Goal: Task Accomplishment & Management: Manage account settings

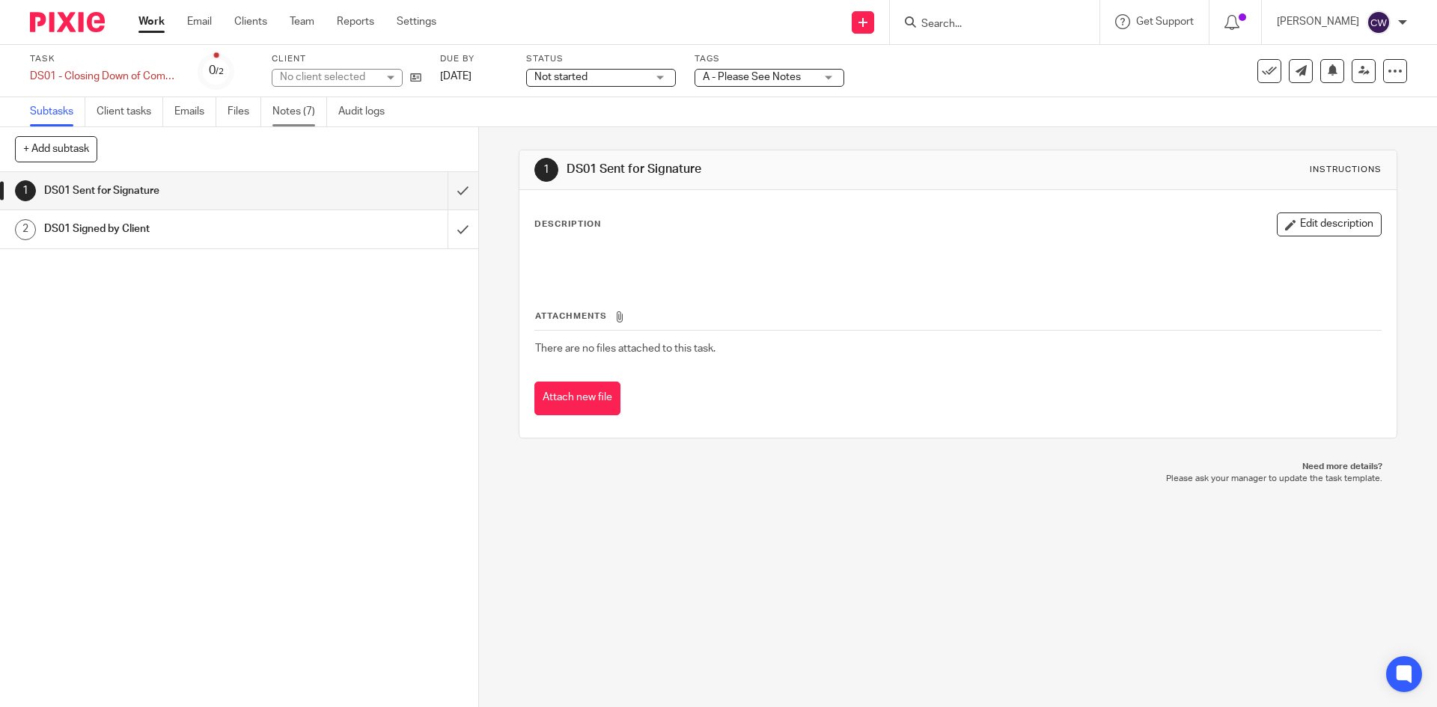
click at [287, 118] on link "Notes (7)" at bounding box center [299, 111] width 55 height 29
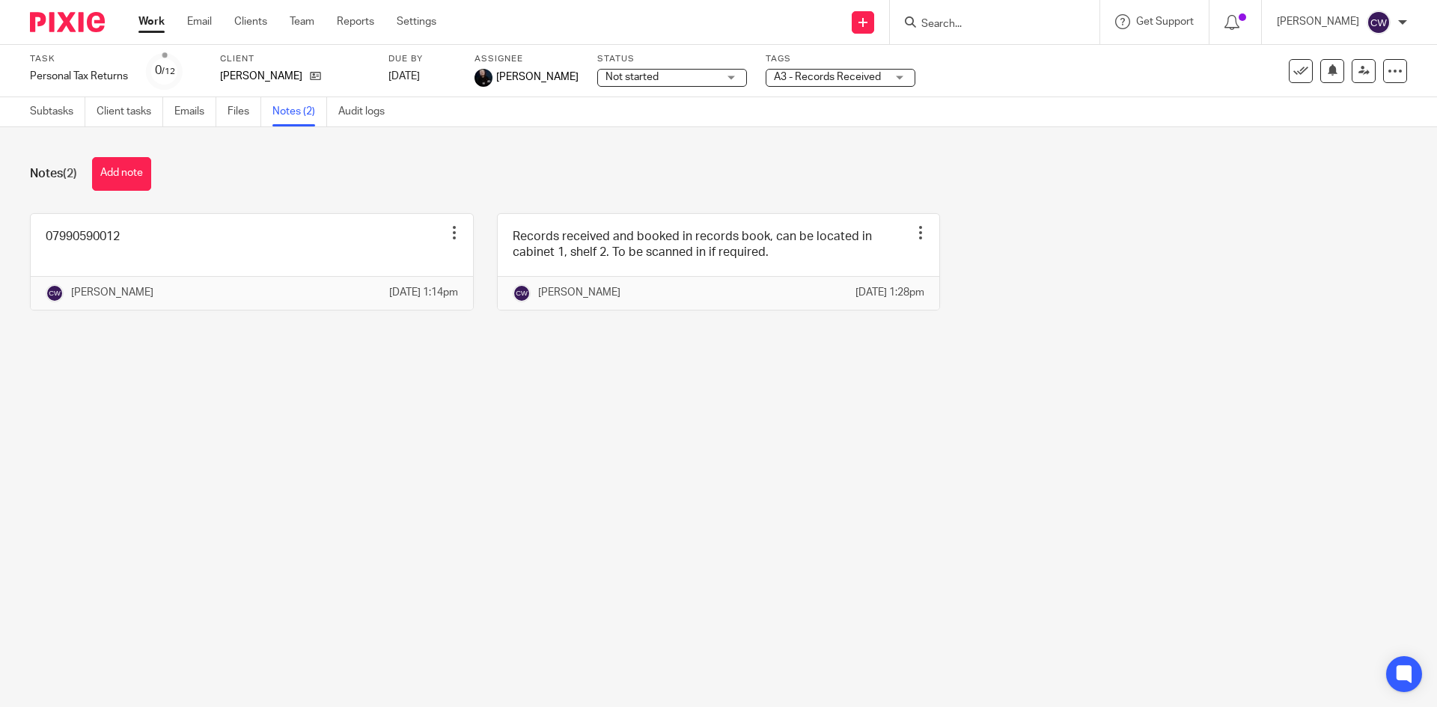
click at [926, 18] on input "Search" at bounding box center [987, 24] width 135 height 13
type input "aff"
click at [249, 13] on div "Work Email Clients Team Reports Settings Work Email Clients Team Reports Settin…" at bounding box center [291, 22] width 335 height 44
click at [256, 25] on link "Clients" at bounding box center [250, 21] width 33 height 15
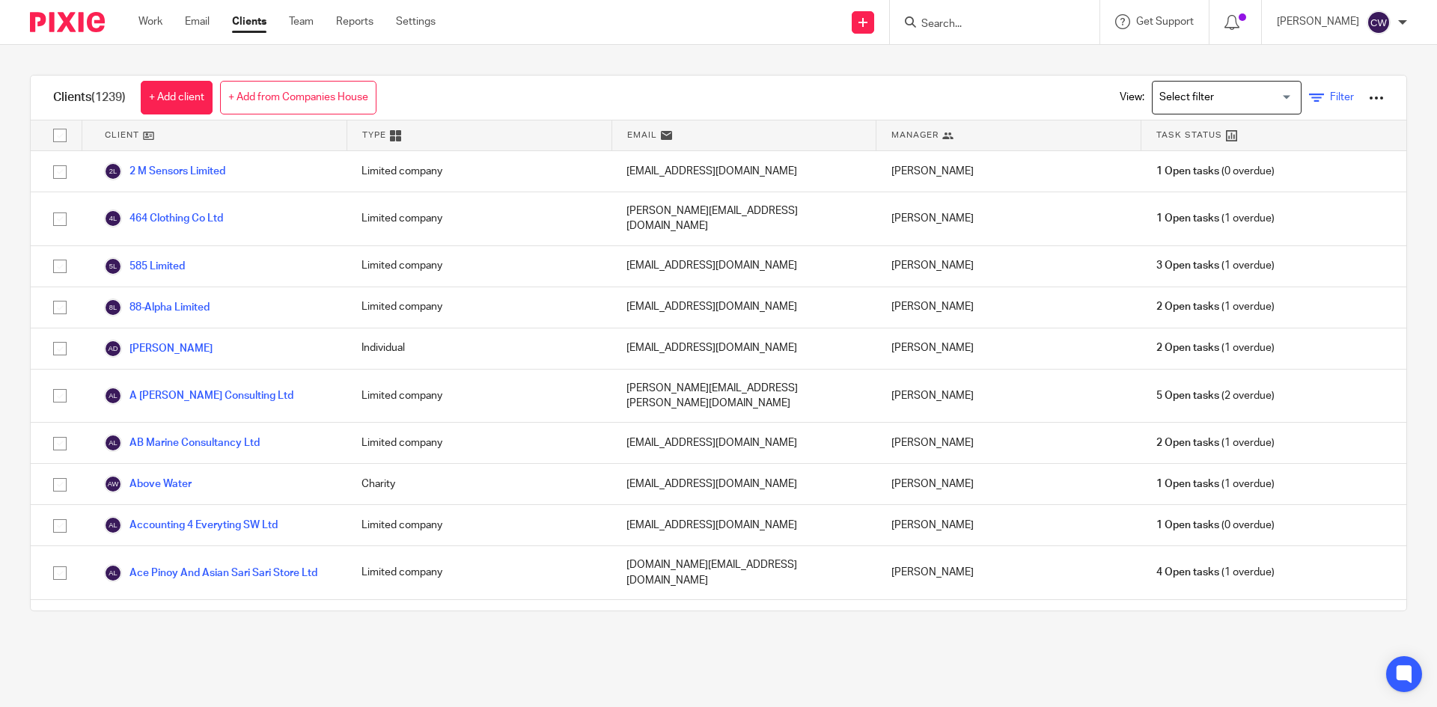
click at [1330, 93] on span "Filter" at bounding box center [1342, 97] width 24 height 10
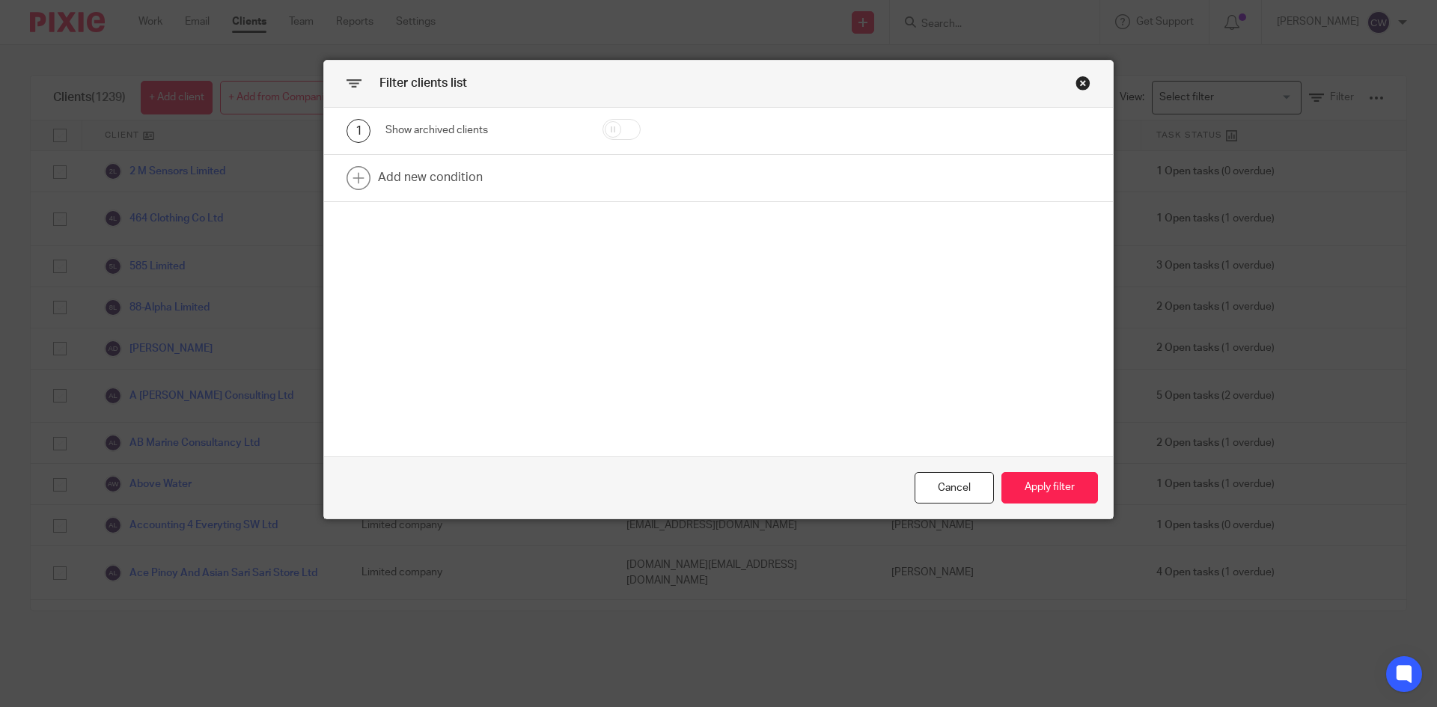
click at [622, 134] on input "checkbox" at bounding box center [622, 129] width 38 height 21
checkbox input "true"
click at [1085, 494] on button "Apply filter" at bounding box center [1050, 488] width 97 height 32
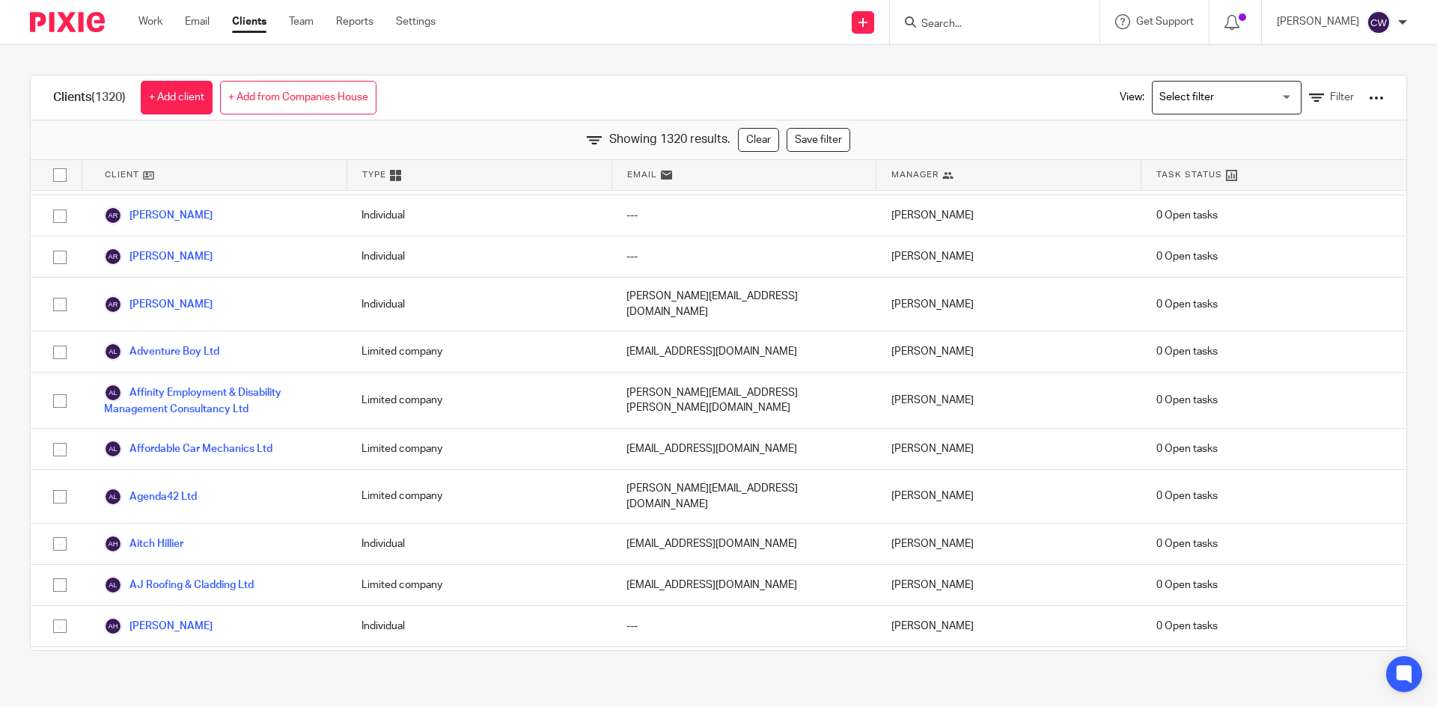
scroll to position [1273, 0]
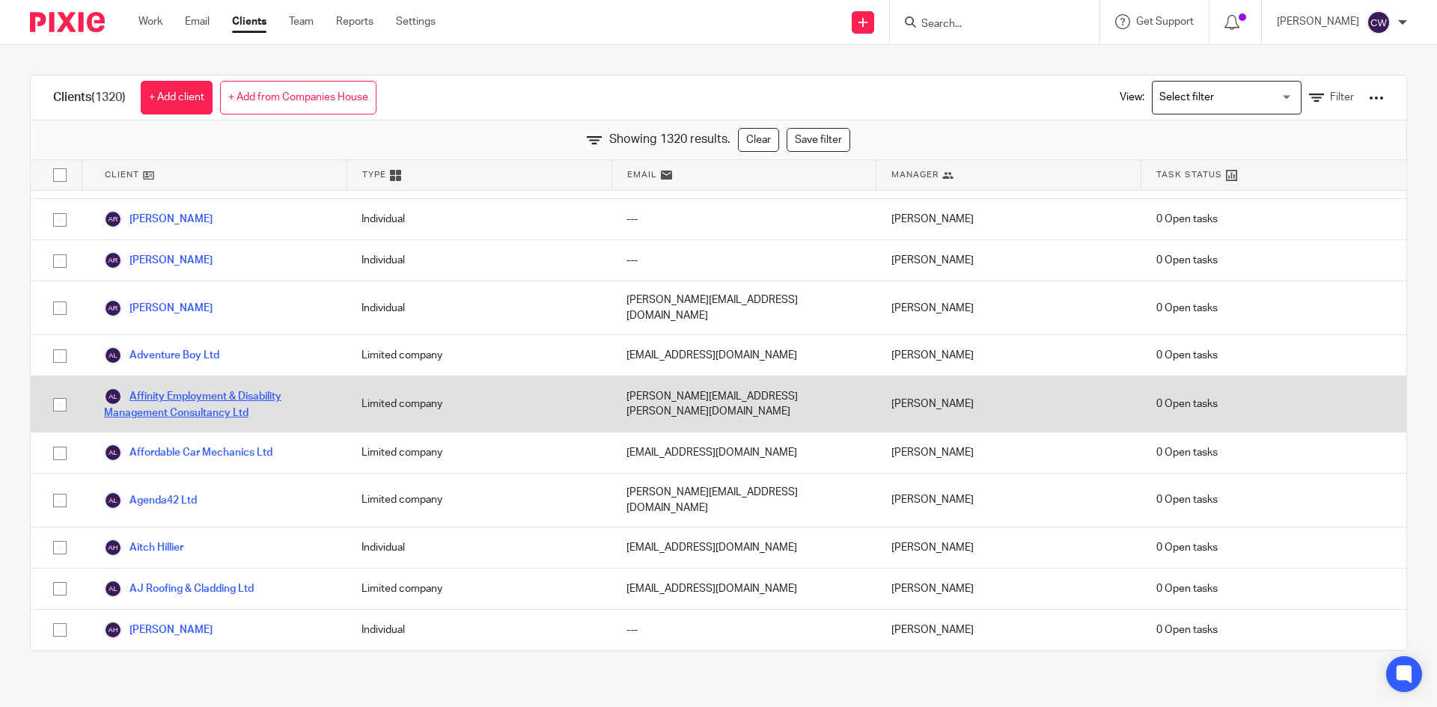
click at [215, 388] on link "Affinity Employment & Disability Management Consultancy Ltd" at bounding box center [218, 404] width 228 height 33
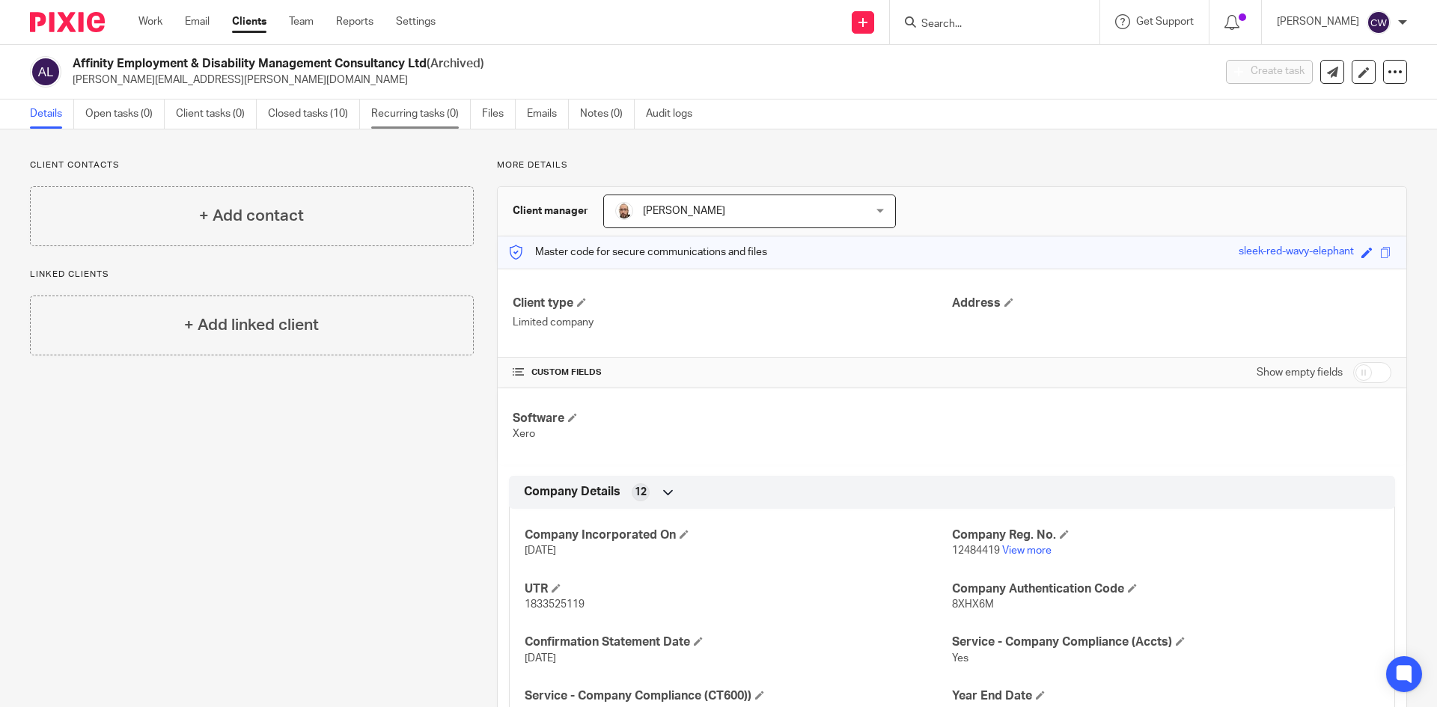
click at [416, 110] on link "Recurring tasks (0)" at bounding box center [421, 114] width 100 height 29
click at [978, 22] on input "Search" at bounding box center [987, 24] width 135 height 13
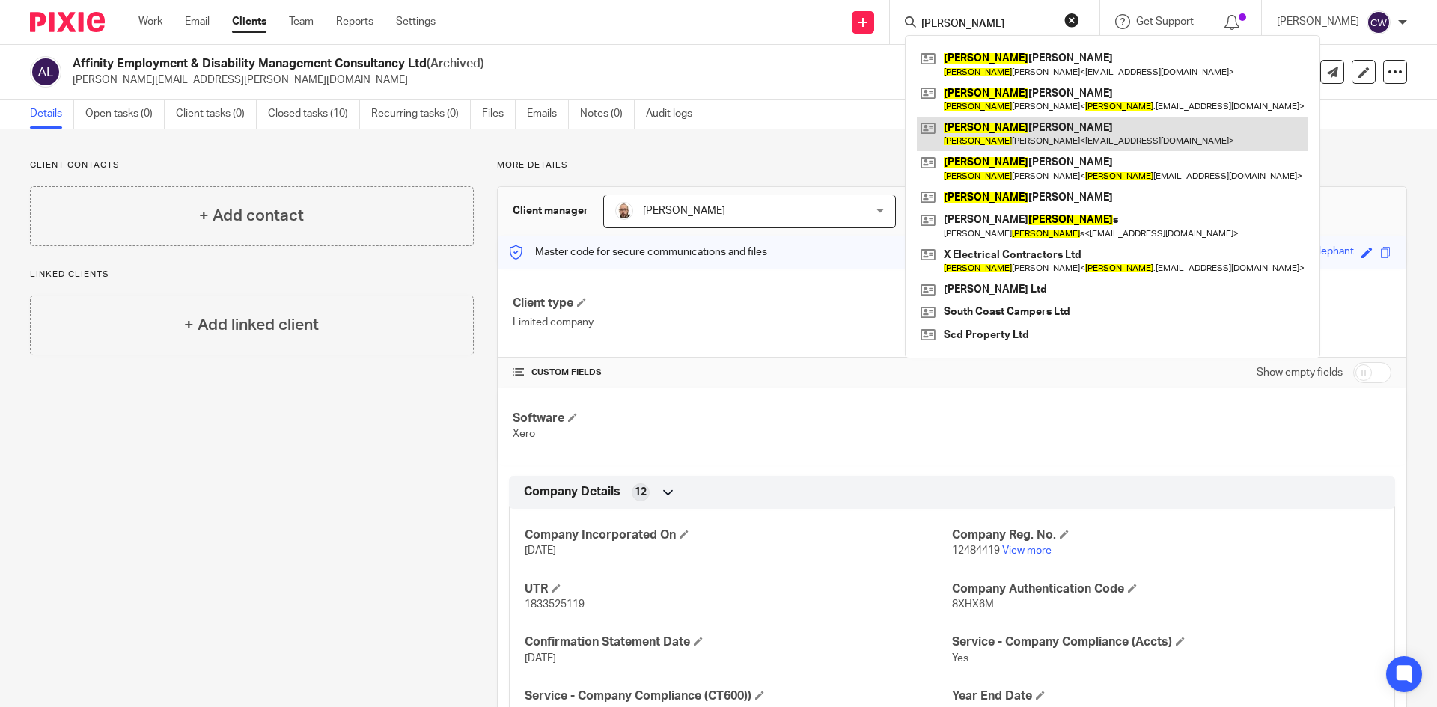
type input "sam"
click at [963, 141] on link at bounding box center [1112, 134] width 391 height 34
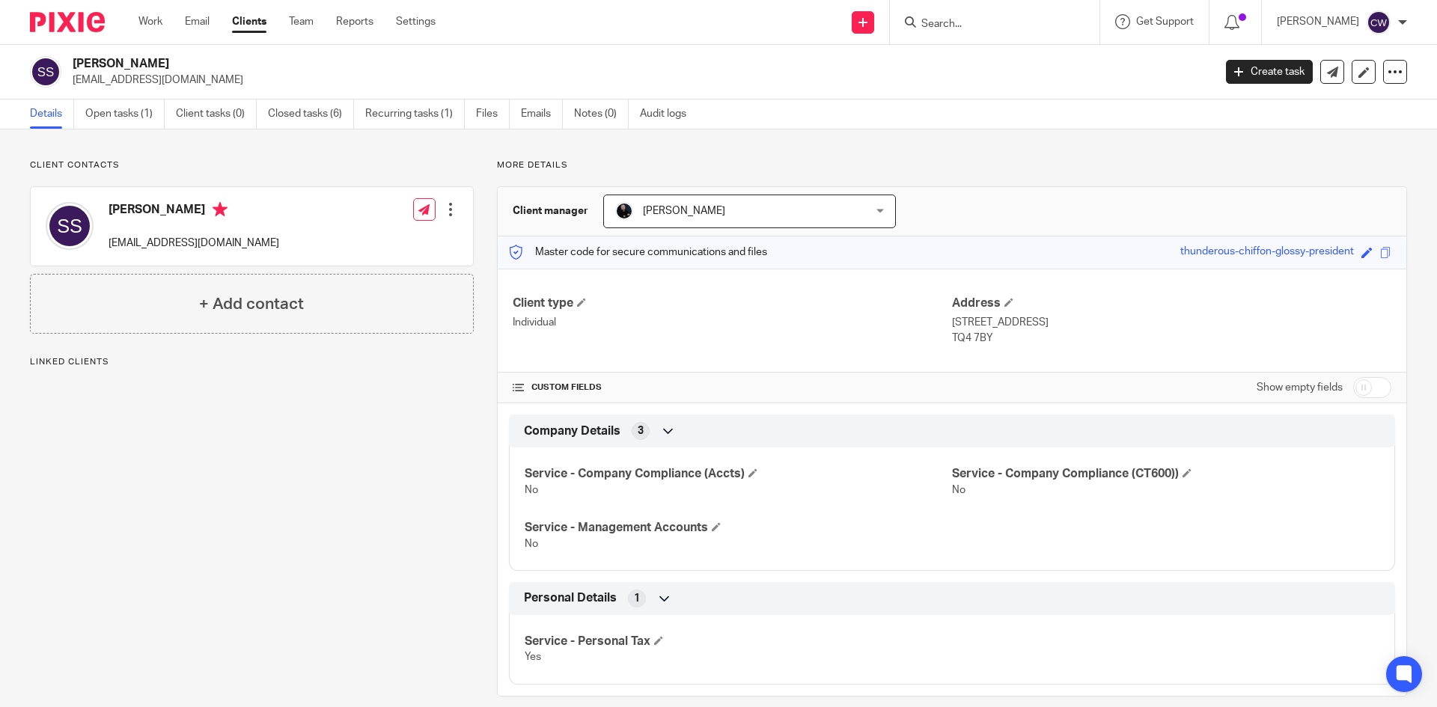
drag, startPoint x: 74, startPoint y: 79, endPoint x: 197, endPoint y: 92, distance: 123.4
click at [197, 92] on div "[PERSON_NAME] [EMAIL_ADDRESS][DOMAIN_NAME] Create task Update from Companies Ho…" at bounding box center [718, 72] width 1437 height 55
copy p "[EMAIL_ADDRESS][DOMAIN_NAME]"
click at [954, 18] on input "Search" at bounding box center [987, 24] width 135 height 13
click at [948, 13] on form at bounding box center [999, 22] width 159 height 19
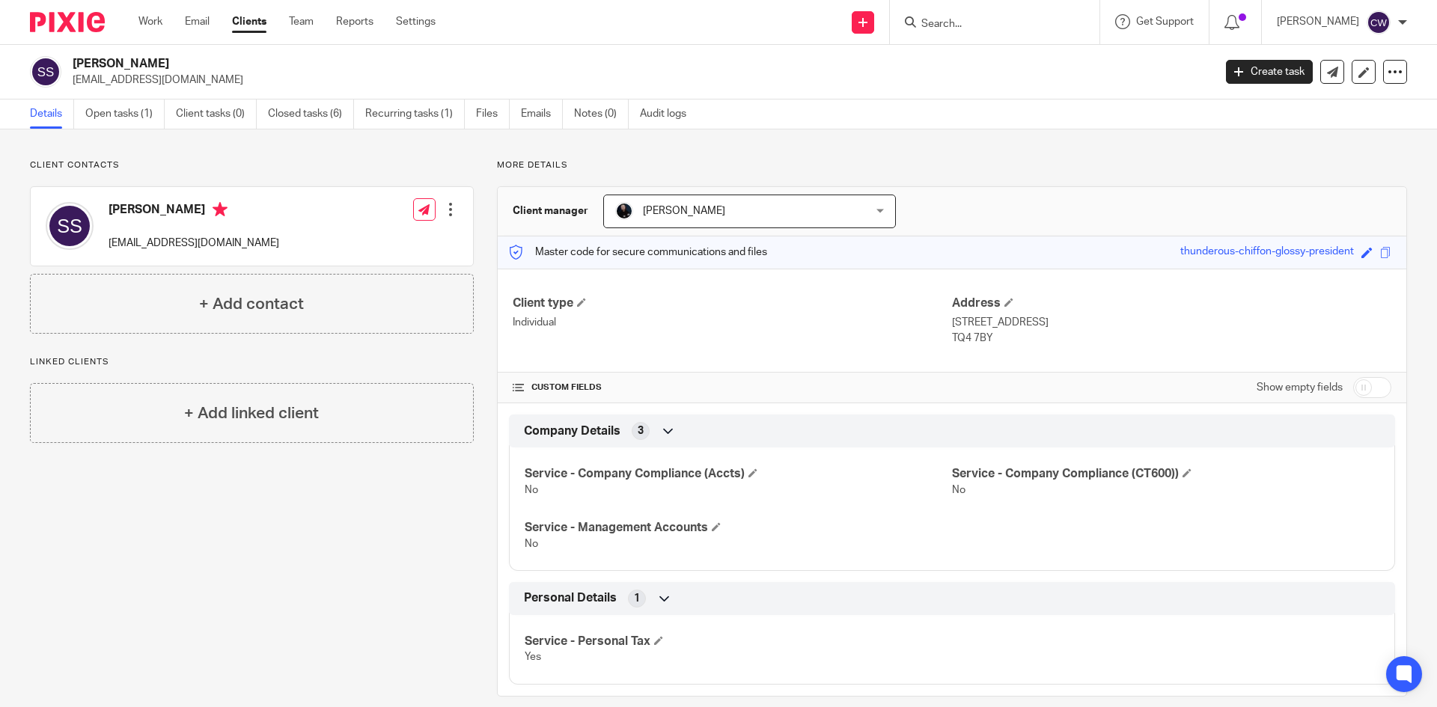
click at [954, 35] on div at bounding box center [995, 22] width 210 height 44
click at [928, 22] on input "Search" at bounding box center [987, 24] width 135 height 13
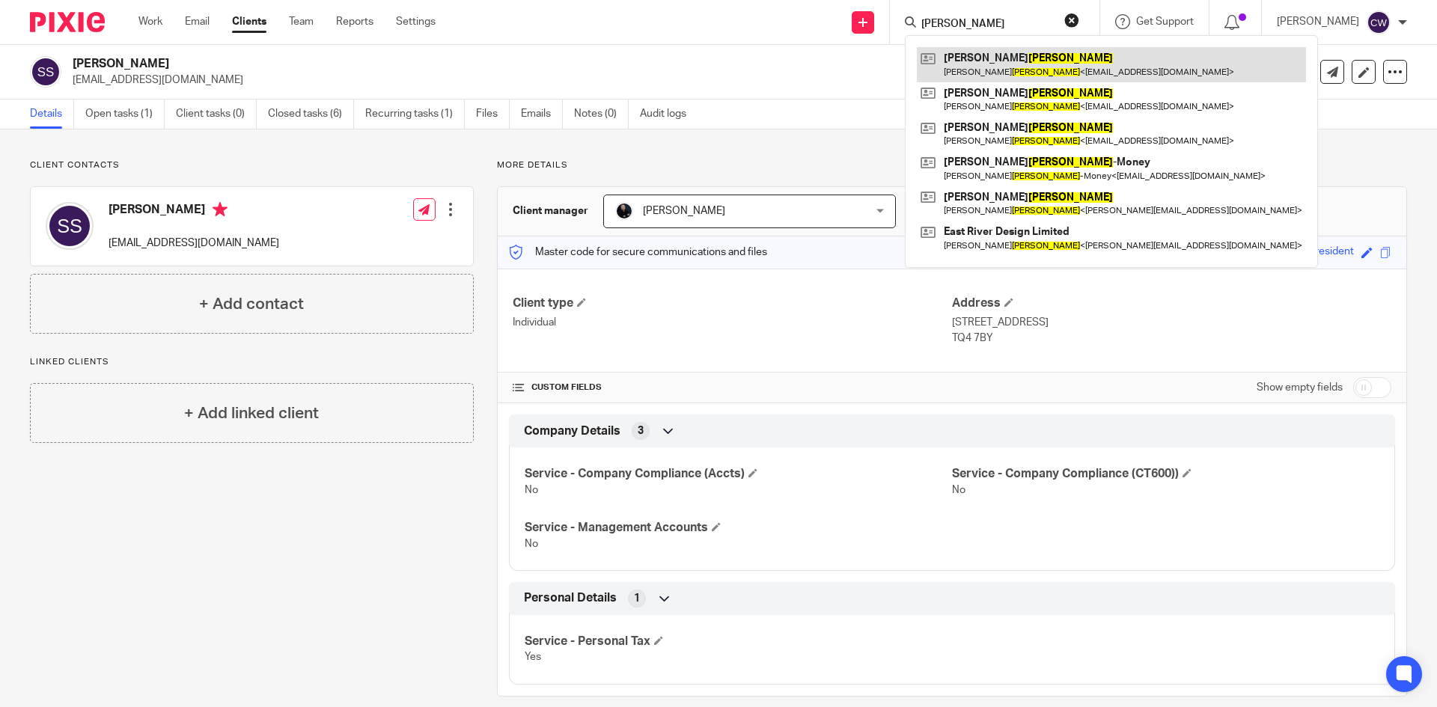
type input "Taylor"
click at [990, 61] on link at bounding box center [1111, 64] width 389 height 34
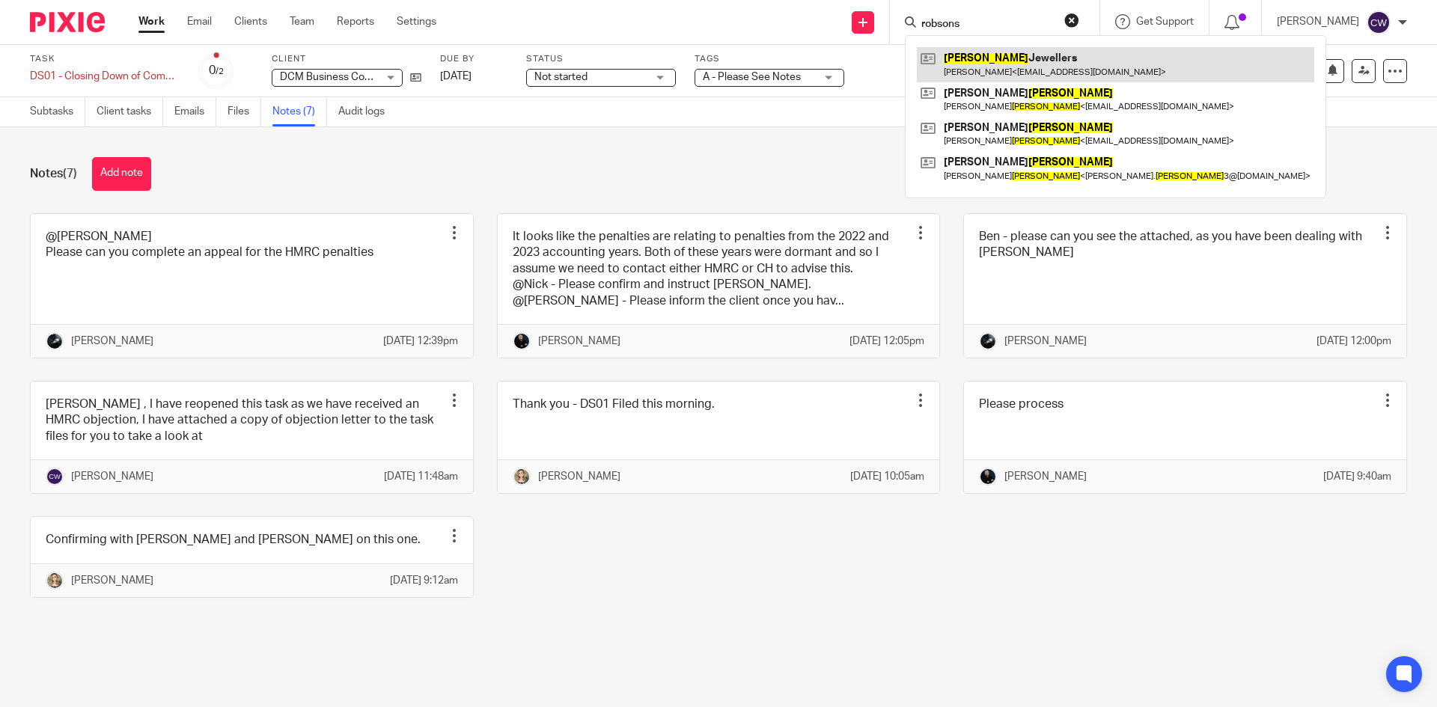
type input "robsons"
click at [981, 58] on link at bounding box center [1115, 64] width 397 height 34
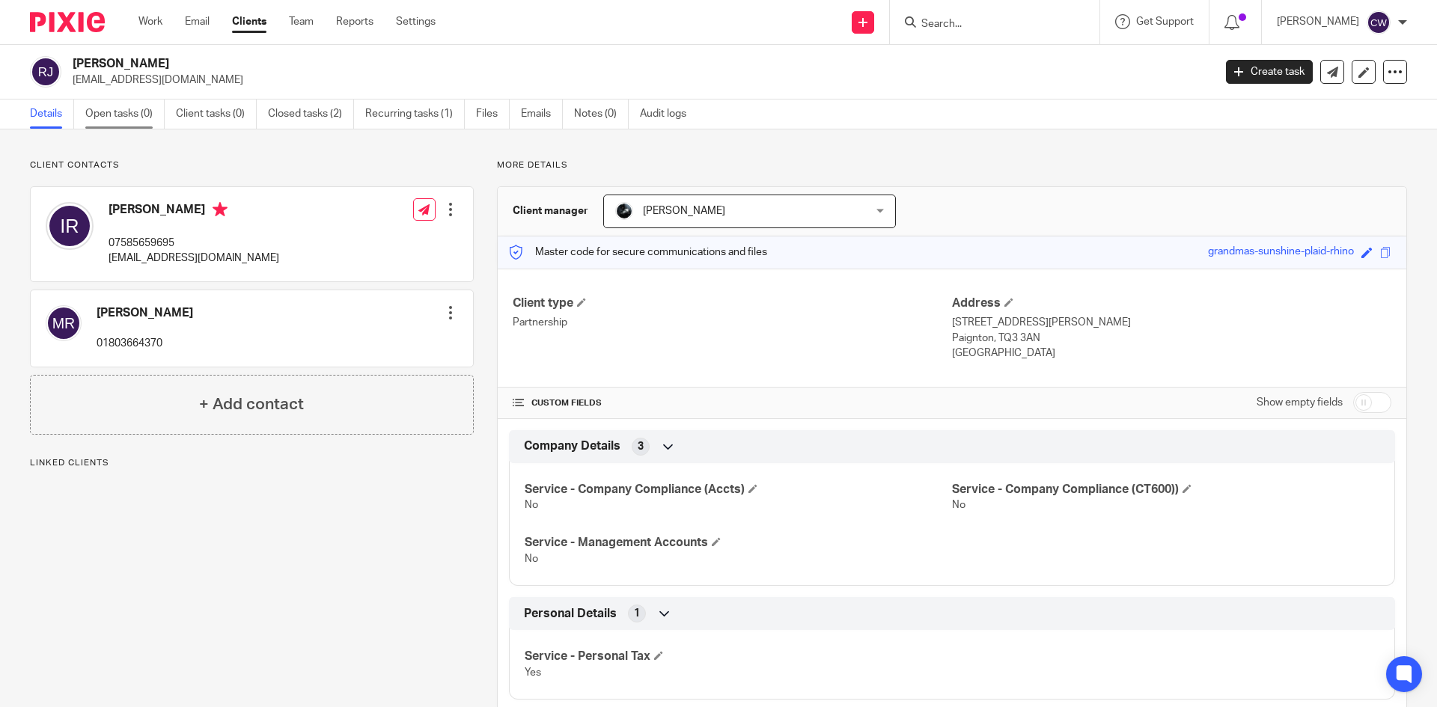
click at [129, 110] on link "Open tasks (0)" at bounding box center [124, 114] width 79 height 29
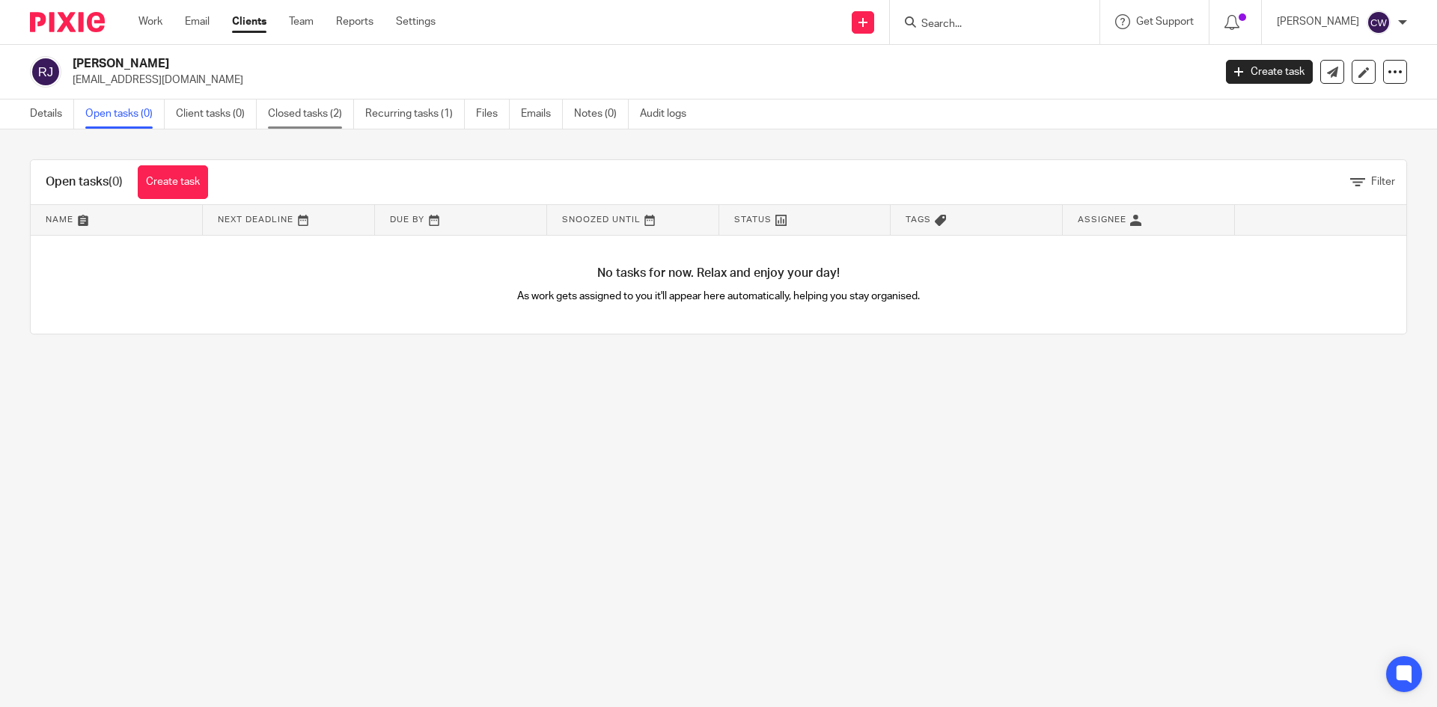
click at [312, 109] on link "Closed tasks (2)" at bounding box center [311, 114] width 86 height 29
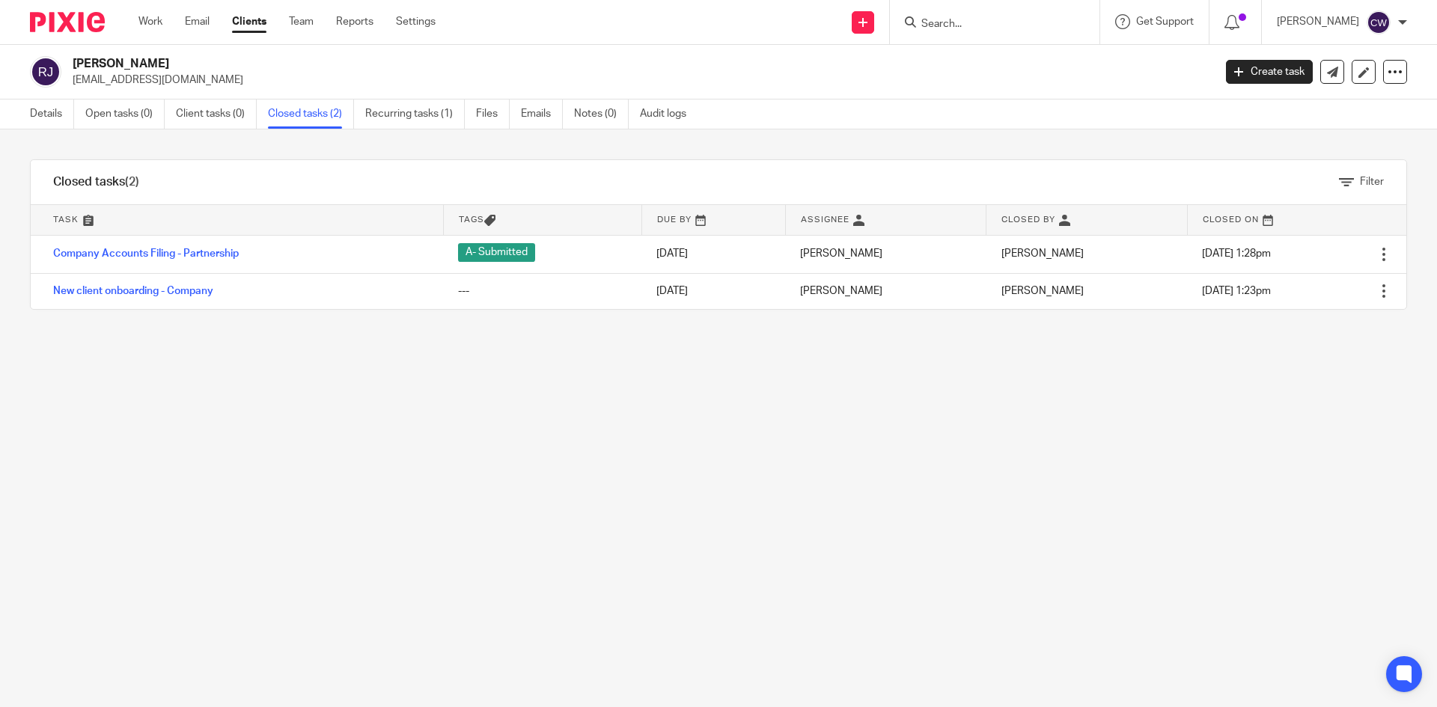
click at [963, 31] on input "Search" at bounding box center [987, 24] width 135 height 13
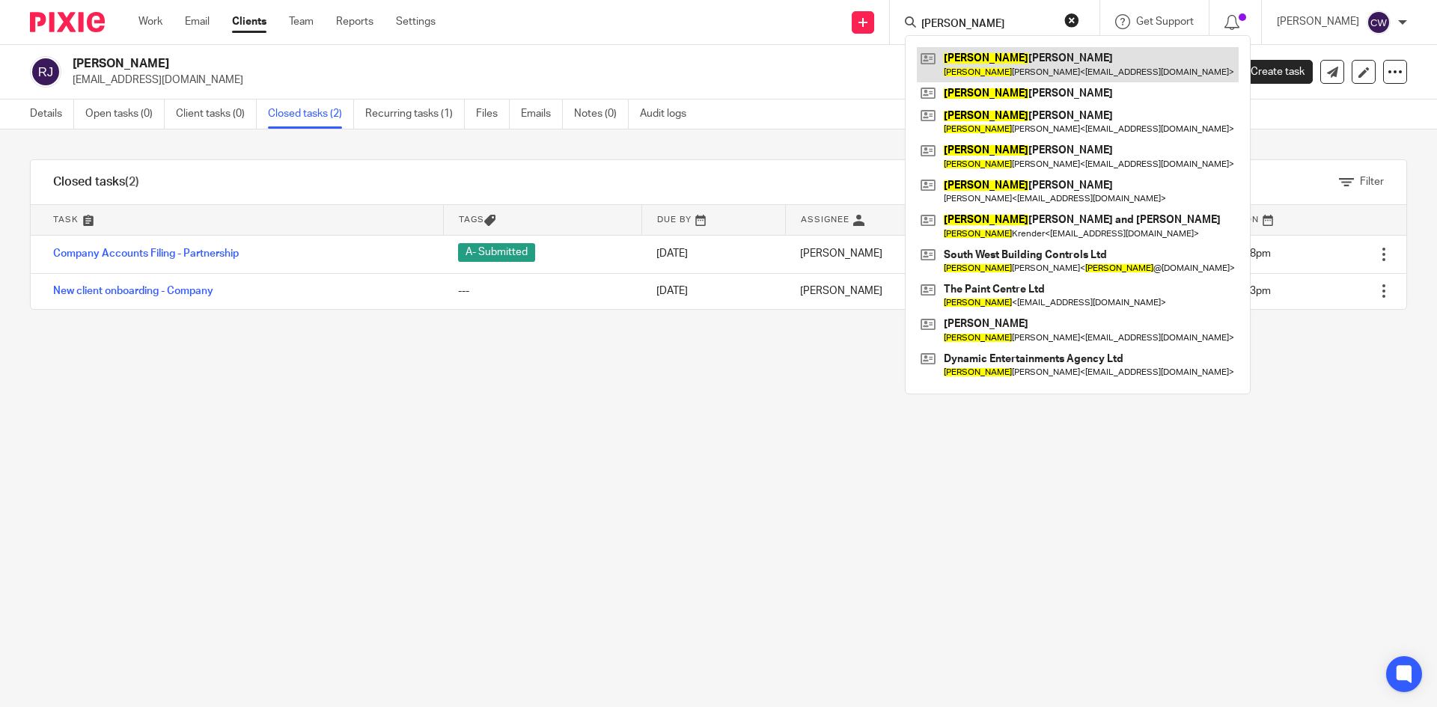
type input "[PERSON_NAME]"
click at [950, 63] on link at bounding box center [1078, 64] width 322 height 34
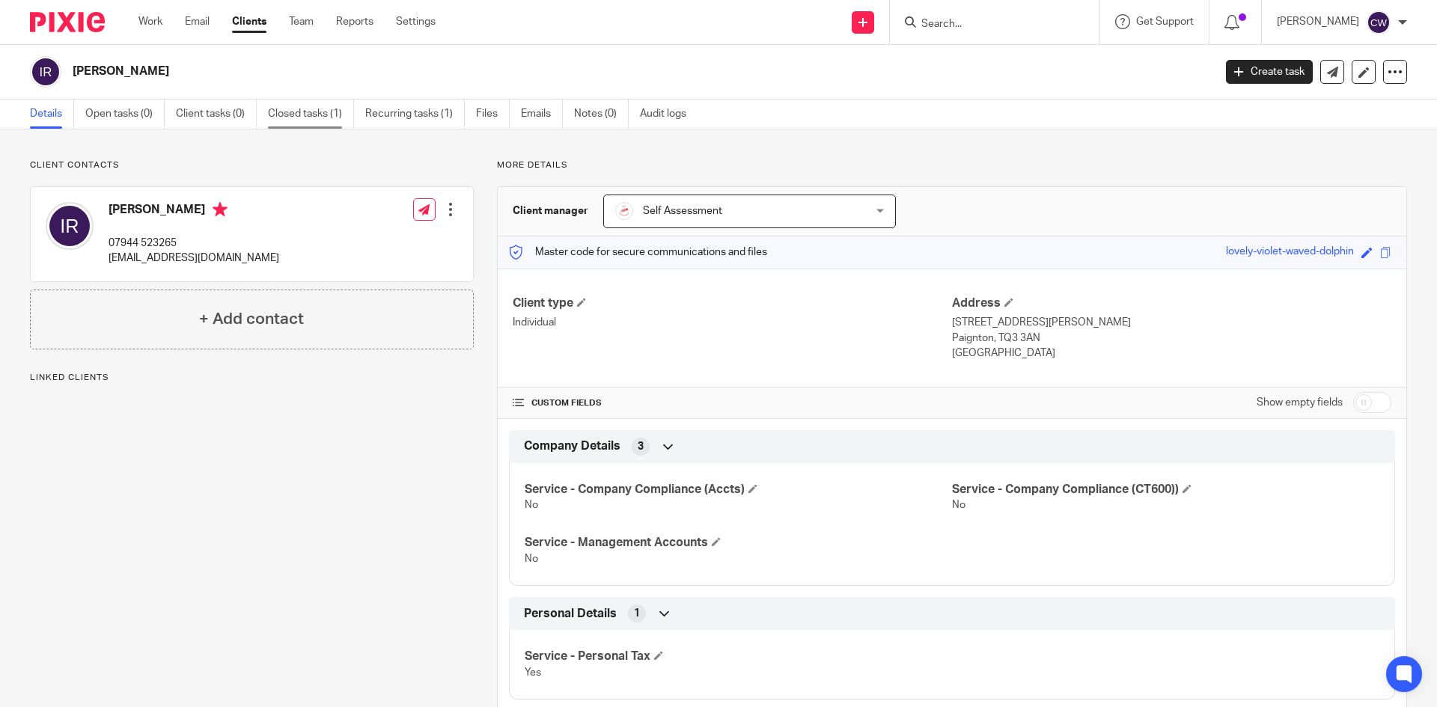
click at [296, 106] on link "Closed tasks (1)" at bounding box center [311, 114] width 86 height 29
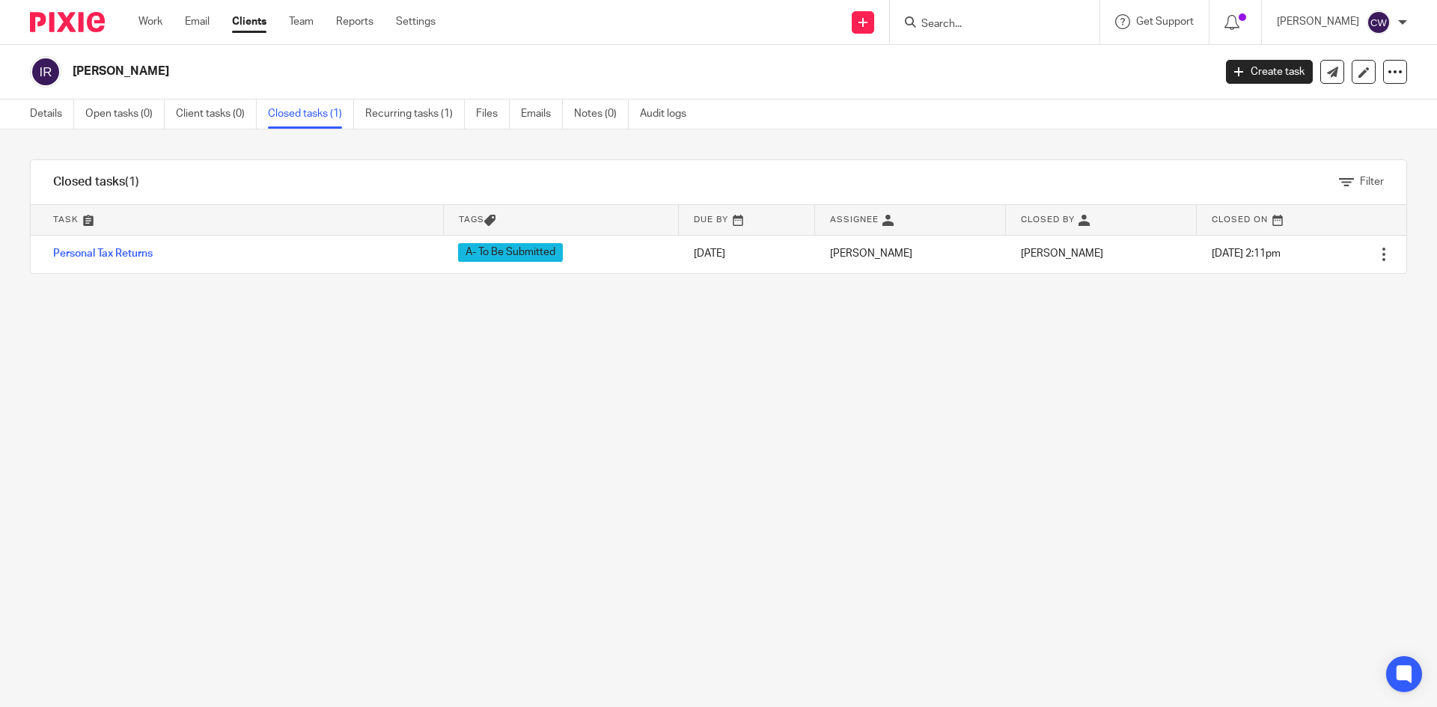
click at [391, 63] on div "[PERSON_NAME]" at bounding box center [617, 71] width 1174 height 31
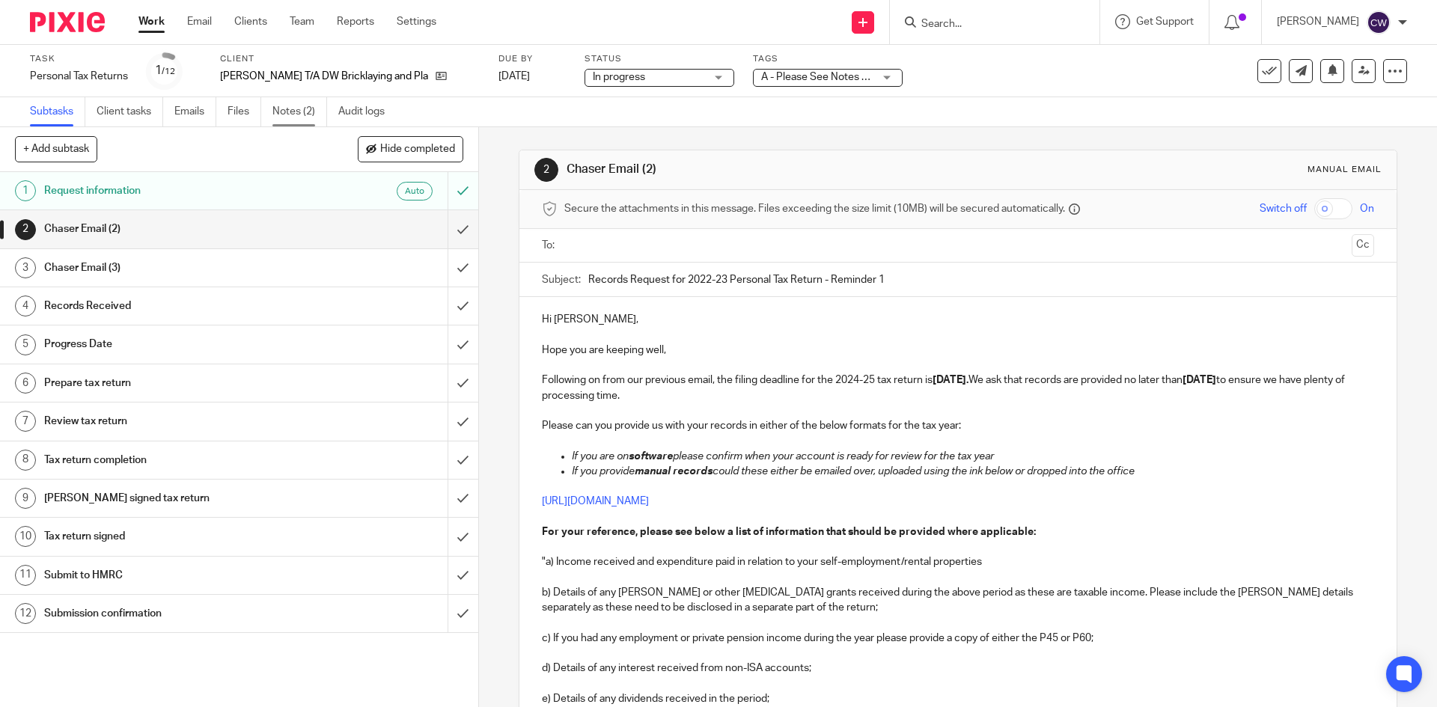
click at [305, 117] on link "Notes (2)" at bounding box center [299, 111] width 55 height 29
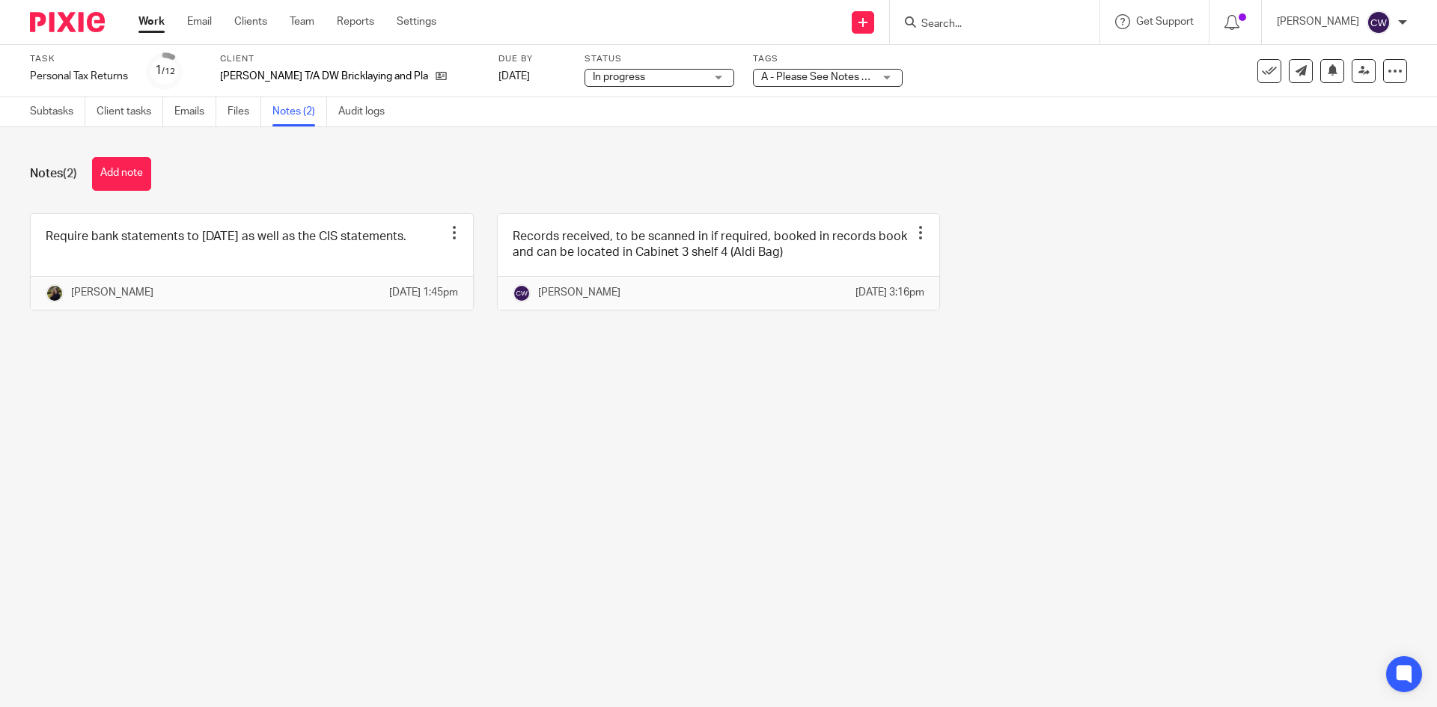
click at [918, 4] on div at bounding box center [995, 22] width 210 height 44
click at [925, 18] on input "Search" at bounding box center [987, 24] width 135 height 13
type input "N"
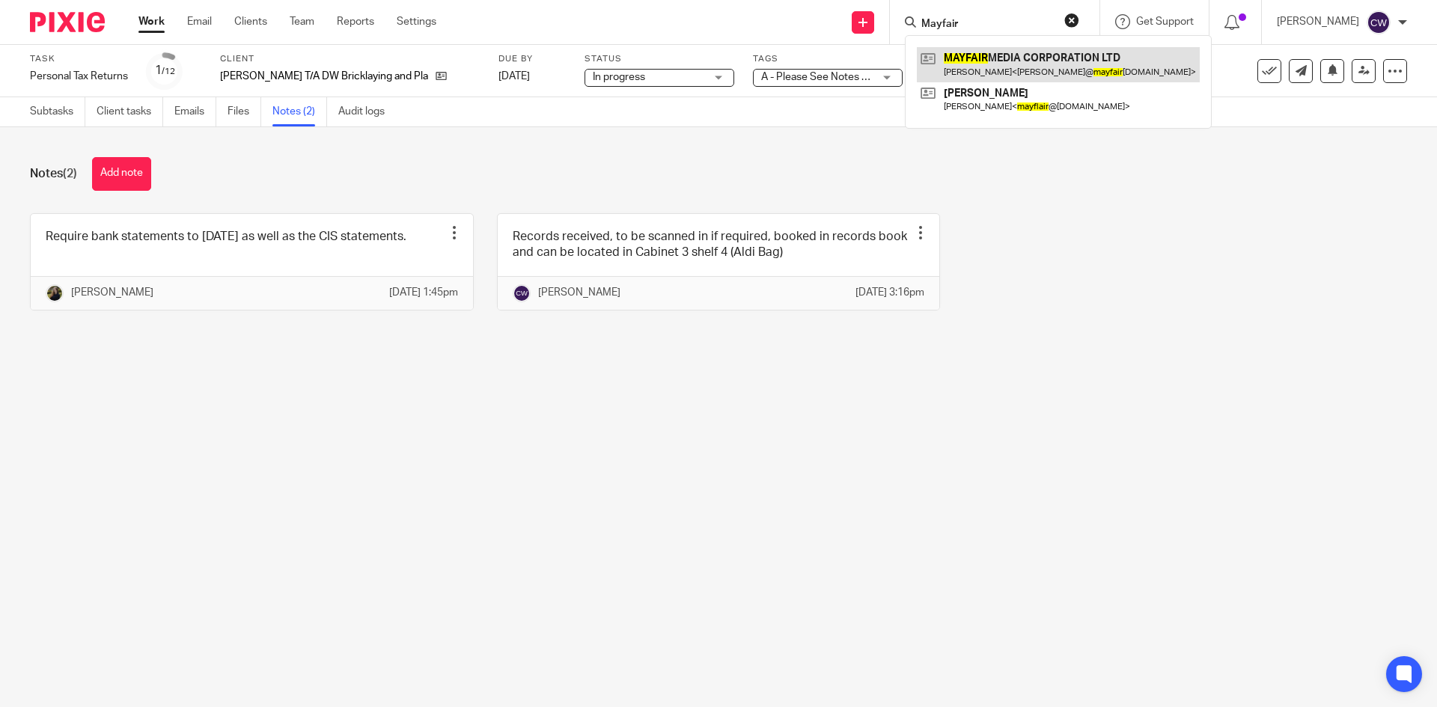
type input "Mayfair"
click at [981, 57] on link at bounding box center [1058, 64] width 283 height 34
click at [968, 62] on link at bounding box center [1058, 64] width 283 height 34
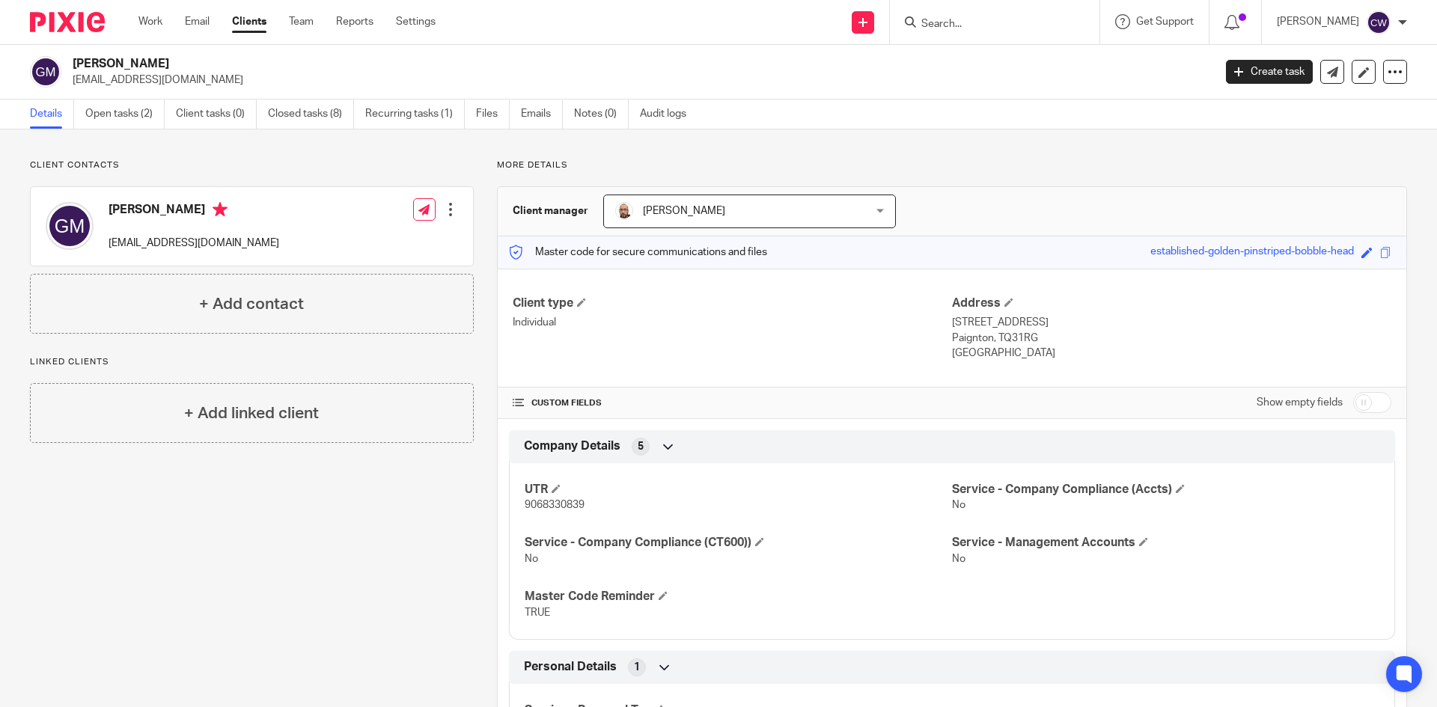
click at [968, 32] on div at bounding box center [995, 22] width 210 height 44
click at [922, 34] on div at bounding box center [995, 22] width 210 height 44
click at [923, 18] on input "Search" at bounding box center [987, 24] width 135 height 13
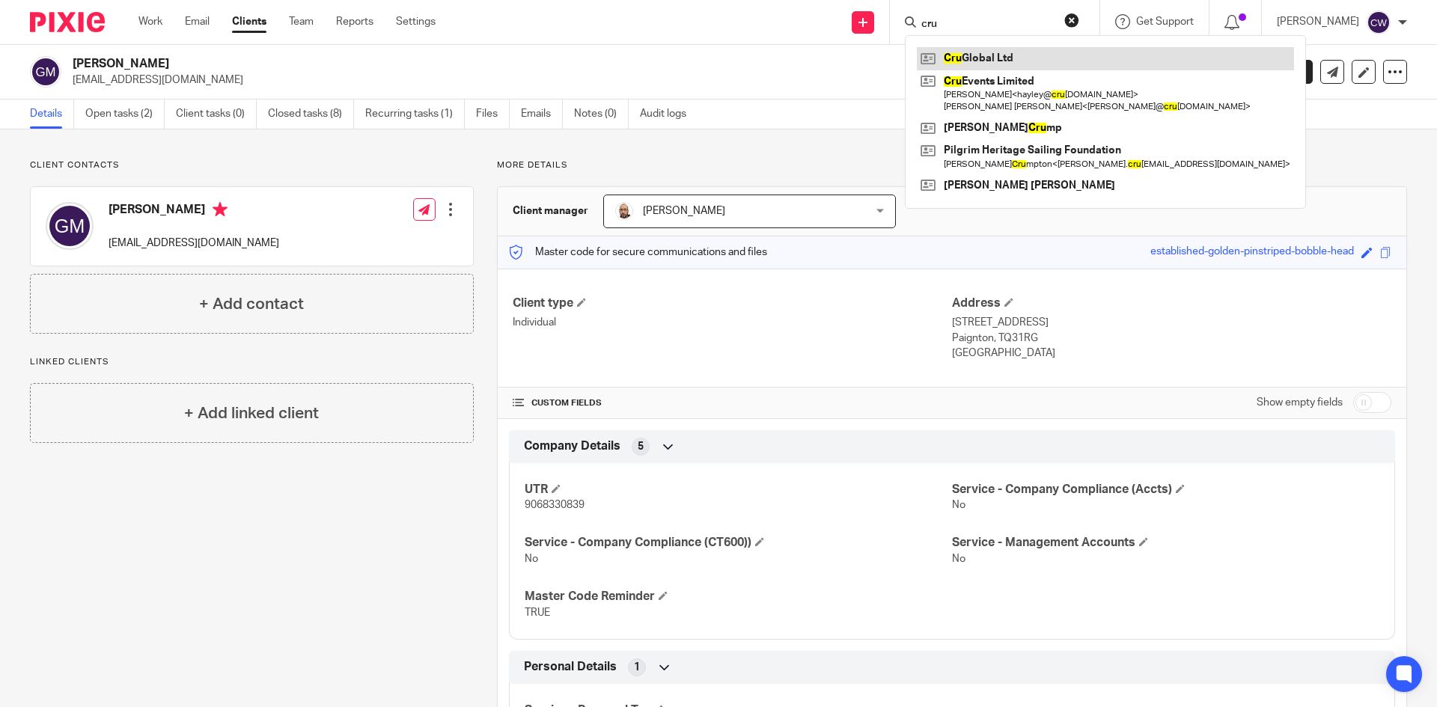
type input "cru"
click at [1026, 55] on link at bounding box center [1105, 58] width 377 height 22
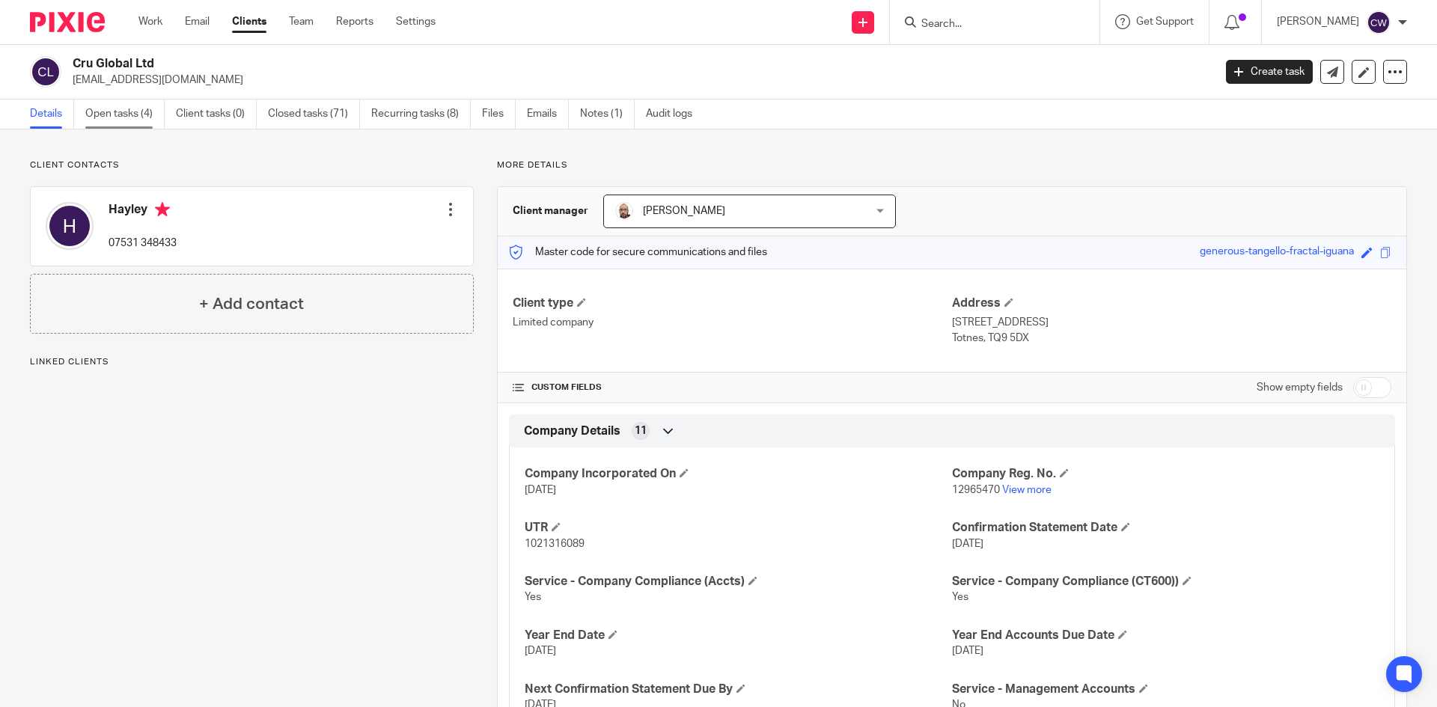
click at [106, 106] on link "Open tasks (4)" at bounding box center [124, 114] width 79 height 29
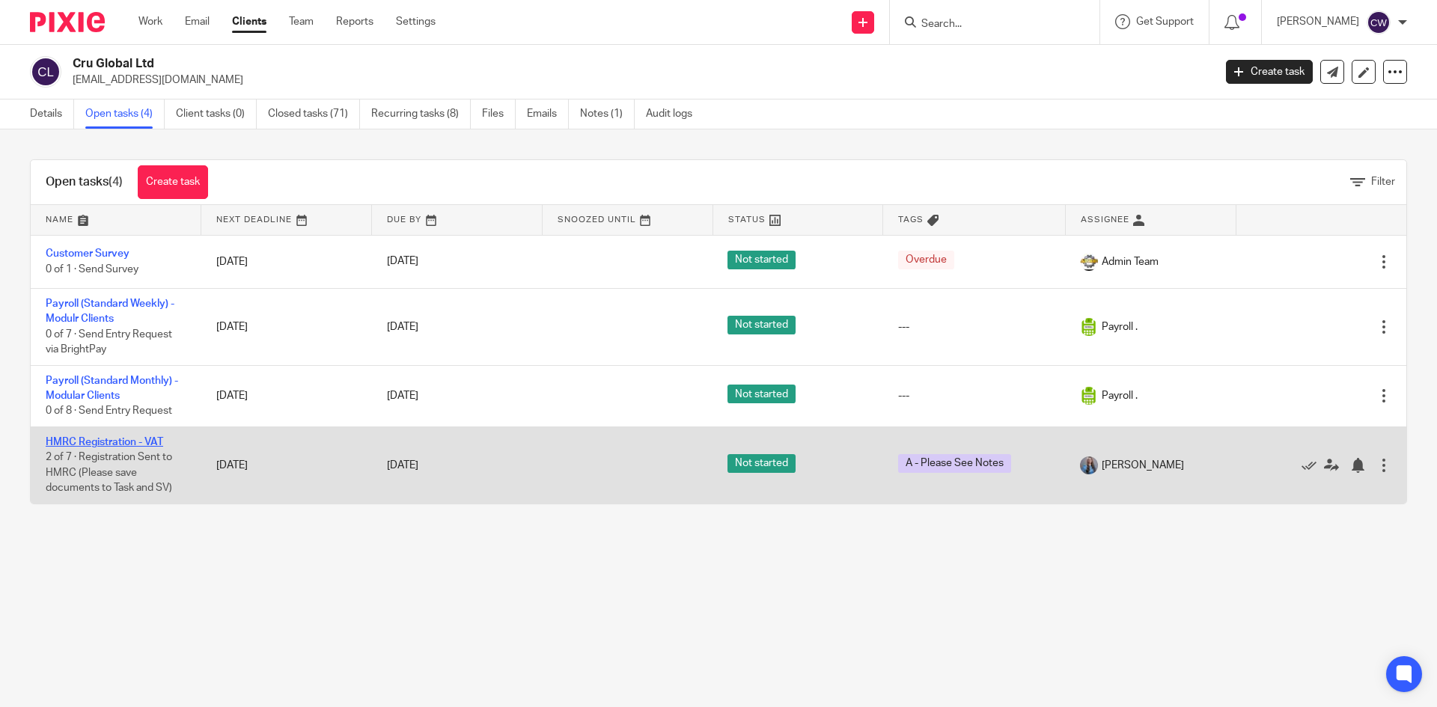
click at [142, 445] on link "HMRC Registration - VAT" at bounding box center [105, 442] width 118 height 10
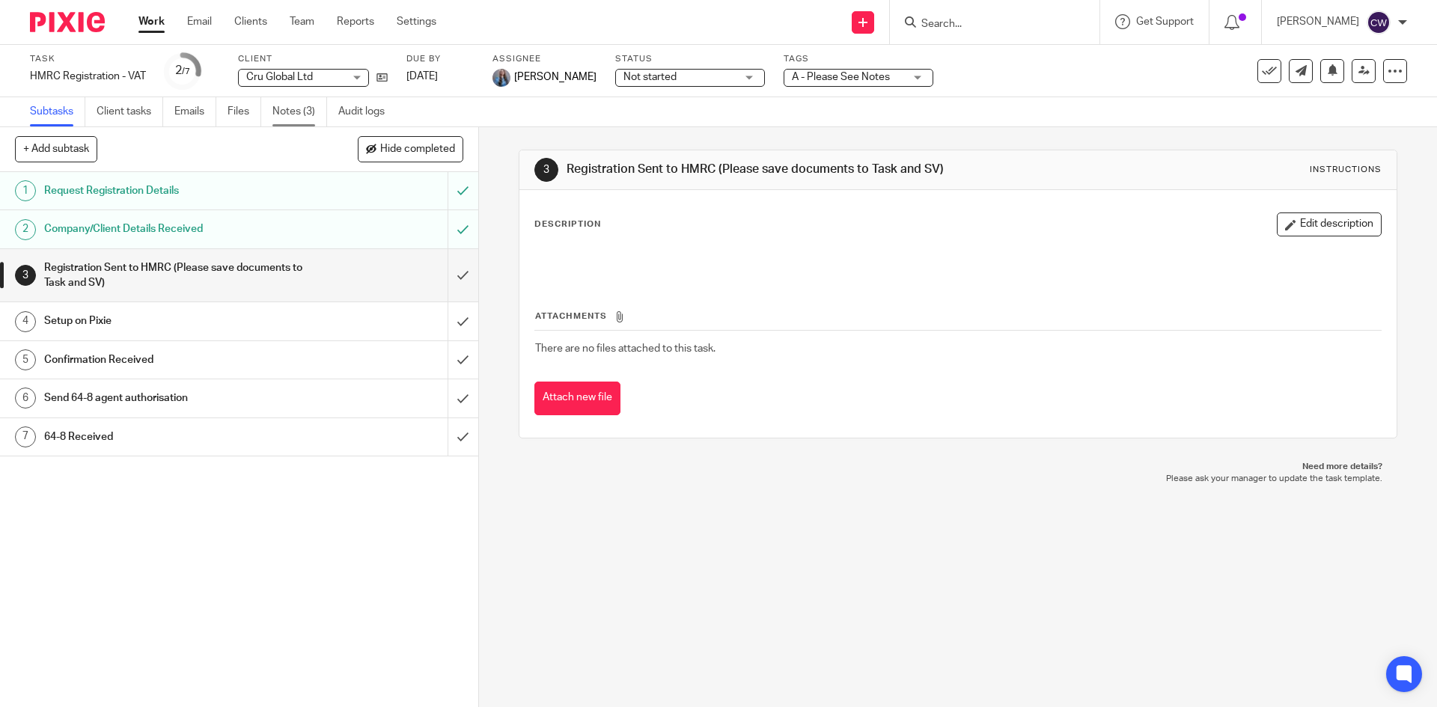
click at [308, 111] on link "Notes (3)" at bounding box center [299, 111] width 55 height 29
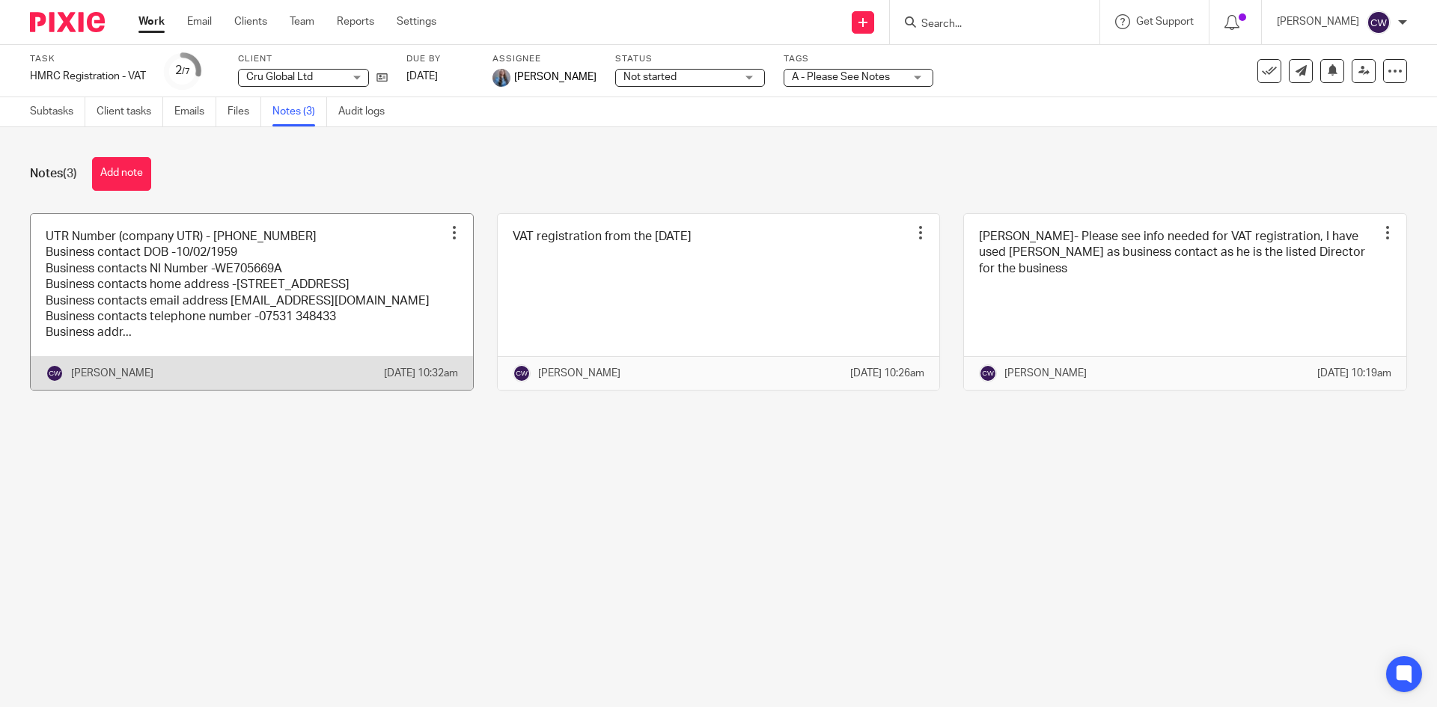
click at [416, 278] on link at bounding box center [252, 302] width 442 height 176
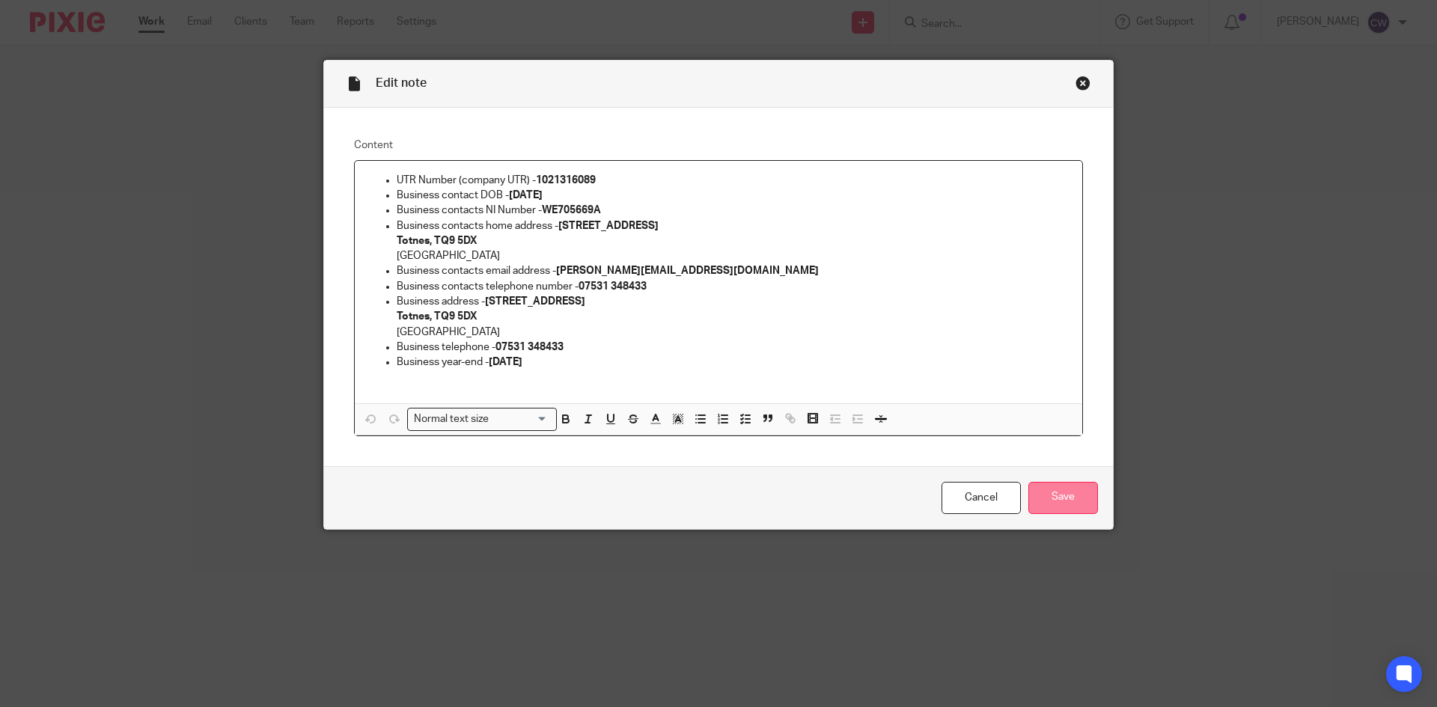
click at [1035, 495] on input "Save" at bounding box center [1063, 498] width 70 height 32
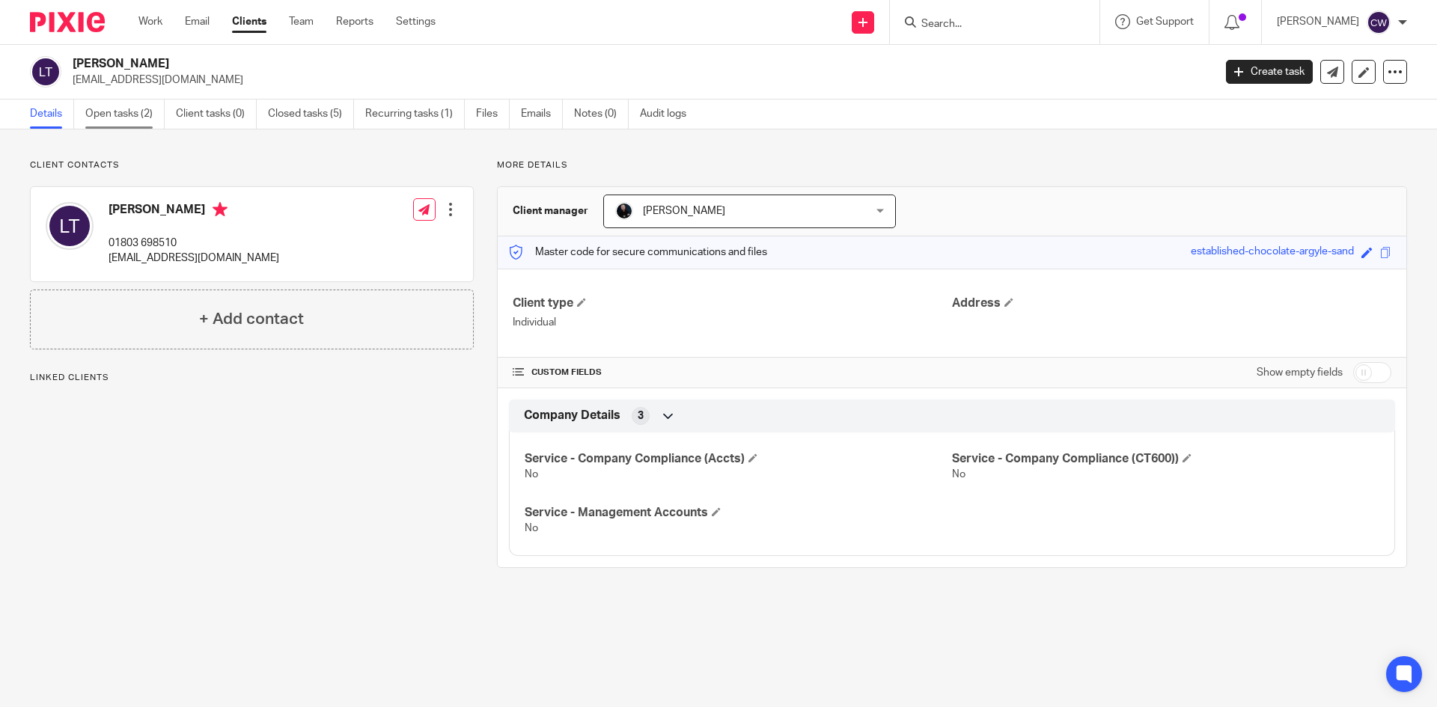
click at [122, 113] on link "Open tasks (2)" at bounding box center [124, 114] width 79 height 29
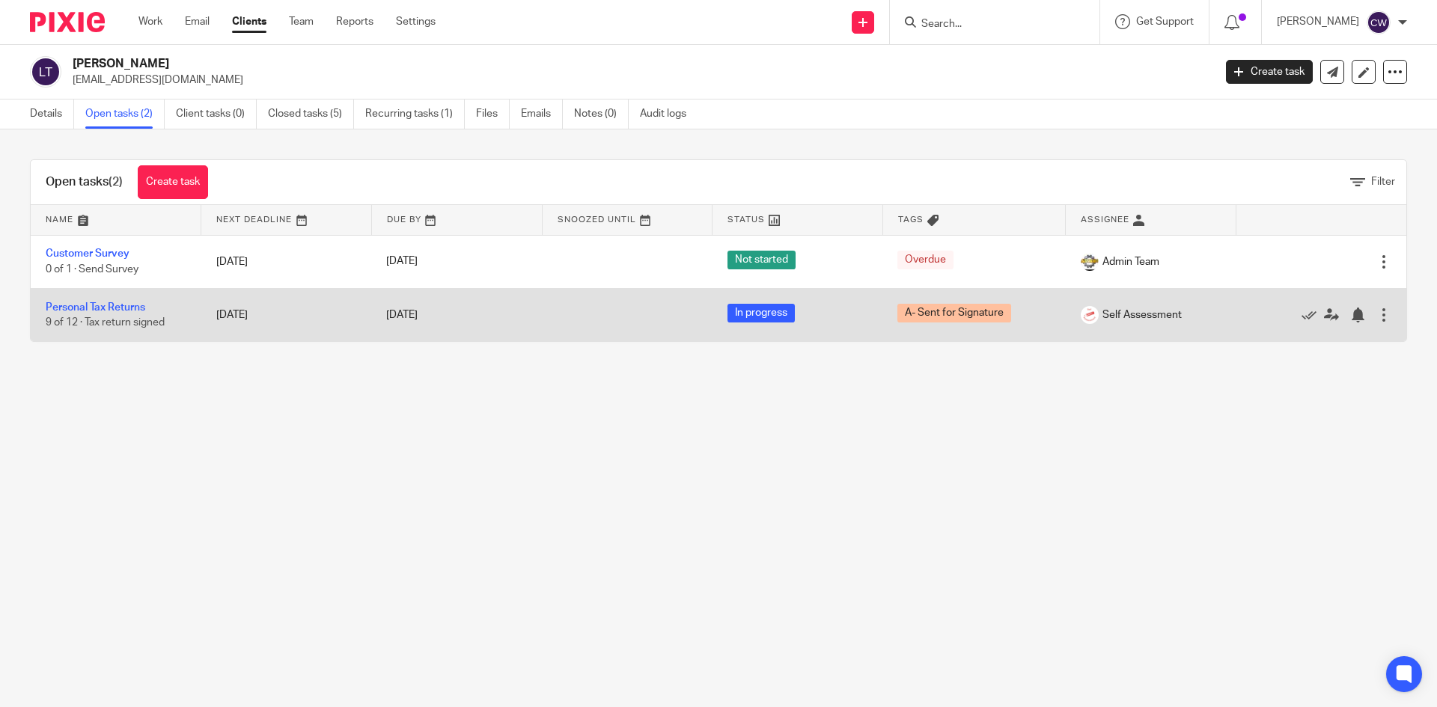
click at [135, 301] on td "Personal Tax Returns 9 of 12 · Tax return signed" at bounding box center [116, 314] width 171 height 53
click at [132, 311] on link "Personal Tax Returns" at bounding box center [96, 307] width 100 height 10
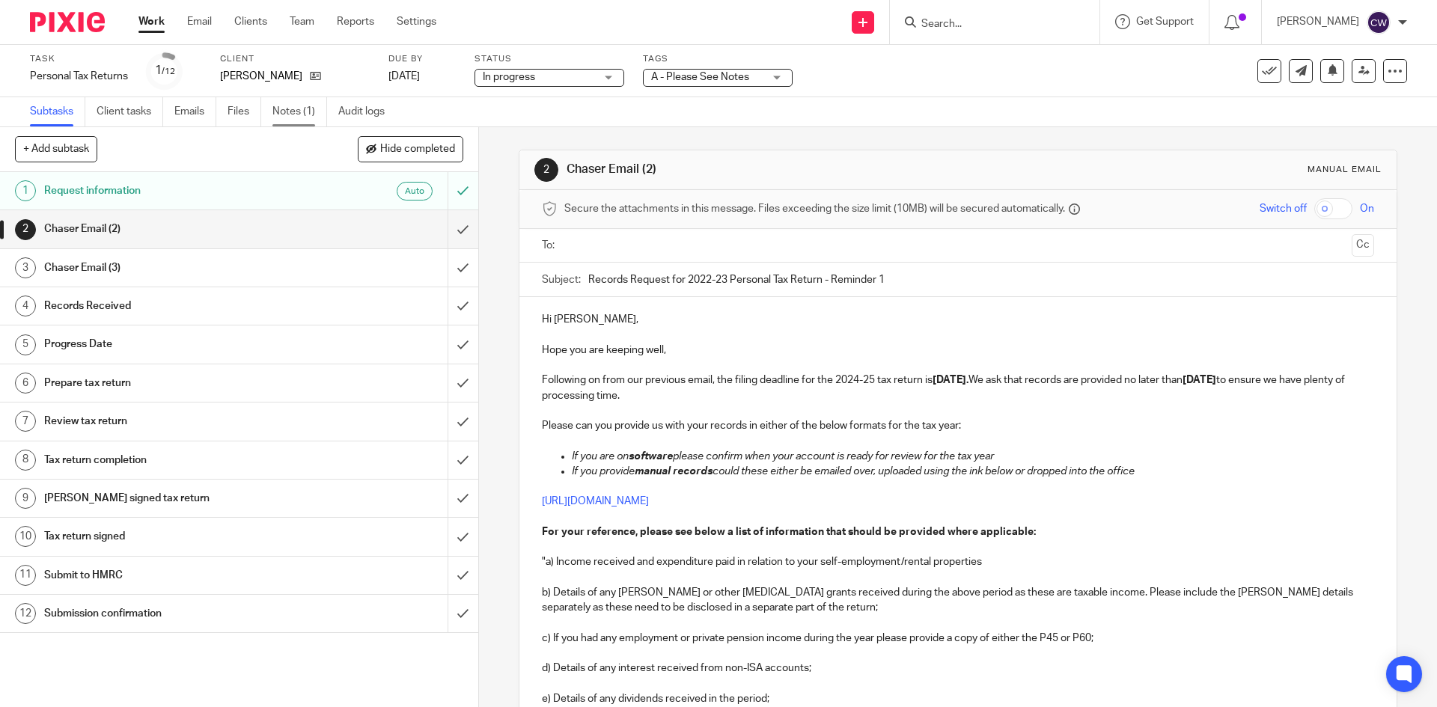
click at [297, 110] on link "Notes (1)" at bounding box center [299, 111] width 55 height 29
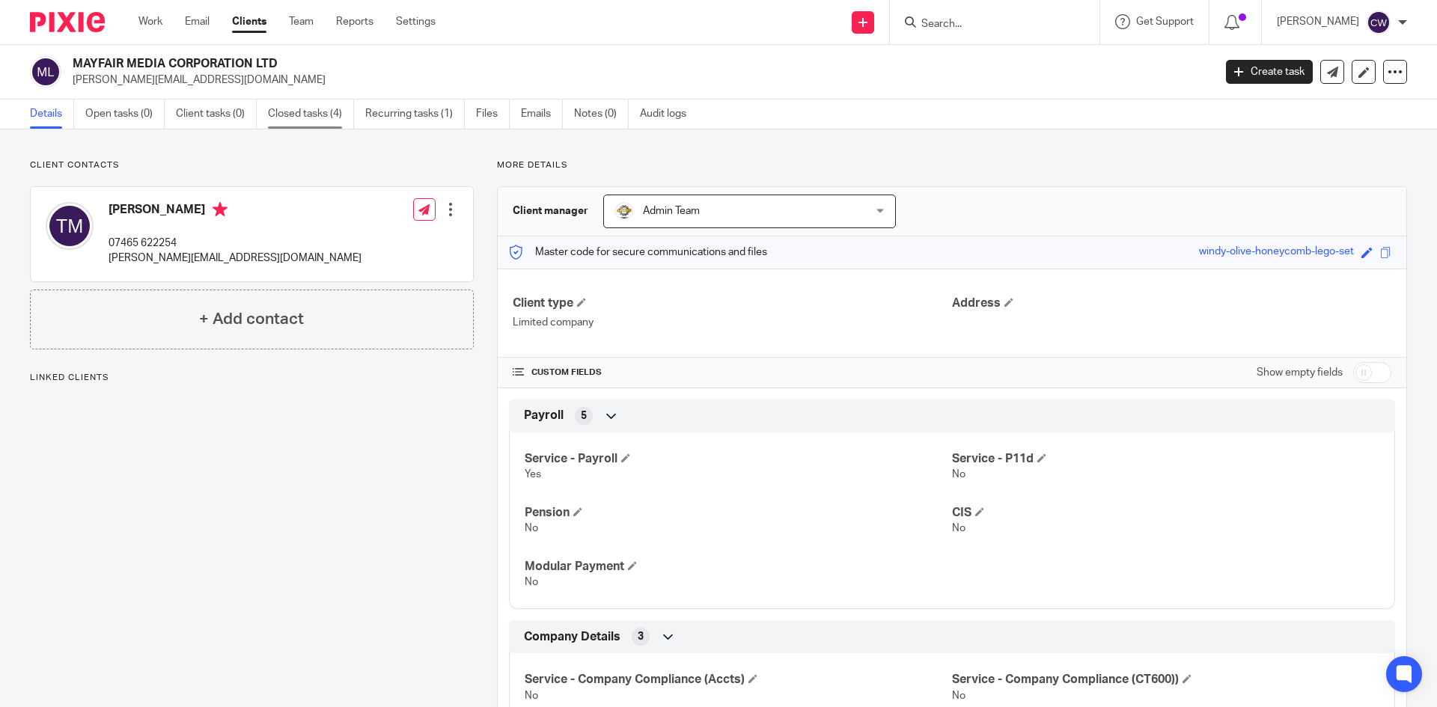
click at [314, 112] on link "Closed tasks (4)" at bounding box center [311, 114] width 86 height 29
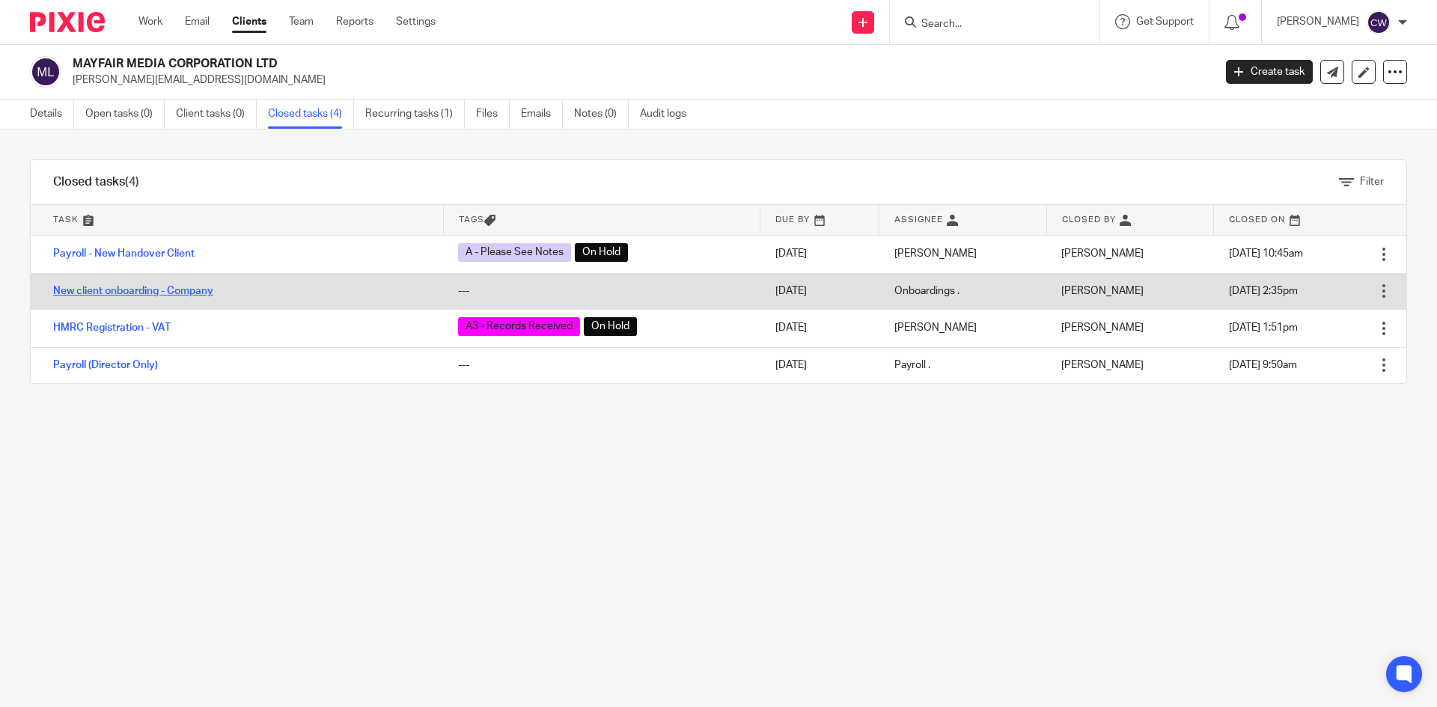
click at [138, 293] on link "New client onboarding - Company" at bounding box center [133, 291] width 160 height 10
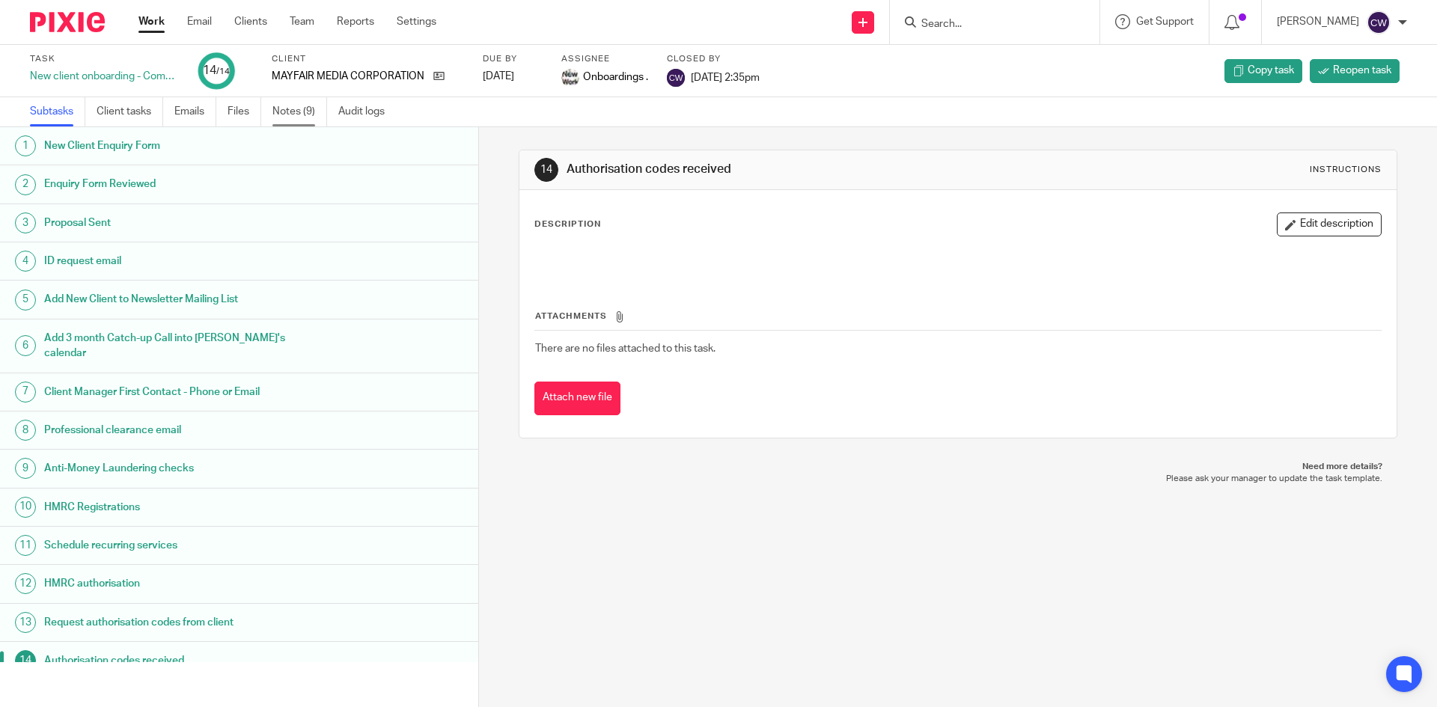
click at [290, 107] on link "Notes (9)" at bounding box center [299, 111] width 55 height 29
click at [295, 103] on link "Notes (9)" at bounding box center [299, 111] width 55 height 29
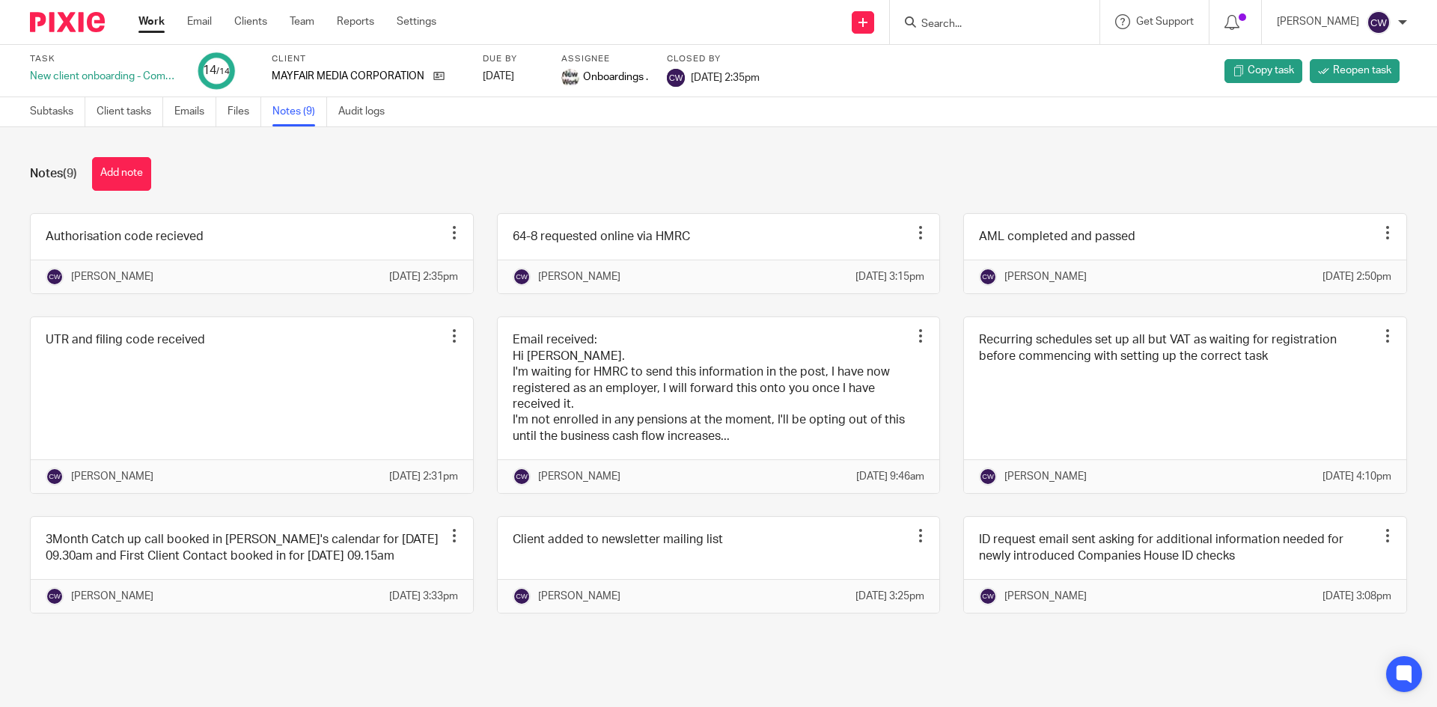
click at [307, 119] on link "Notes (9)" at bounding box center [299, 111] width 55 height 29
click at [436, 75] on icon at bounding box center [438, 75] width 11 height 11
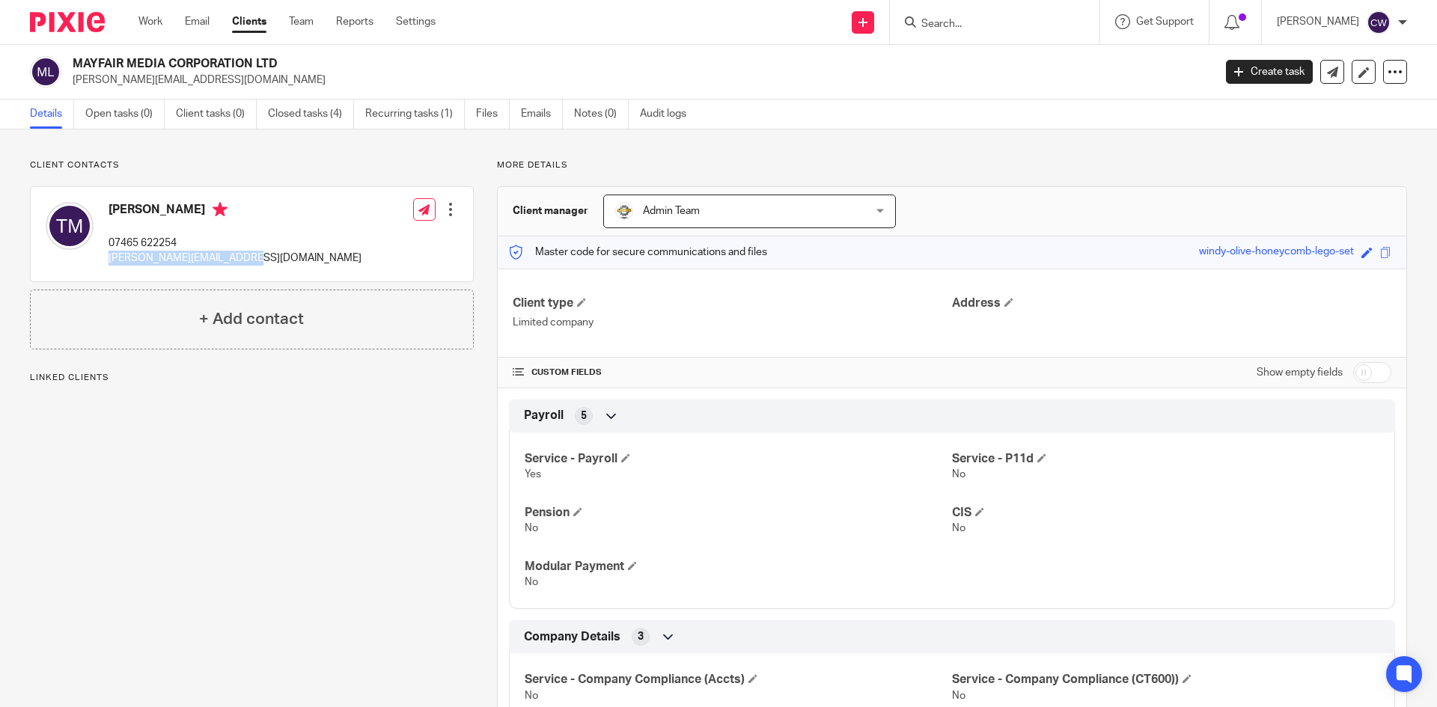
drag, startPoint x: 106, startPoint y: 260, endPoint x: 266, endPoint y: 258, distance: 160.2
click at [266, 258] on div "Tobias Martin 07465 622254 toby@mayfairmediacorp.com Edit contact Create client…" at bounding box center [252, 234] width 442 height 94
copy p "toby@mayfairmediacorp.com"
click at [933, 21] on input "Search" at bounding box center [987, 24] width 135 height 13
type input "2M"
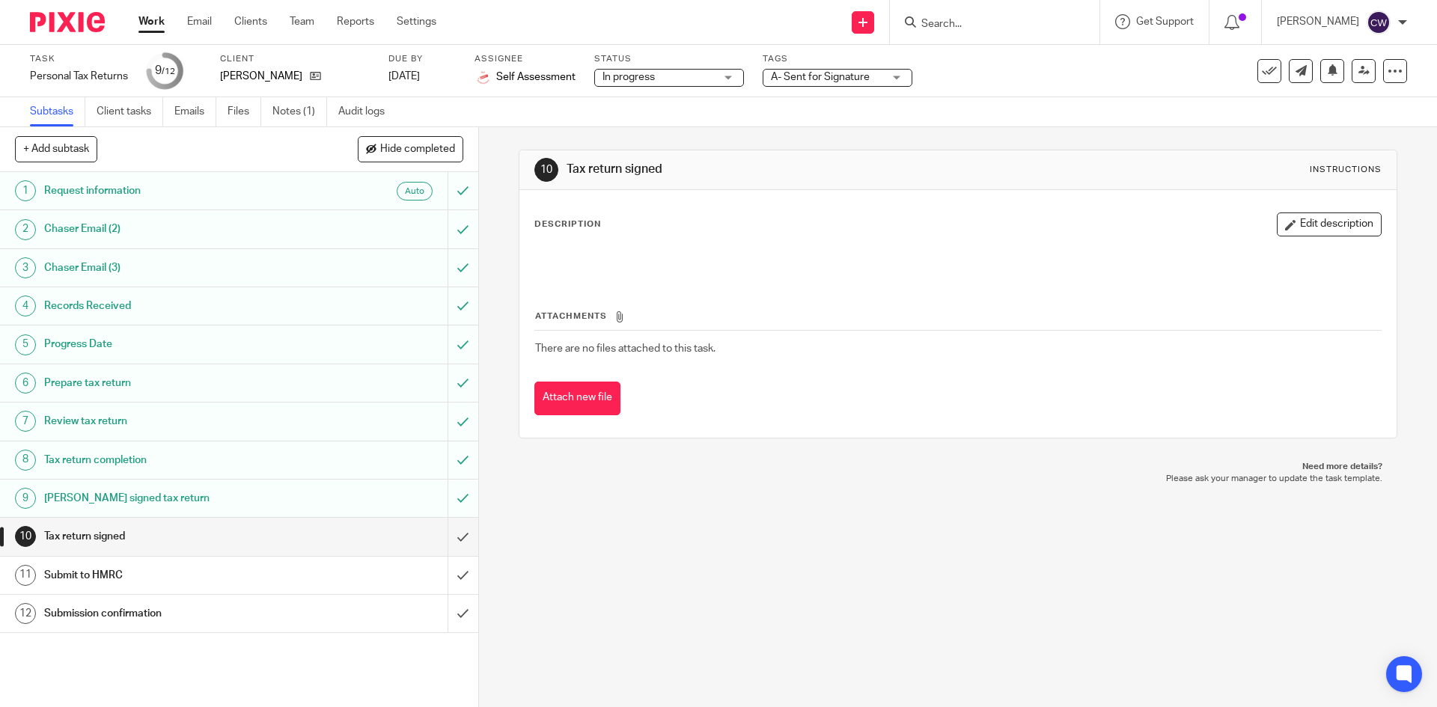
click at [956, 22] on input "Search" at bounding box center [987, 24] width 135 height 13
click at [60, 12] on img at bounding box center [67, 22] width 75 height 20
click at [984, 34] on div at bounding box center [995, 22] width 210 height 44
click at [939, 32] on div at bounding box center [995, 22] width 210 height 44
click at [926, 19] on input "Search" at bounding box center [987, 24] width 135 height 13
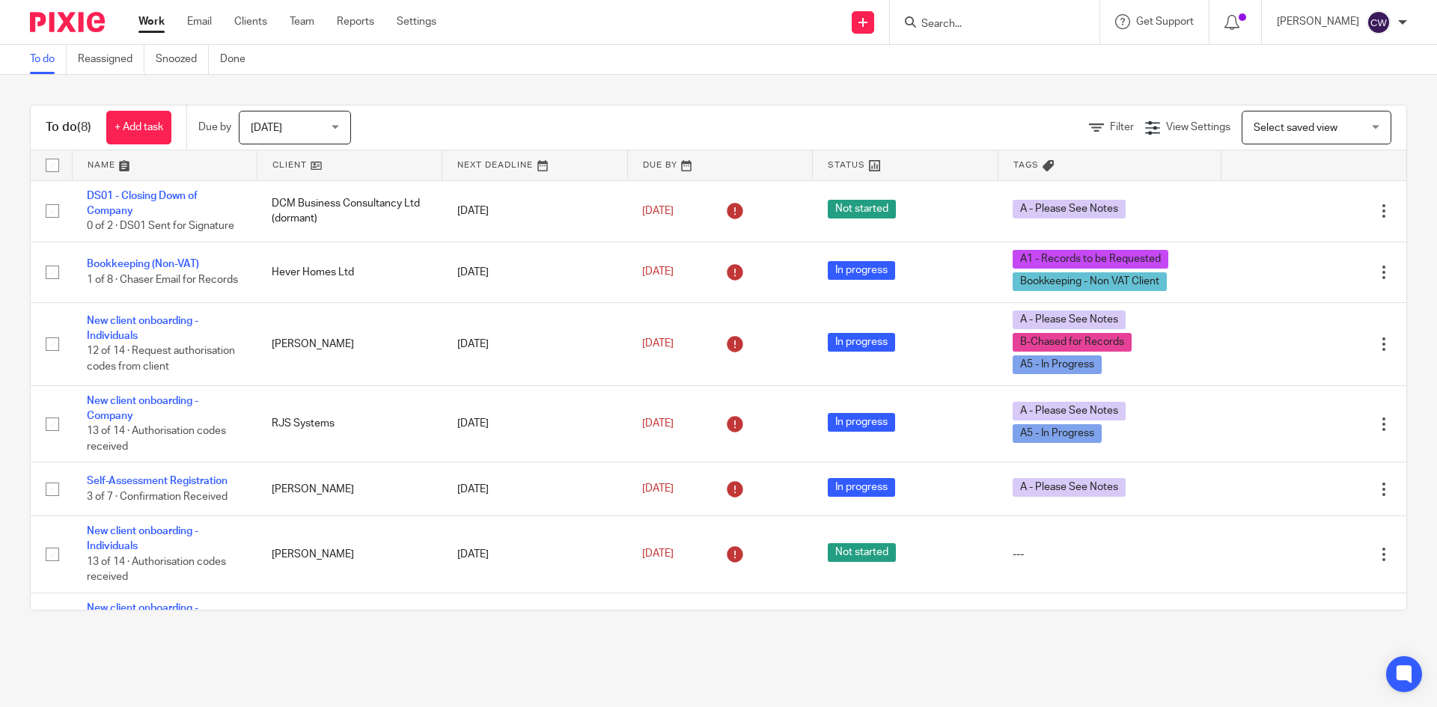
click at [932, 20] on input "Search" at bounding box center [987, 24] width 135 height 13
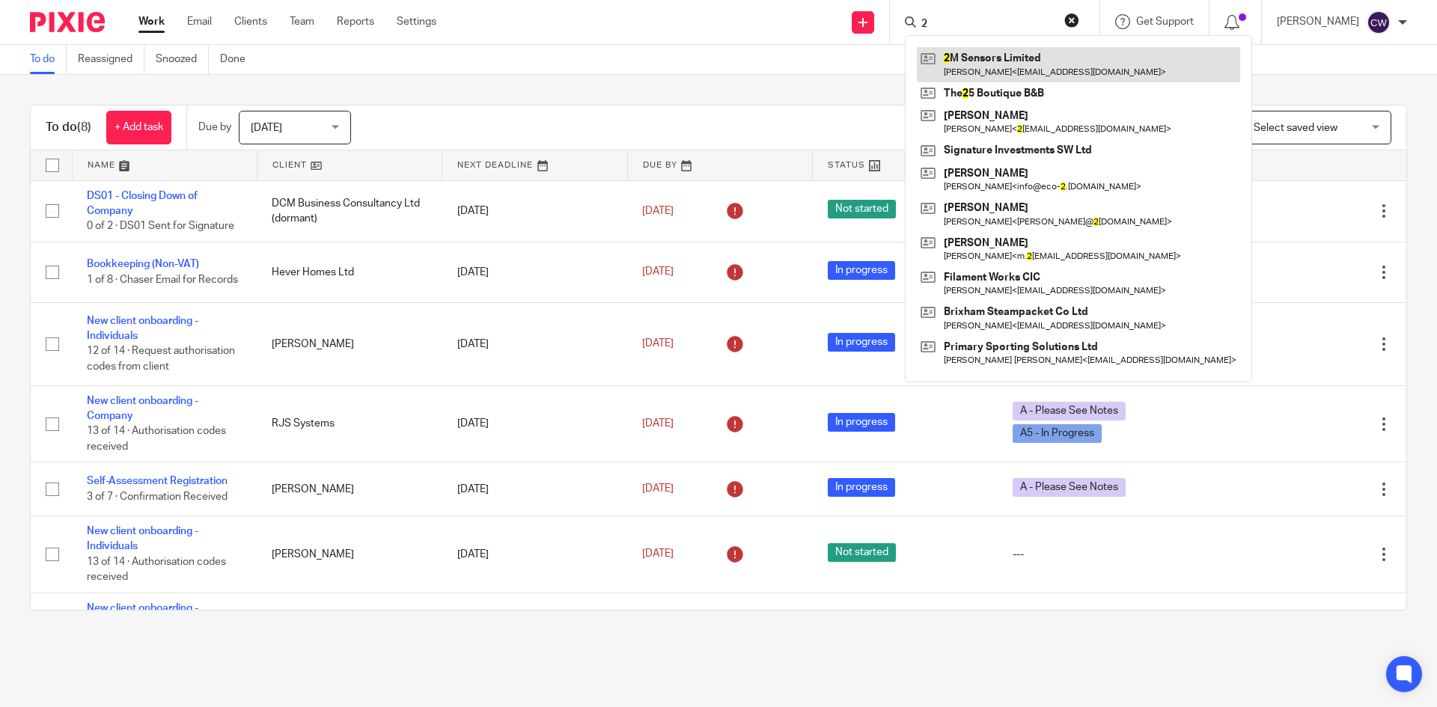
type input "2"
click at [976, 62] on link at bounding box center [1078, 64] width 323 height 34
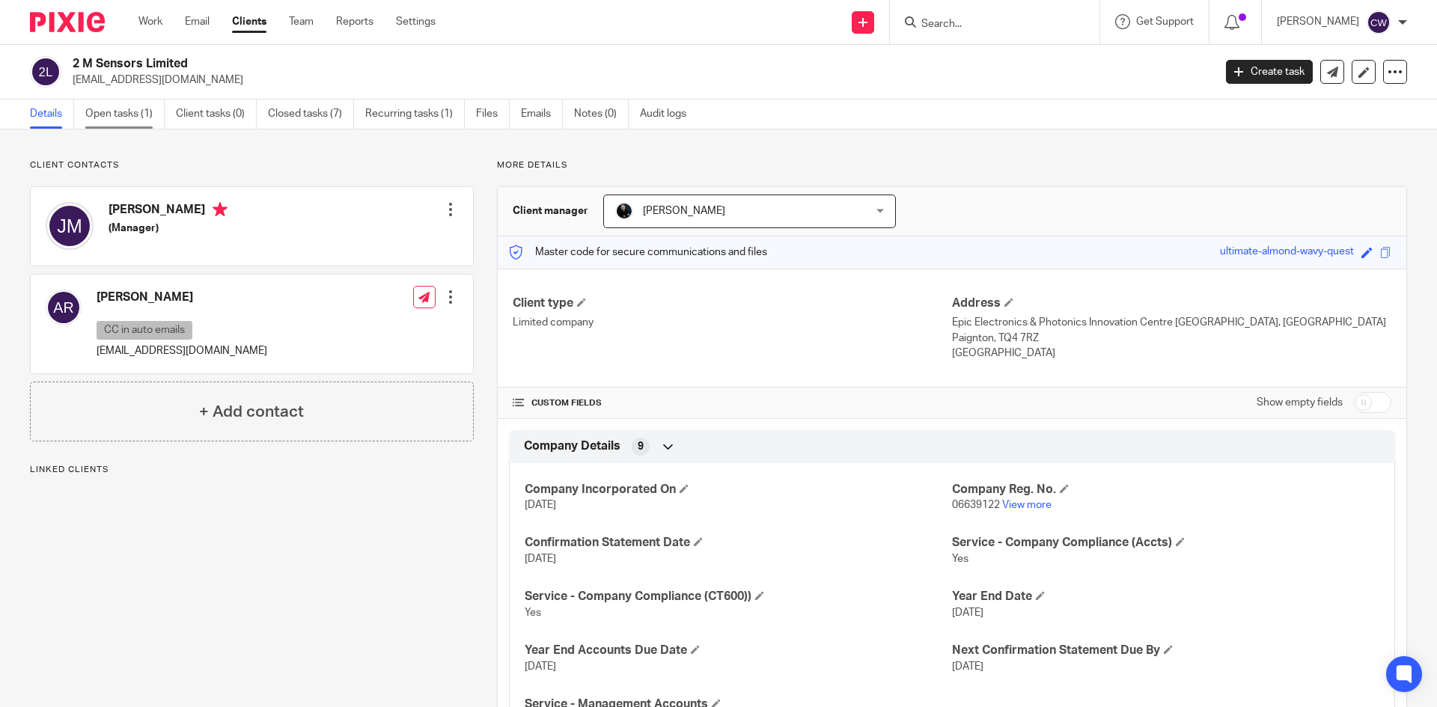
click at [117, 104] on link "Open tasks (1)" at bounding box center [124, 114] width 79 height 29
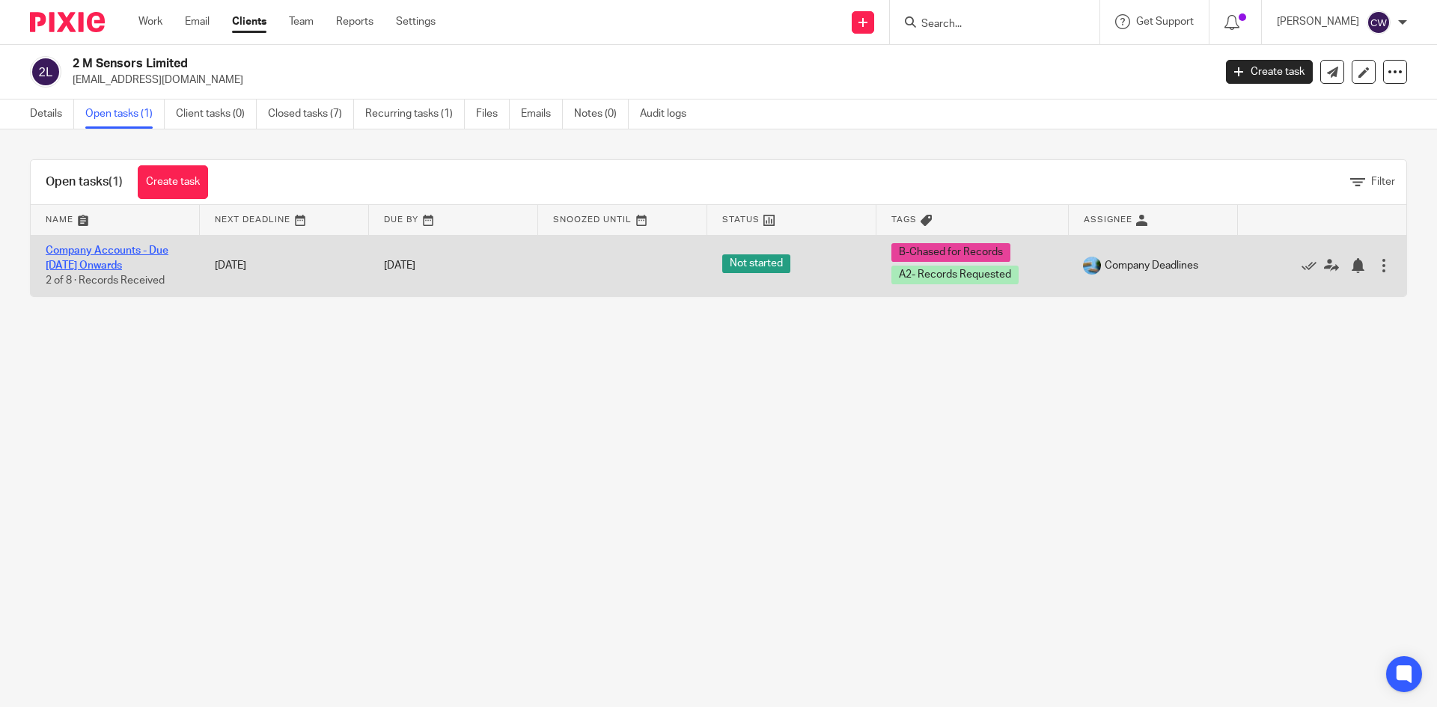
click at [131, 249] on link "Company Accounts - Due [DATE] Onwards" at bounding box center [107, 258] width 123 height 25
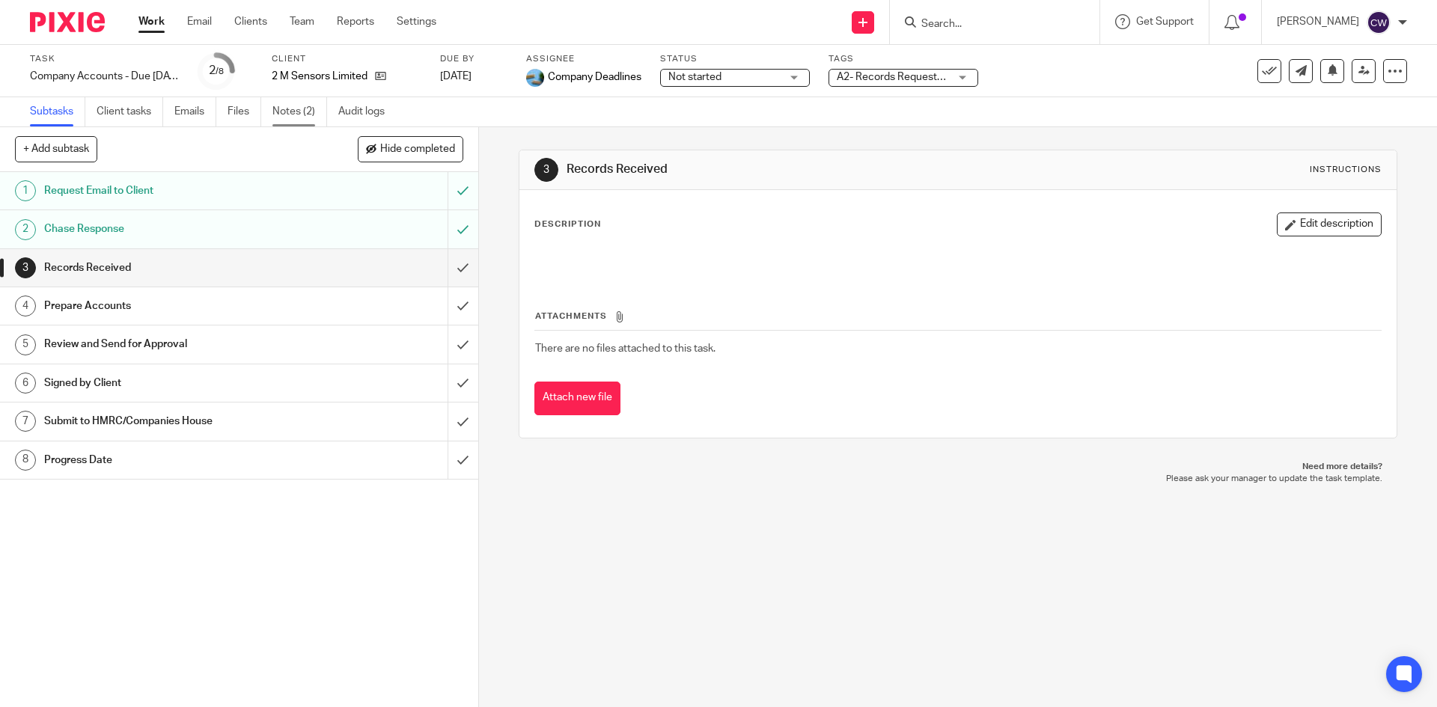
click at [278, 109] on link "Notes (2)" at bounding box center [299, 111] width 55 height 29
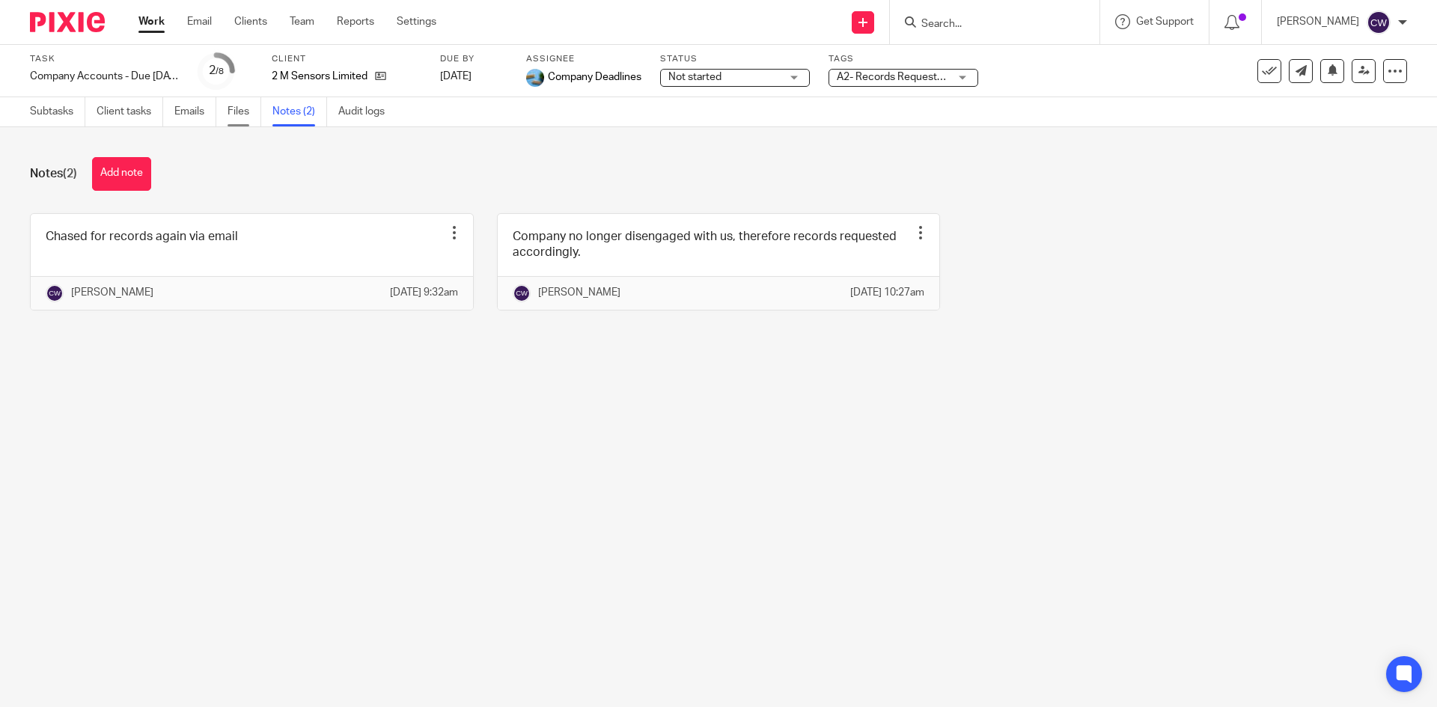
click at [234, 105] on link "Files" at bounding box center [245, 111] width 34 height 29
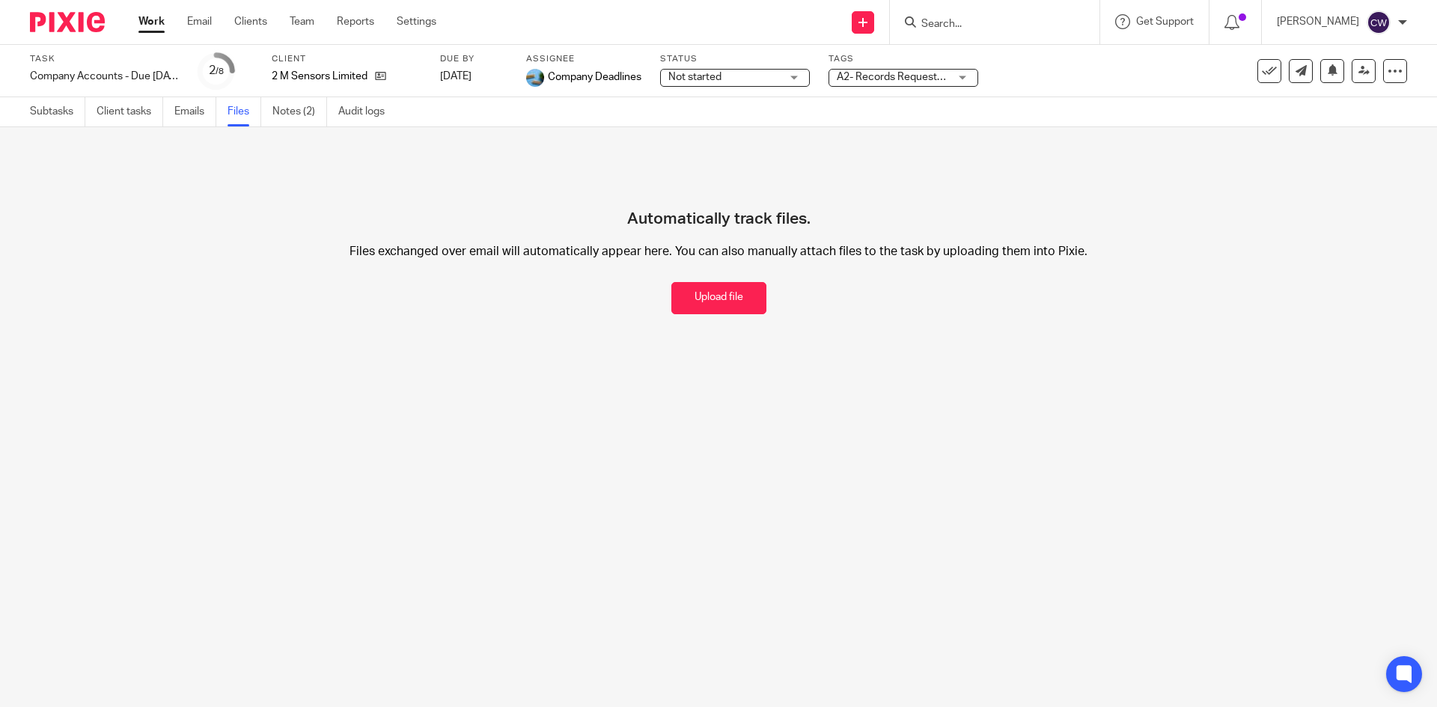
click at [725, 299] on button "Upload file" at bounding box center [718, 298] width 95 height 32
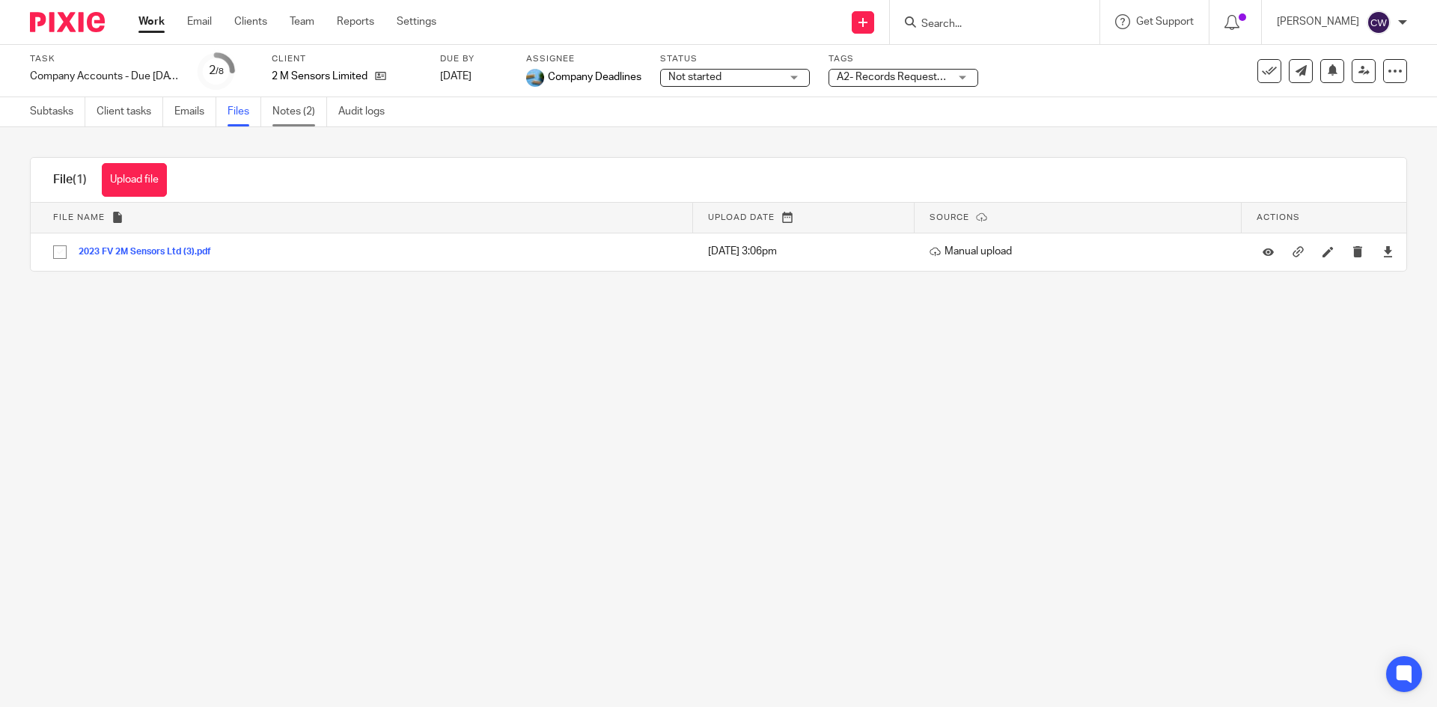
click at [311, 99] on link "Notes (2)" at bounding box center [299, 111] width 55 height 29
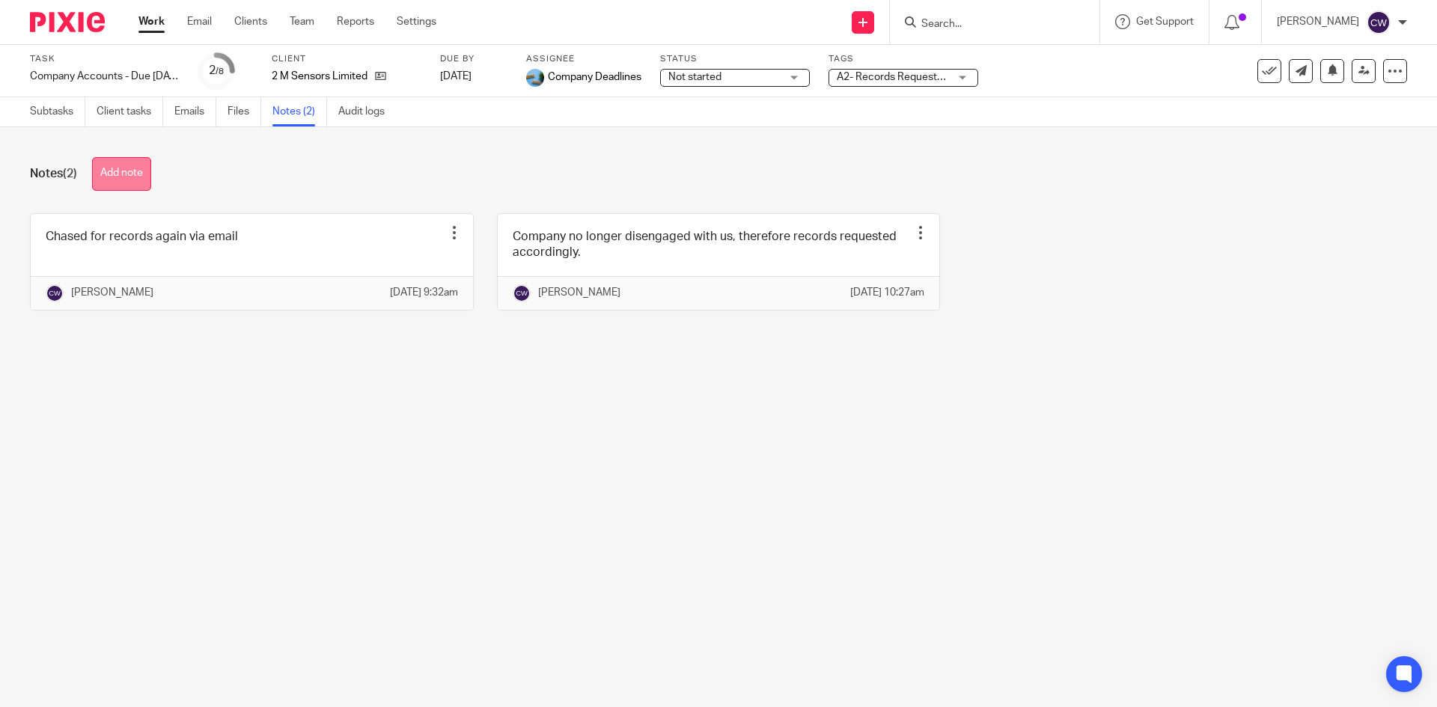
click at [129, 171] on button "Add note" at bounding box center [121, 174] width 59 height 34
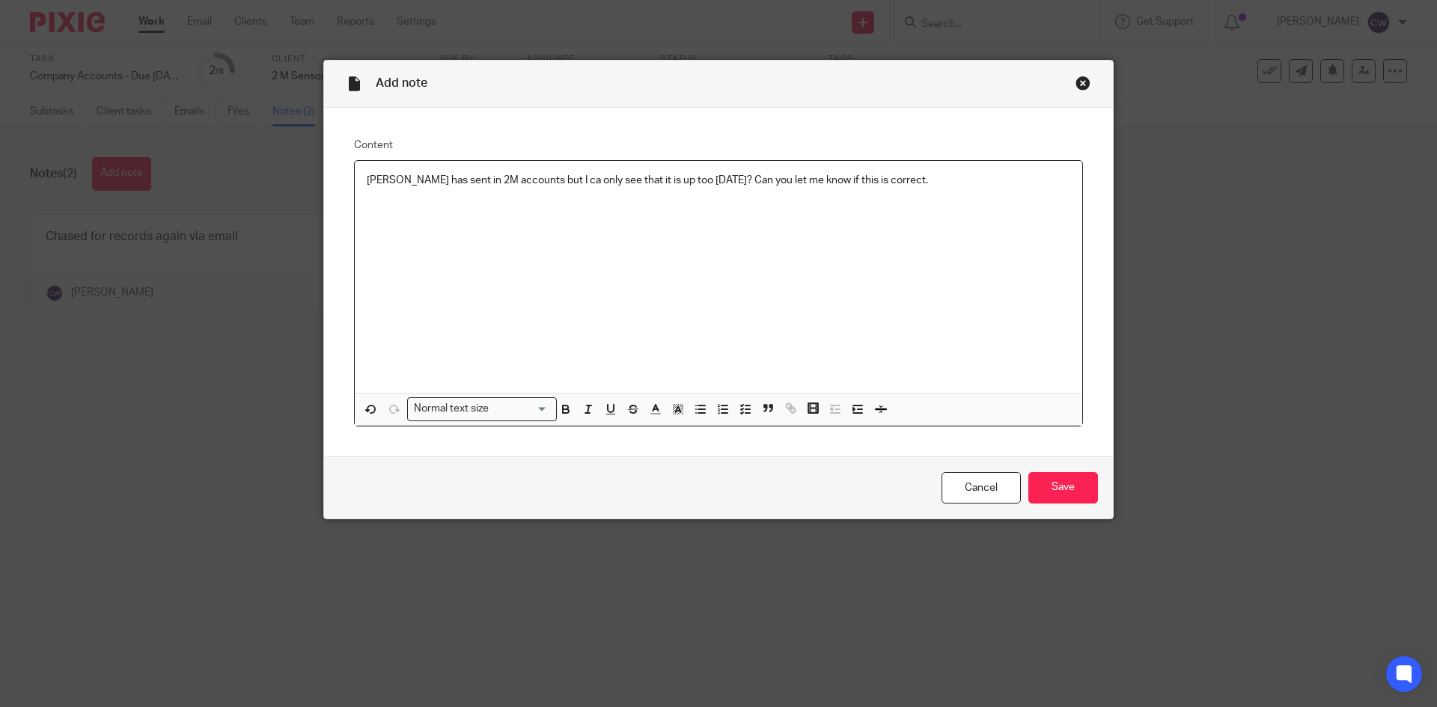
click at [652, 180] on p "Amiel has sent in 2M accounts but I ca only see that it is up too 11th December…" at bounding box center [719, 180] width 704 height 15
click at [1107, 513] on div "Cancel Save" at bounding box center [718, 488] width 789 height 63
click at [1088, 503] on input "Save" at bounding box center [1063, 488] width 70 height 32
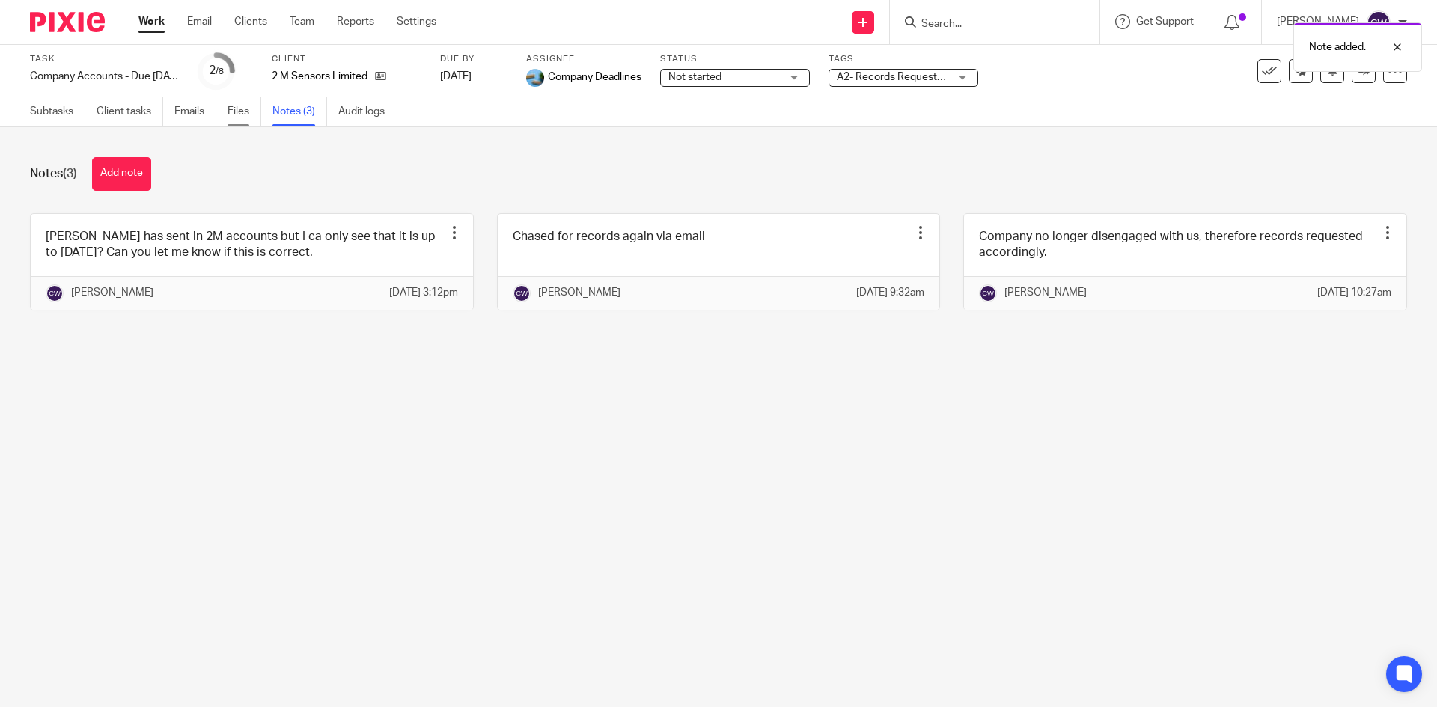
click at [235, 118] on link "Files" at bounding box center [245, 111] width 34 height 29
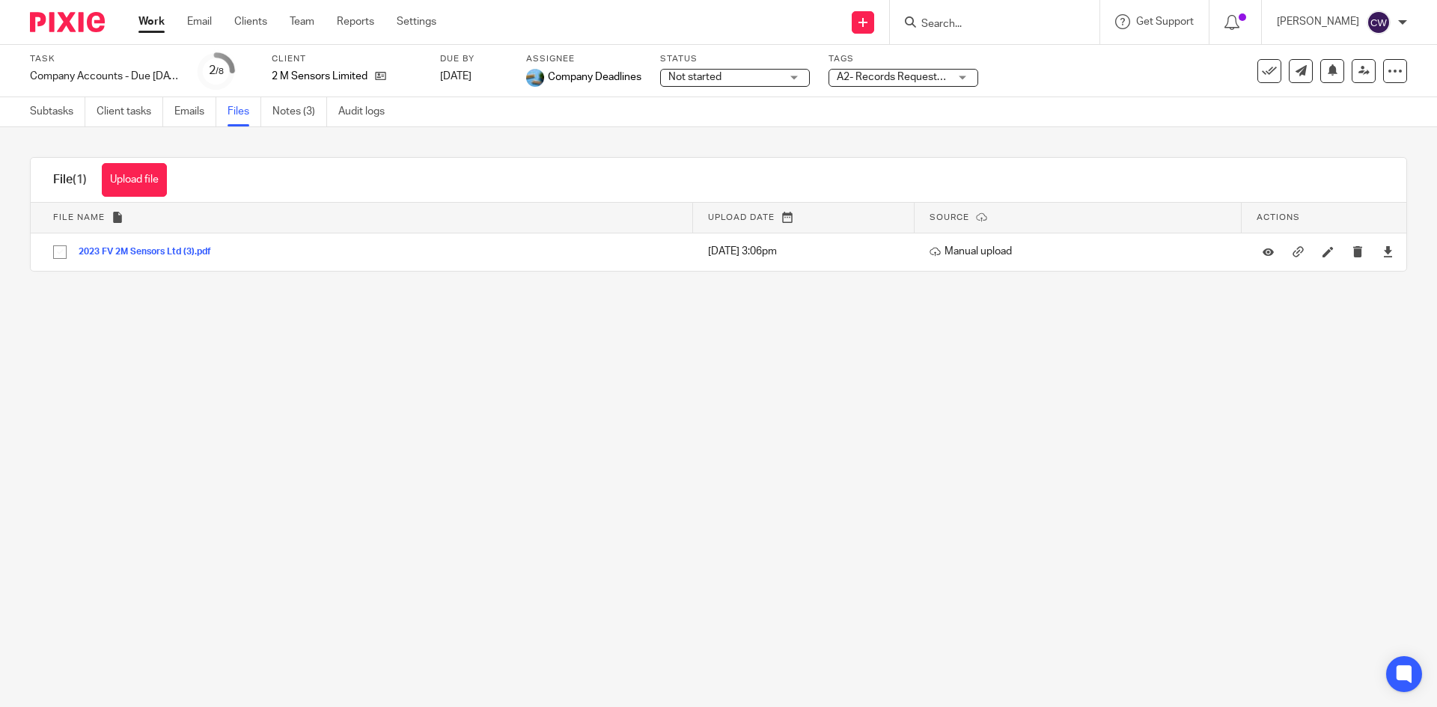
click at [925, 71] on span "A2- Records Requested + 1" at bounding box center [893, 78] width 112 height 16
click at [309, 106] on link "Notes (3)" at bounding box center [299, 111] width 55 height 29
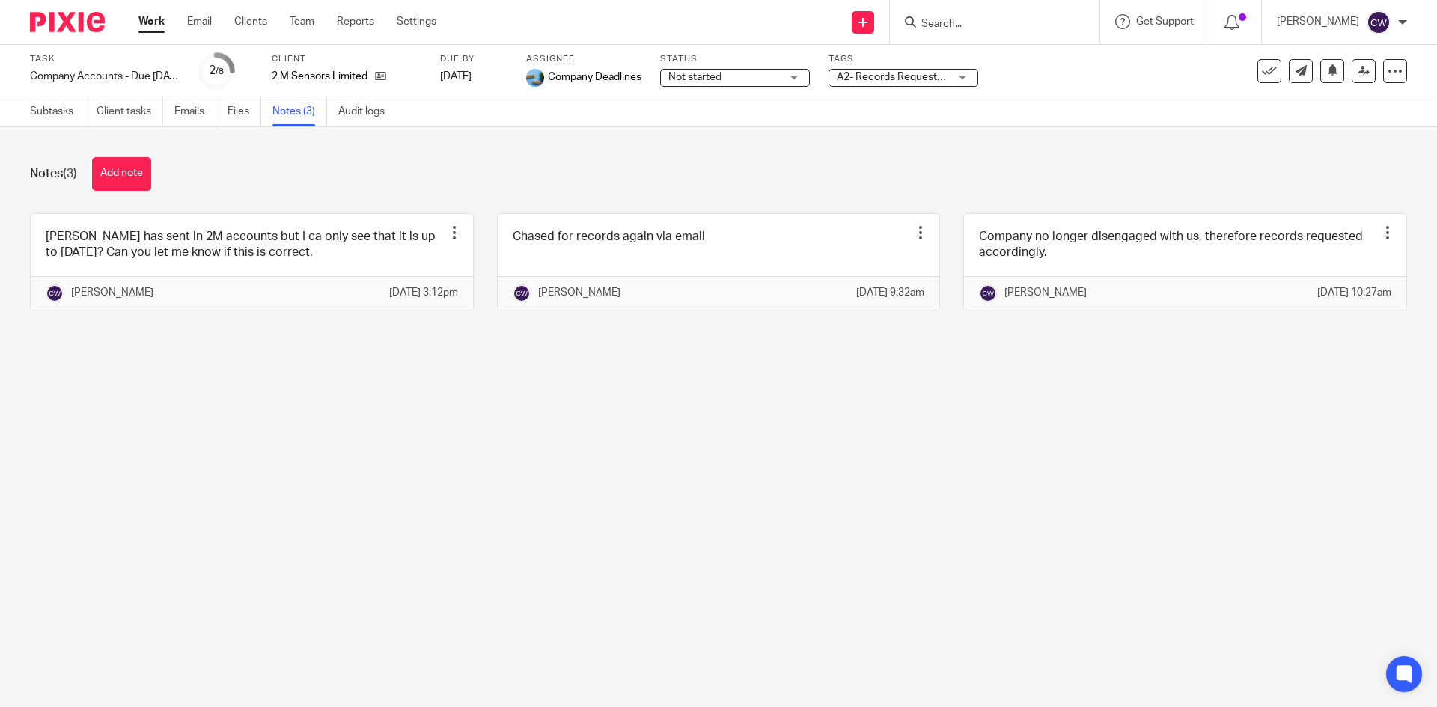
click at [897, 78] on span "A2- Records Requested + 1" at bounding box center [901, 77] width 129 height 10
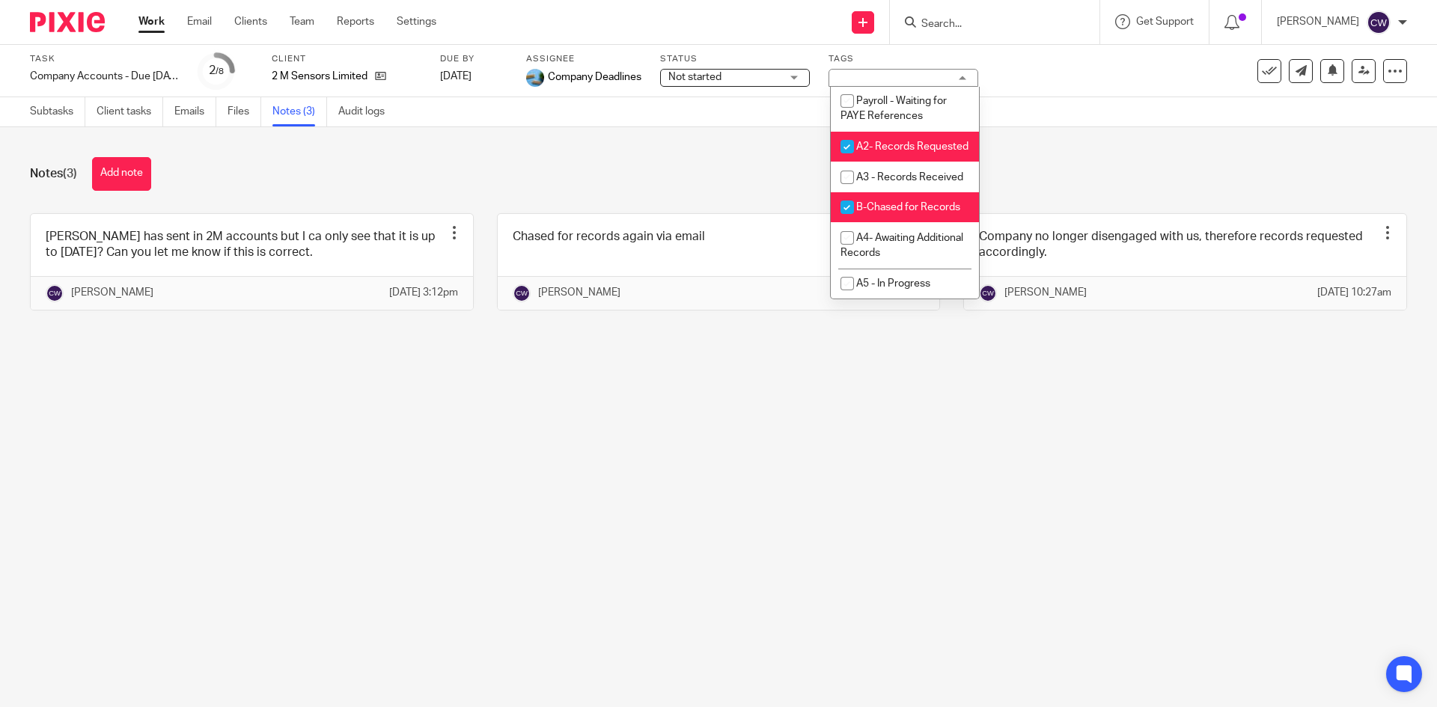
scroll to position [524, 0]
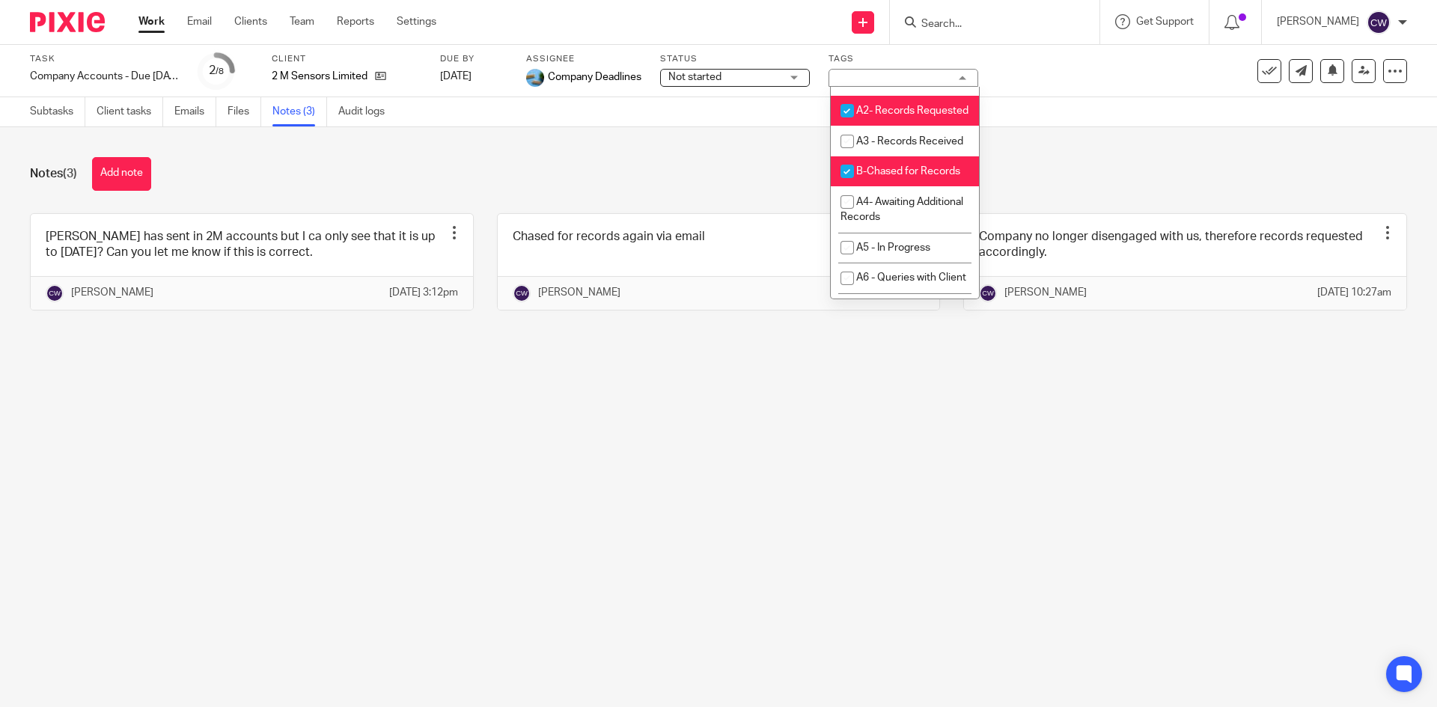
click at [870, 127] on li "A2- Records Requested" at bounding box center [905, 111] width 148 height 31
checkbox input "false"
click at [896, 187] on li "B-Chased for Records" at bounding box center [905, 171] width 148 height 31
checkbox input "false"
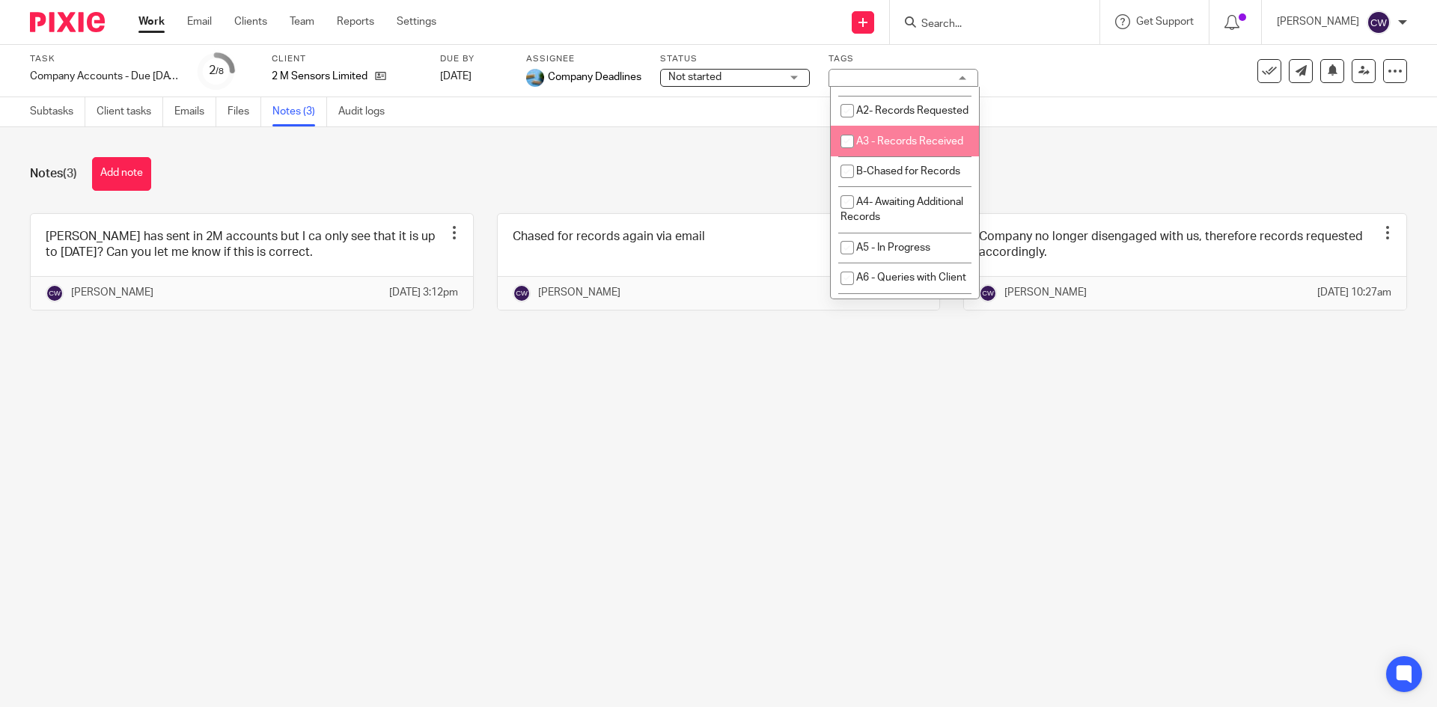
click at [903, 156] on li "A3 - Records Received" at bounding box center [905, 141] width 148 height 31
checkbox input "true"
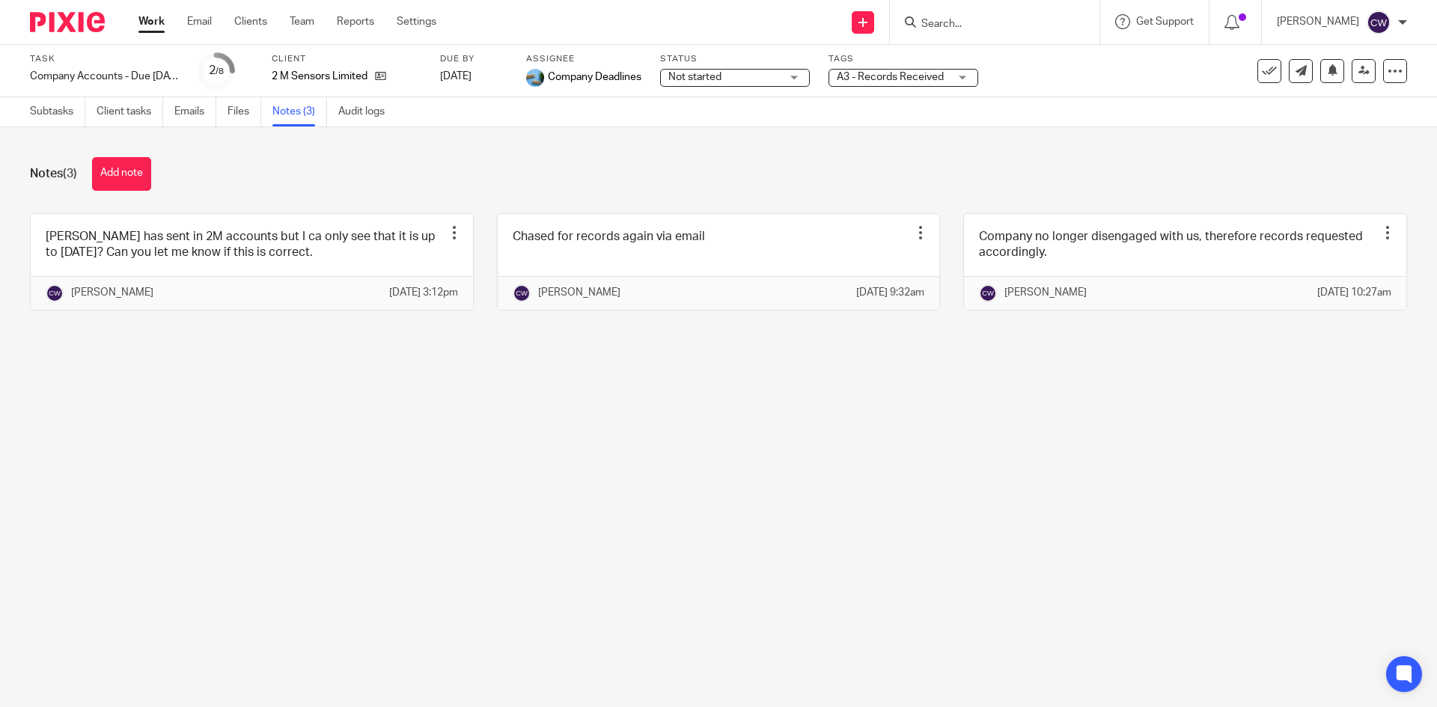
click at [1186, 202] on div "Notes (3) Add note Amiel has sent in 2M accounts but I ca only see that it is u…" at bounding box center [718, 245] width 1437 height 236
click at [1359, 70] on icon at bounding box center [1364, 70] width 11 height 11
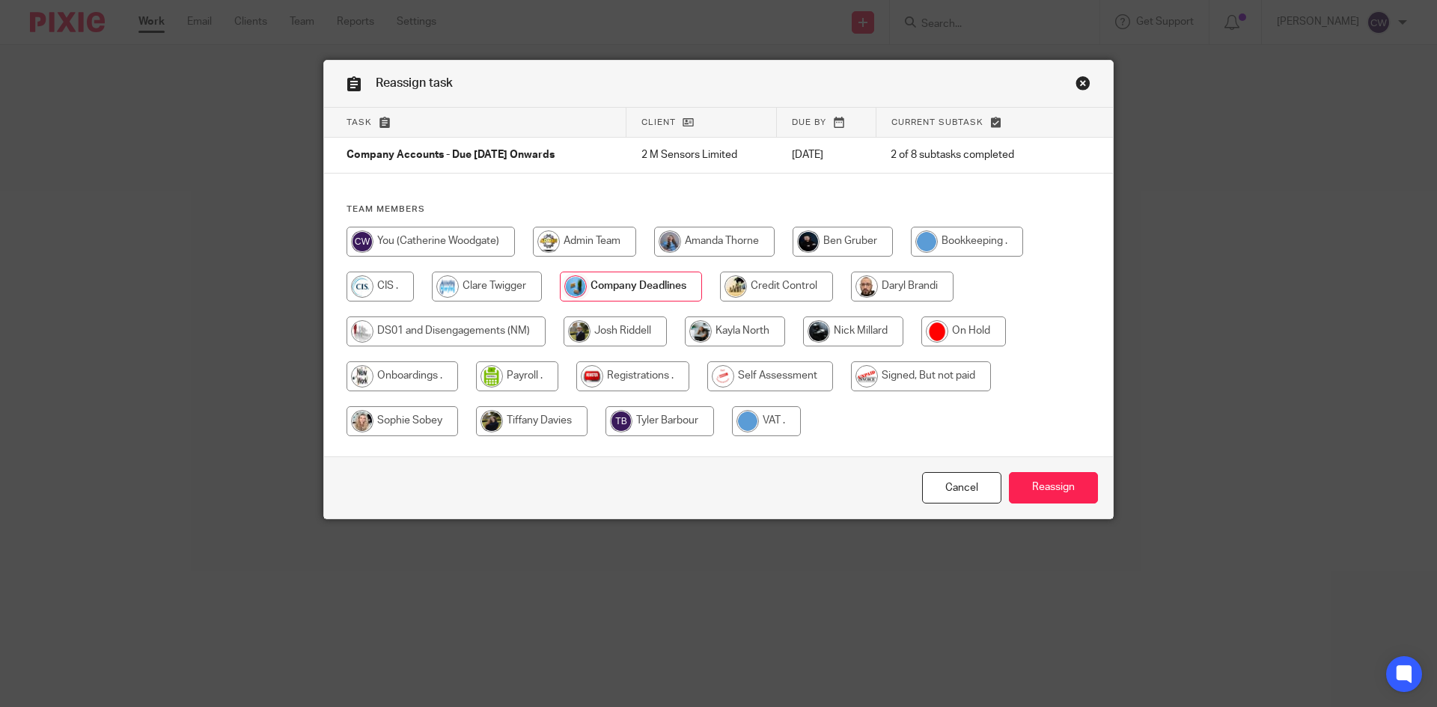
click at [852, 325] on input "radio" at bounding box center [853, 332] width 100 height 30
radio input "true"
click at [1069, 484] on input "Reassign" at bounding box center [1053, 488] width 89 height 32
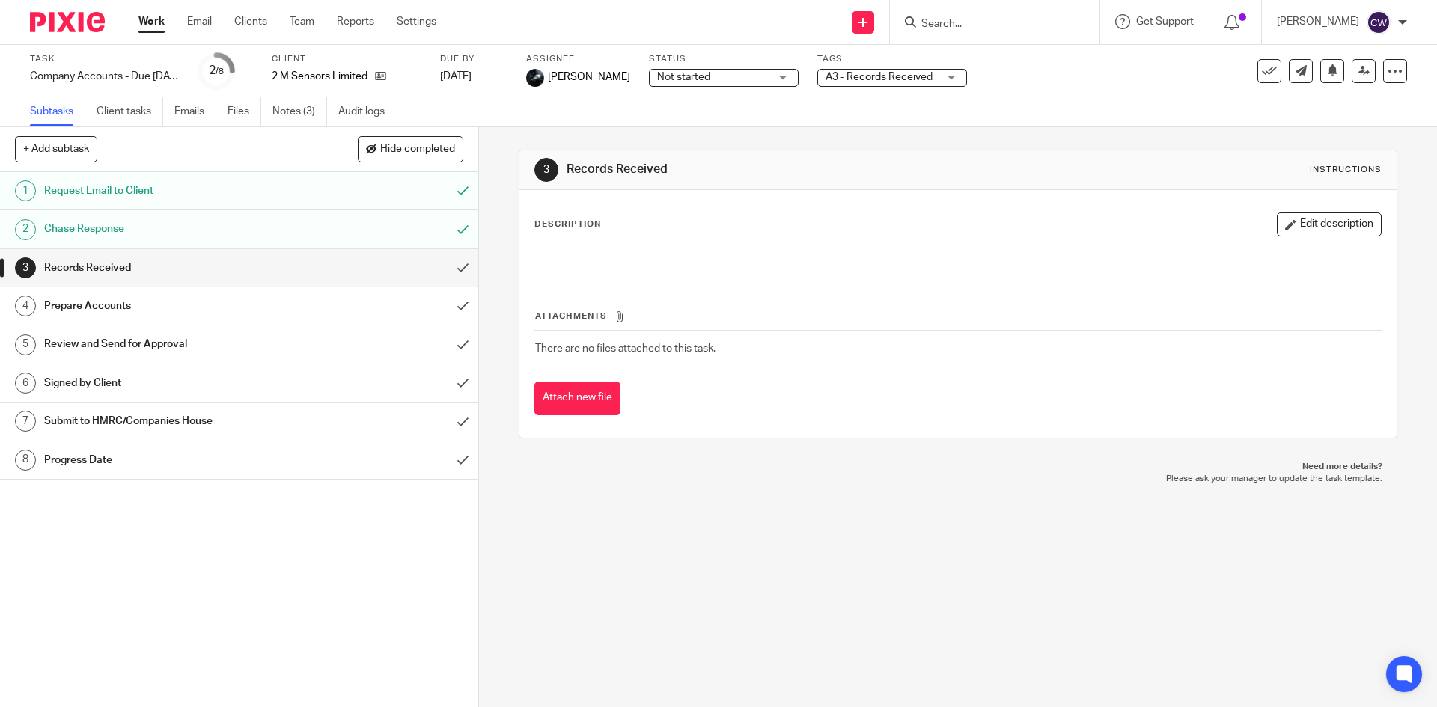
click at [897, 67] on div "Tags A3 - Records Received On Hold External Bookkeeper Urgent C4- With Debt Col…" at bounding box center [892, 71] width 150 height 36
click at [974, 30] on input "Search" at bounding box center [987, 24] width 135 height 13
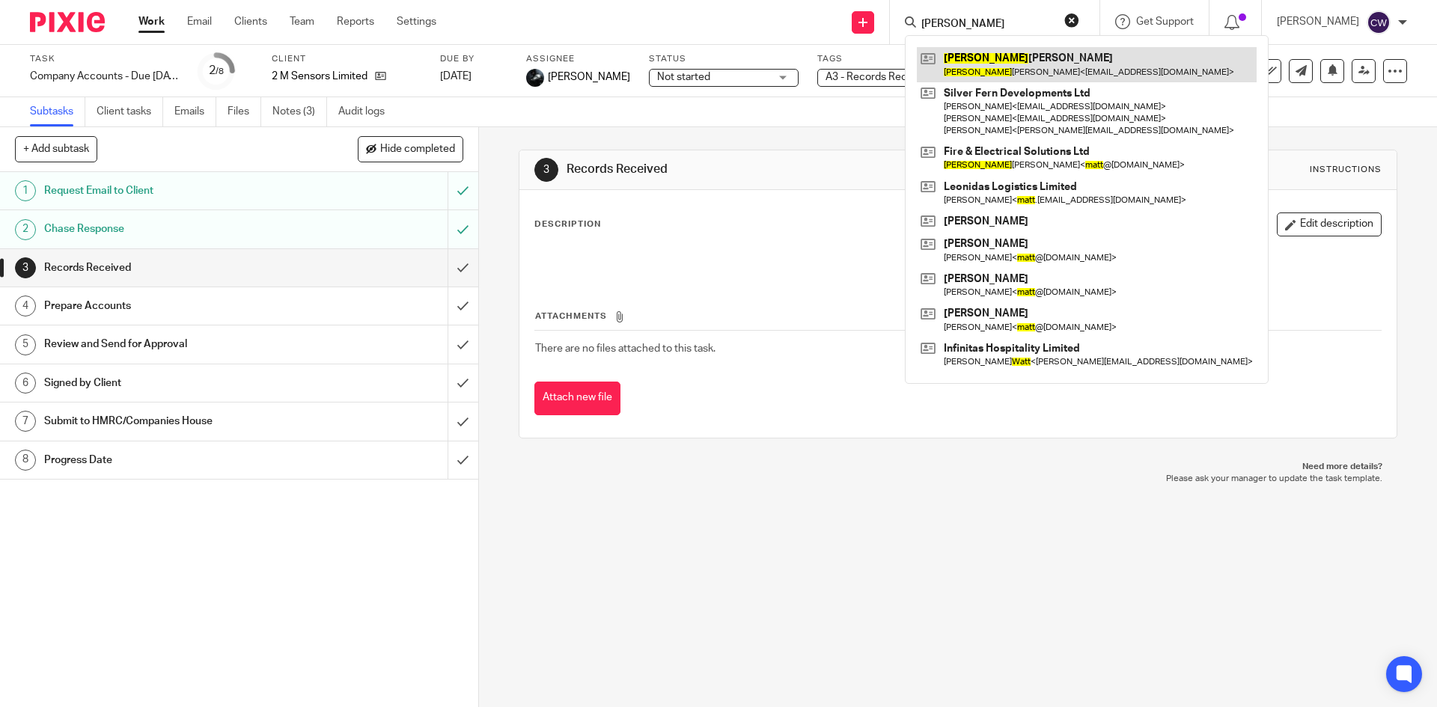
type input "[PERSON_NAME]"
click at [1035, 66] on link at bounding box center [1087, 64] width 340 height 34
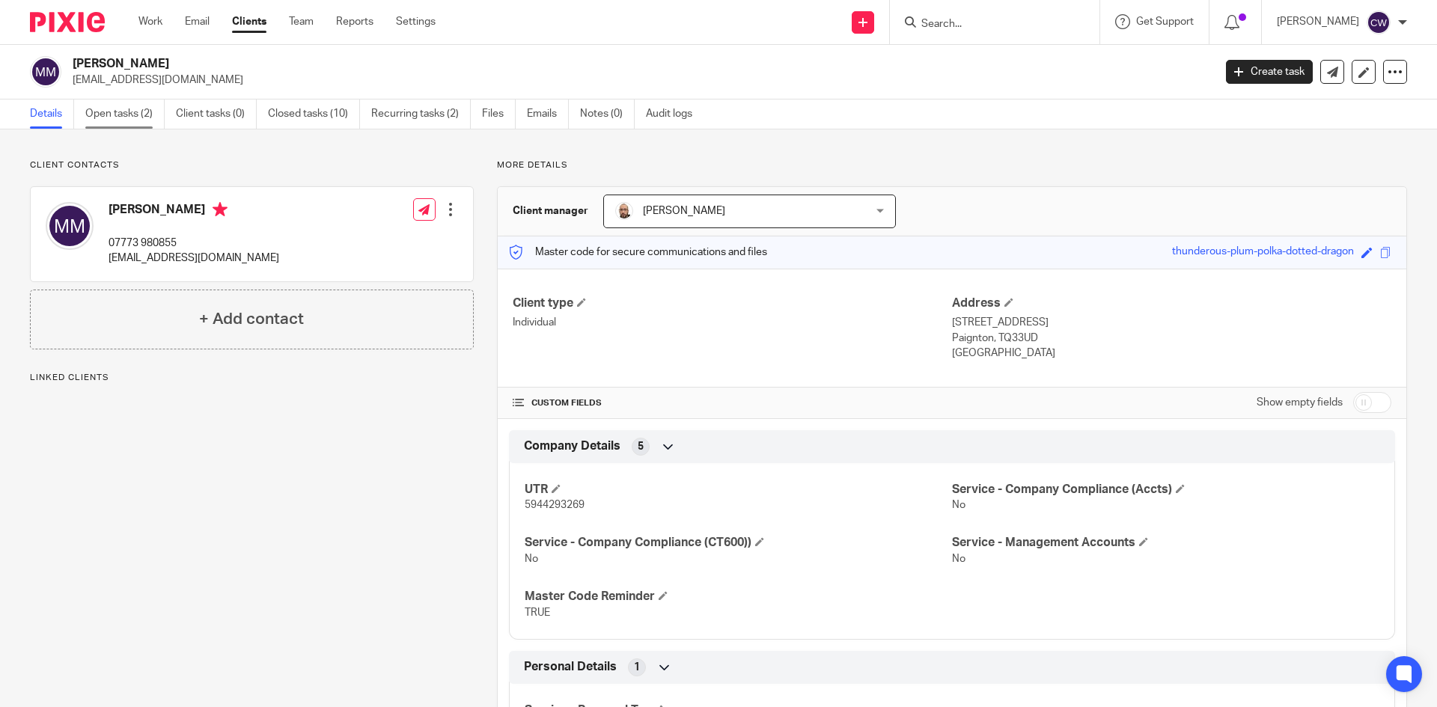
click at [98, 112] on link "Open tasks (2)" at bounding box center [124, 114] width 79 height 29
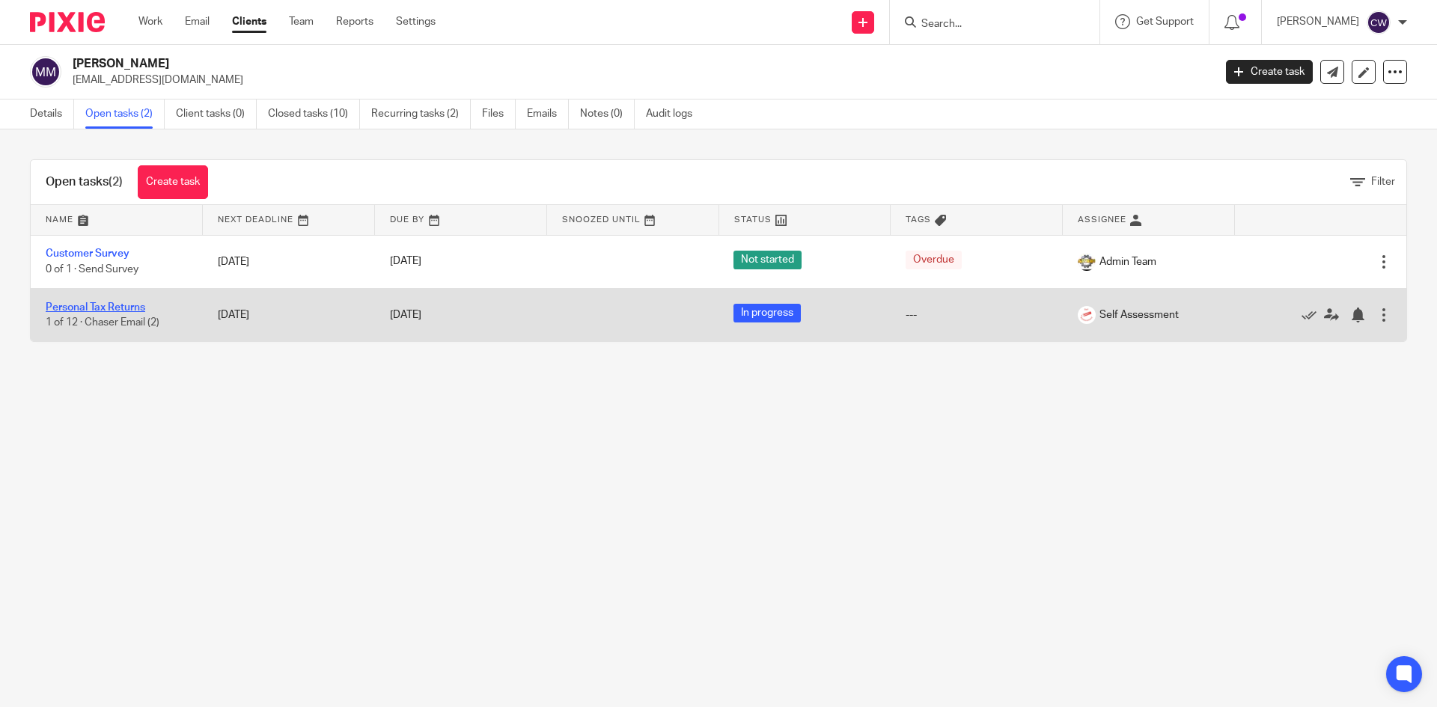
click at [125, 305] on link "Personal Tax Returns" at bounding box center [96, 307] width 100 height 10
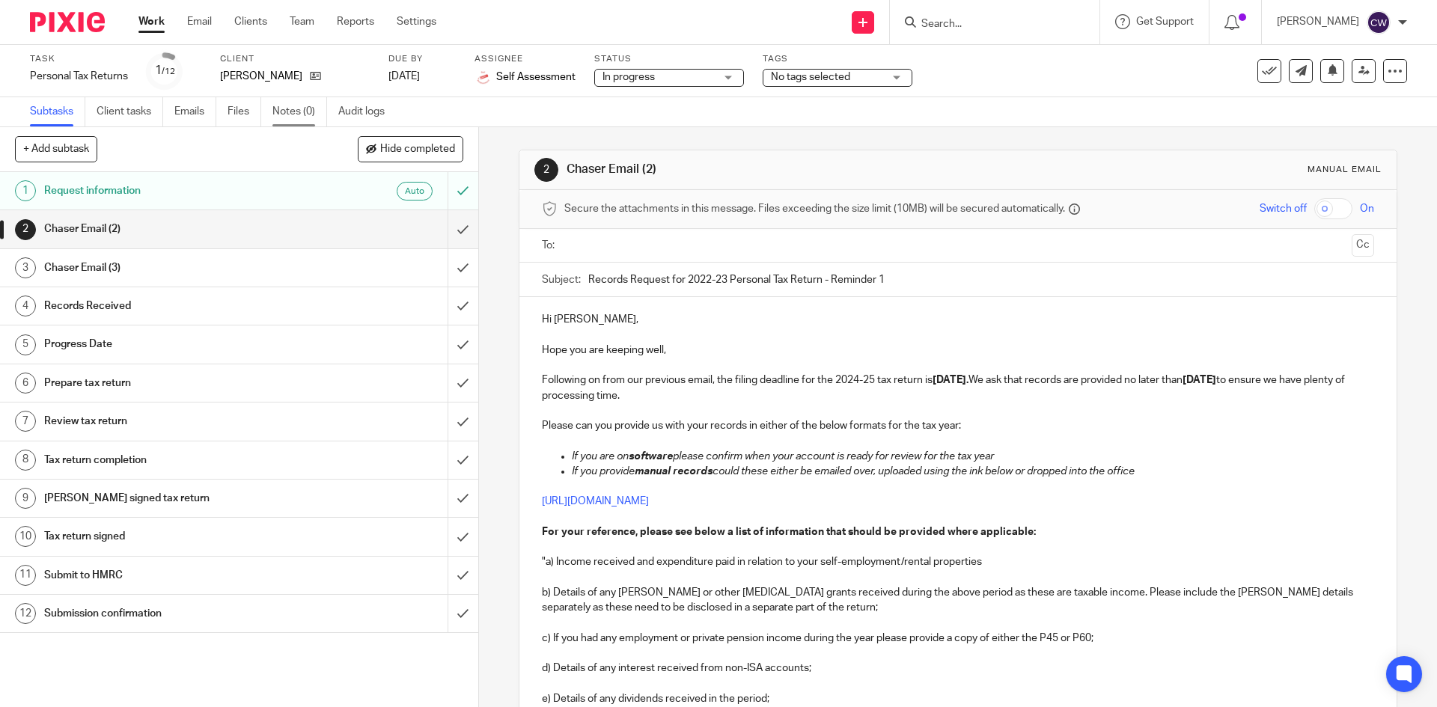
click at [284, 106] on link "Notes (0)" at bounding box center [299, 111] width 55 height 29
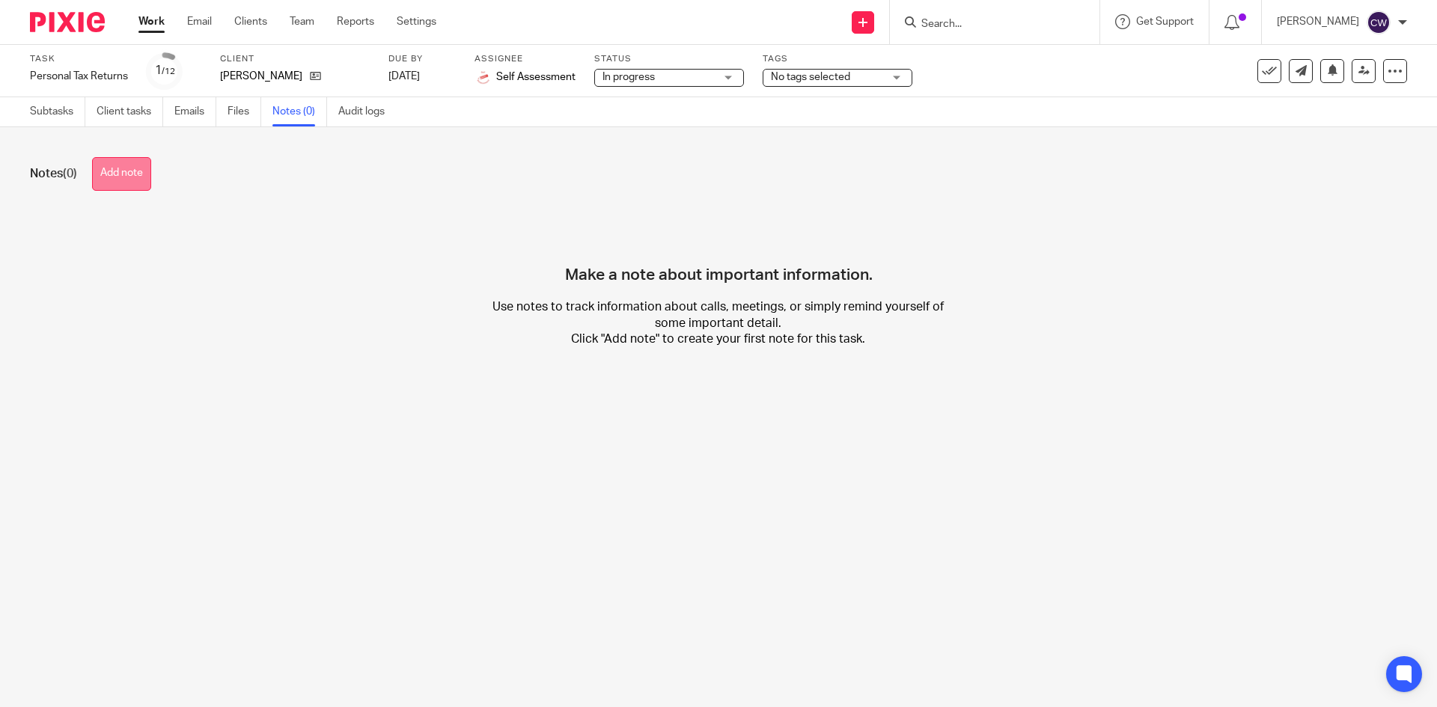
click at [137, 170] on button "Add note" at bounding box center [121, 174] width 59 height 34
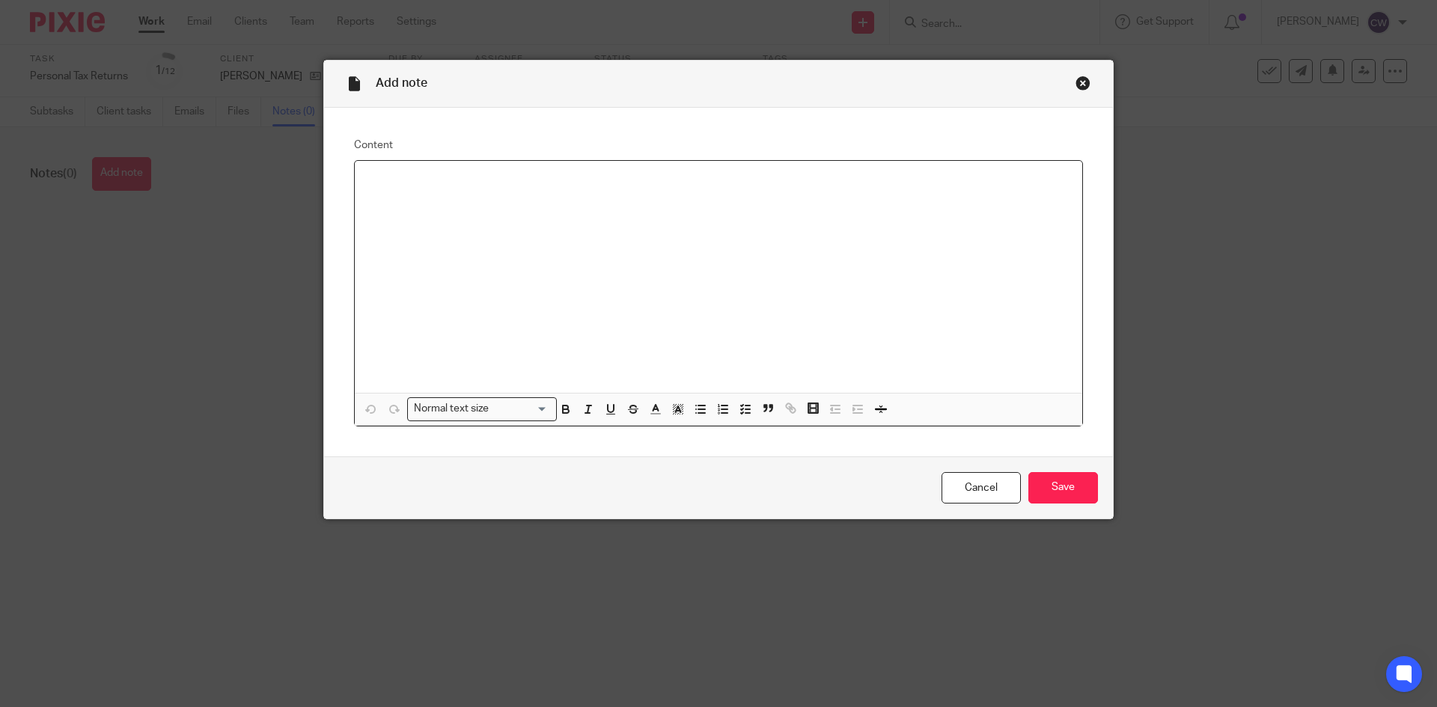
click at [437, 207] on div at bounding box center [719, 277] width 728 height 232
click at [1070, 489] on input "Save" at bounding box center [1063, 488] width 70 height 32
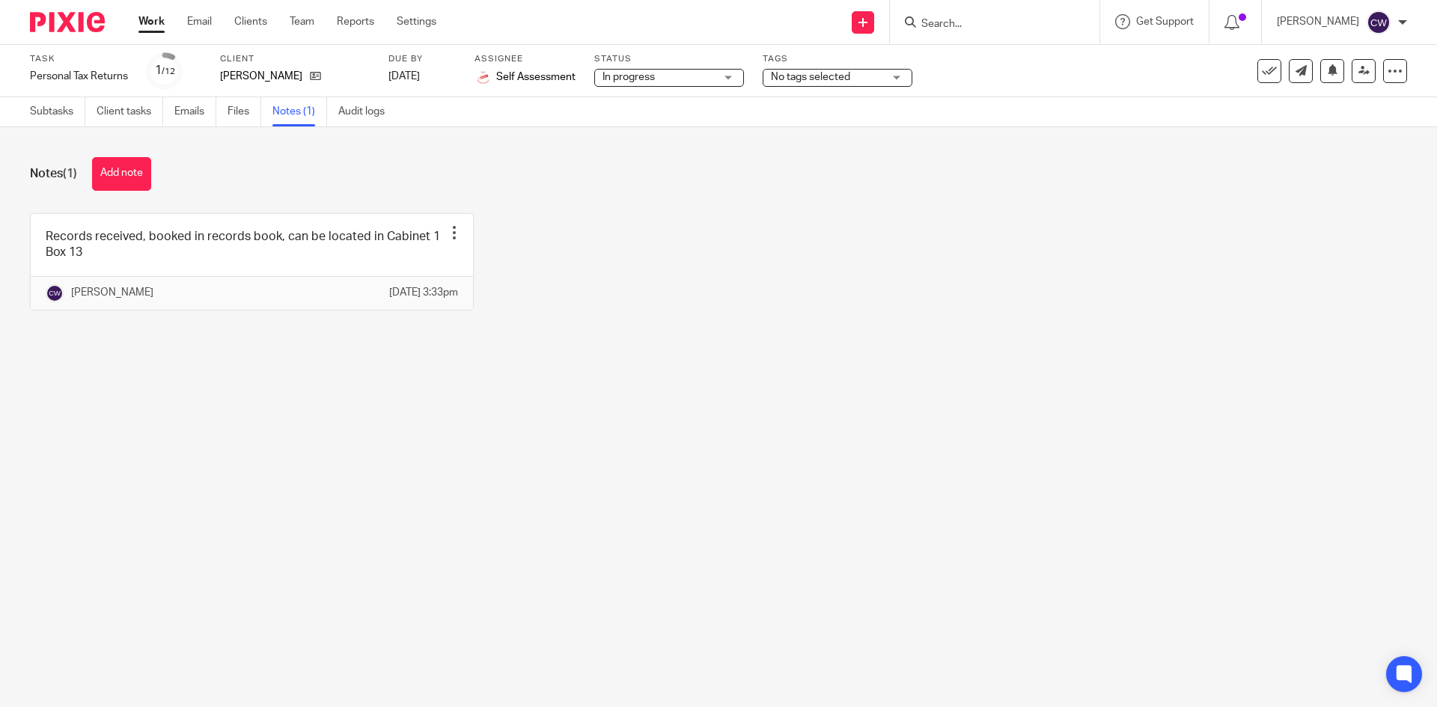
click at [849, 72] on span "No tags selected" at bounding box center [810, 77] width 79 height 10
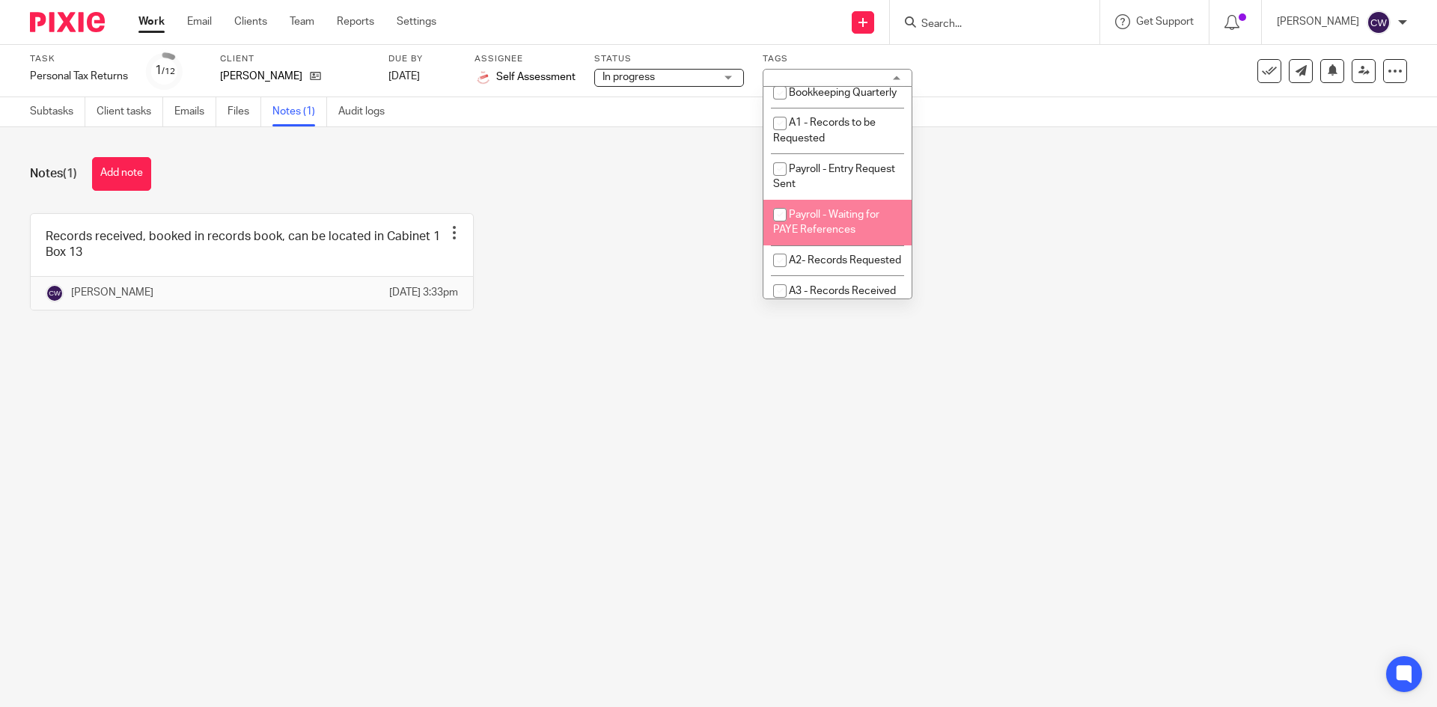
scroll to position [449, 0]
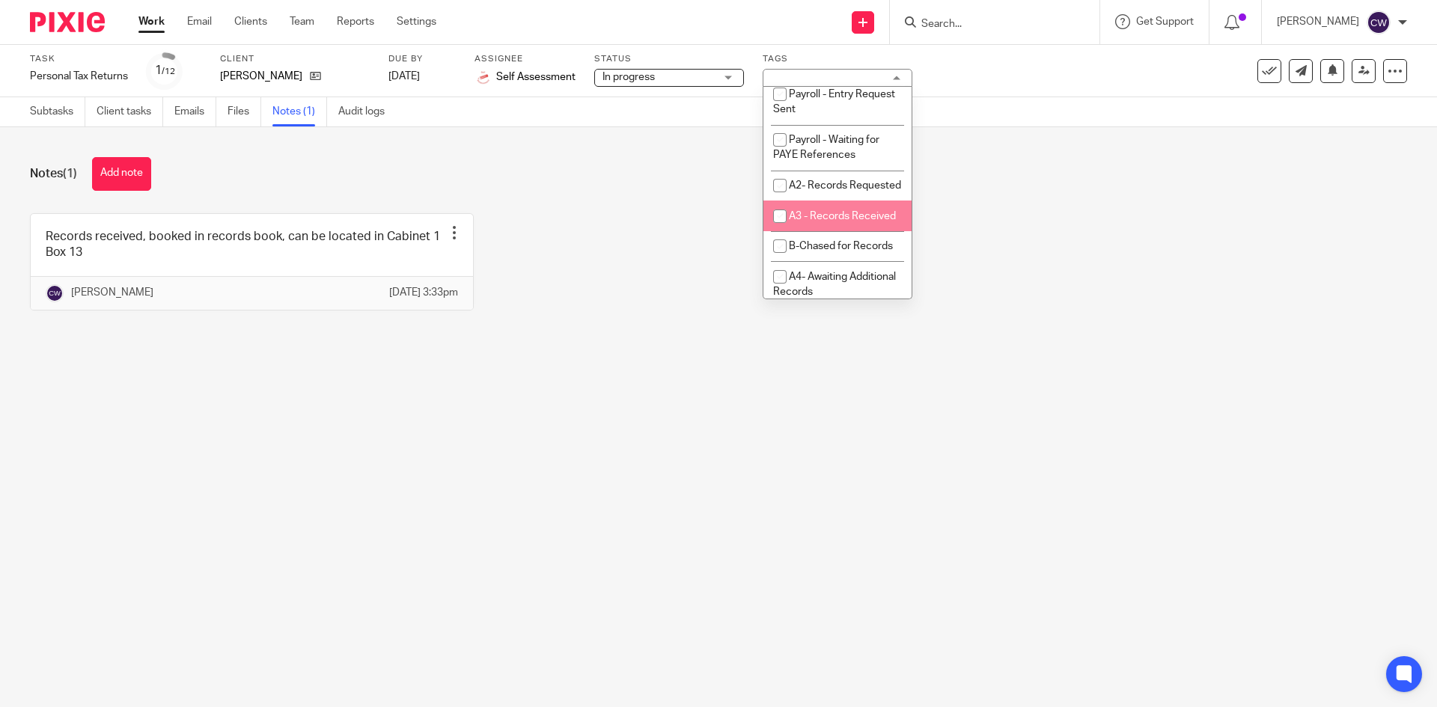
click at [861, 231] on li "A3 - Records Received" at bounding box center [838, 216] width 148 height 31
checkbox input "true"
click at [1124, 252] on div "Records received, booked in records book, can be located in Cabinet 1 Box 13 Ed…" at bounding box center [707, 273] width 1401 height 120
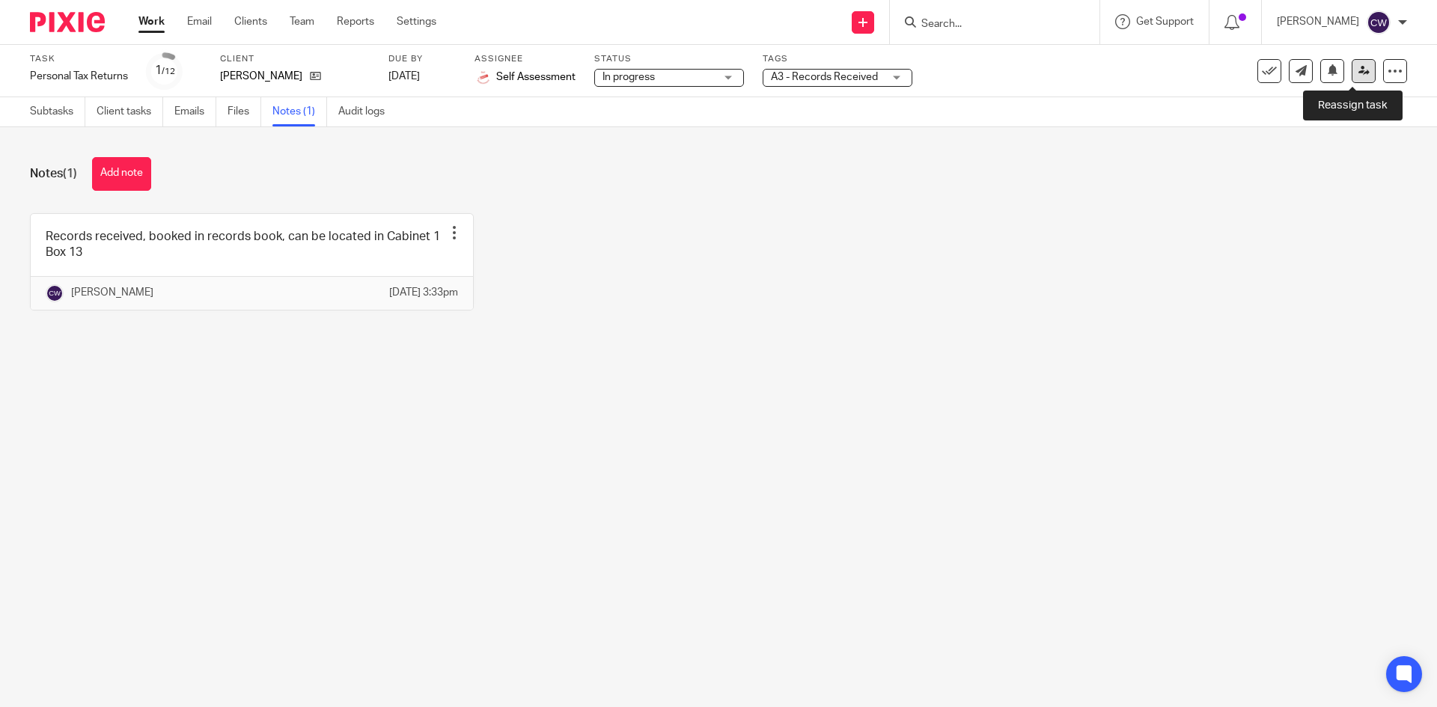
click at [1359, 68] on icon at bounding box center [1364, 70] width 11 height 11
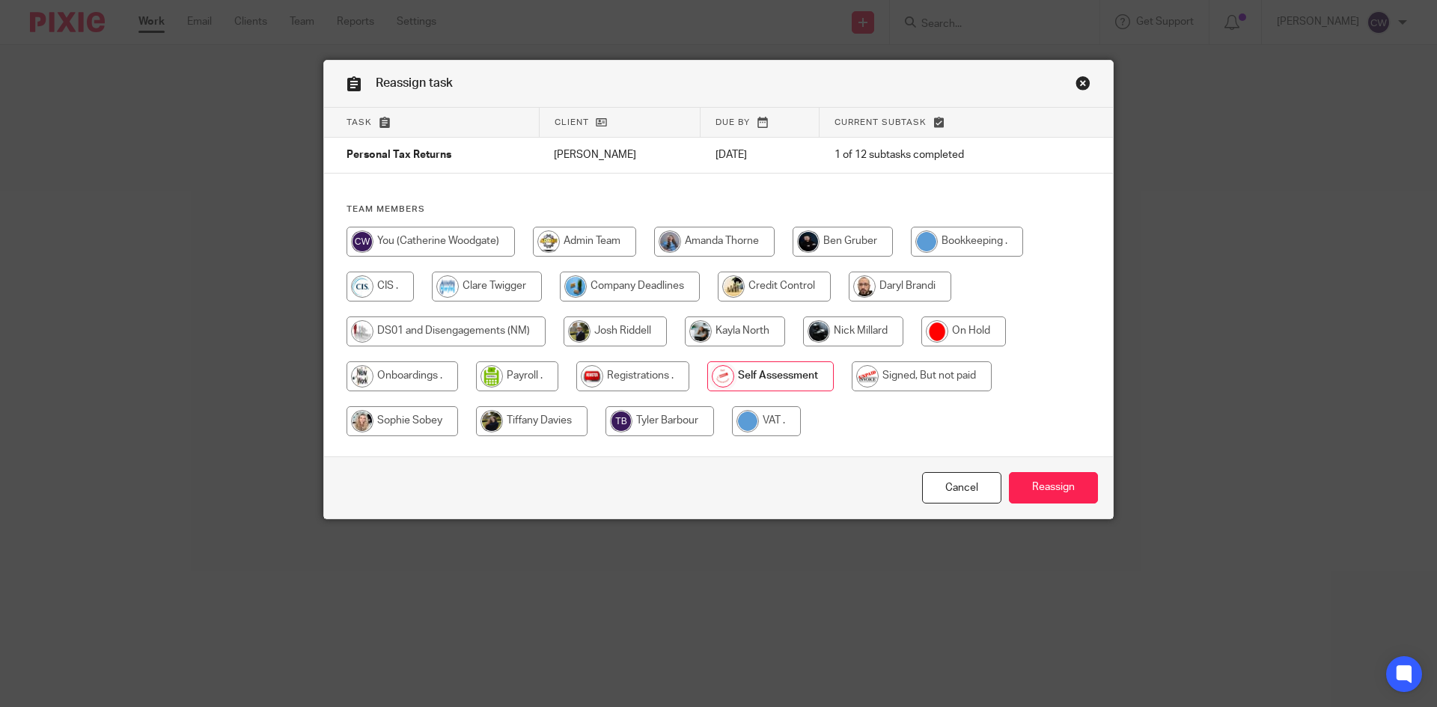
click at [874, 343] on input "radio" at bounding box center [853, 332] width 100 height 30
radio input "true"
click at [1061, 487] on input "Reassign" at bounding box center [1053, 488] width 89 height 32
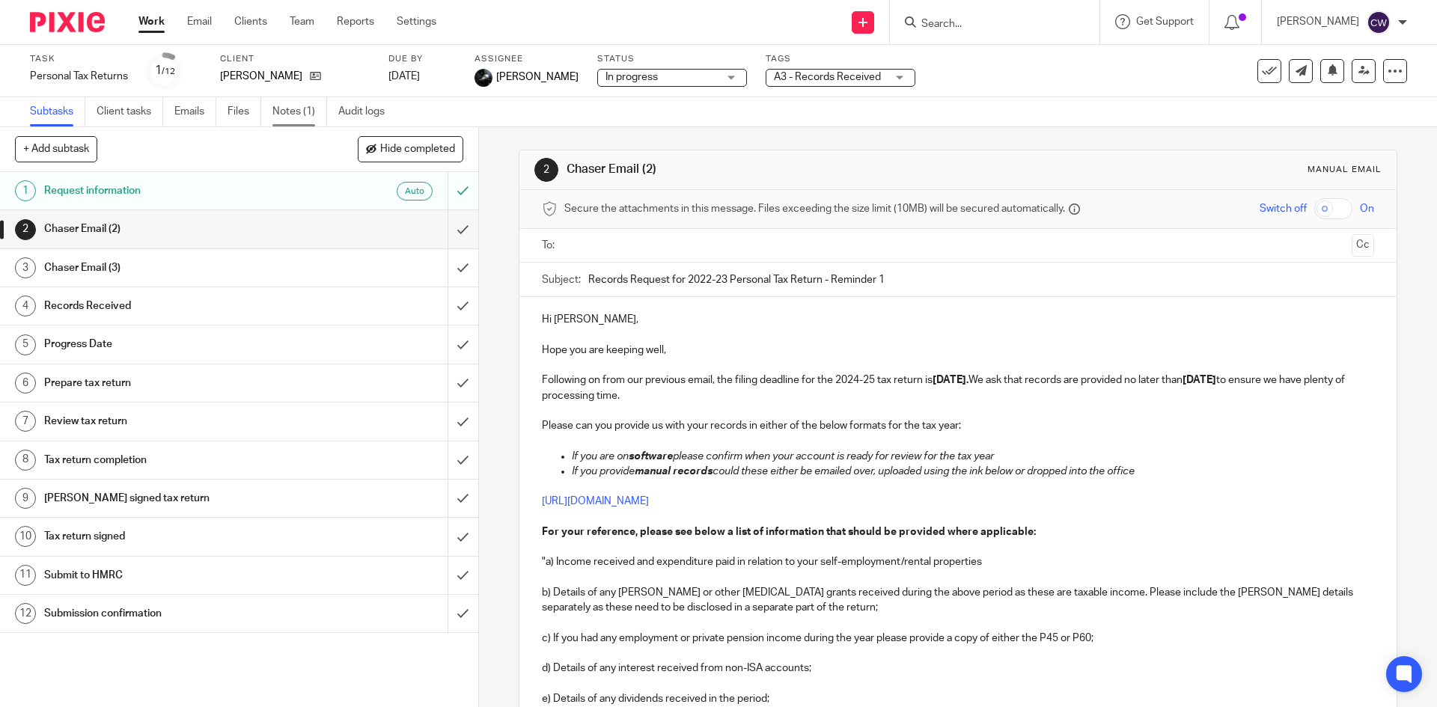
click at [280, 108] on link "Notes (1)" at bounding box center [299, 111] width 55 height 29
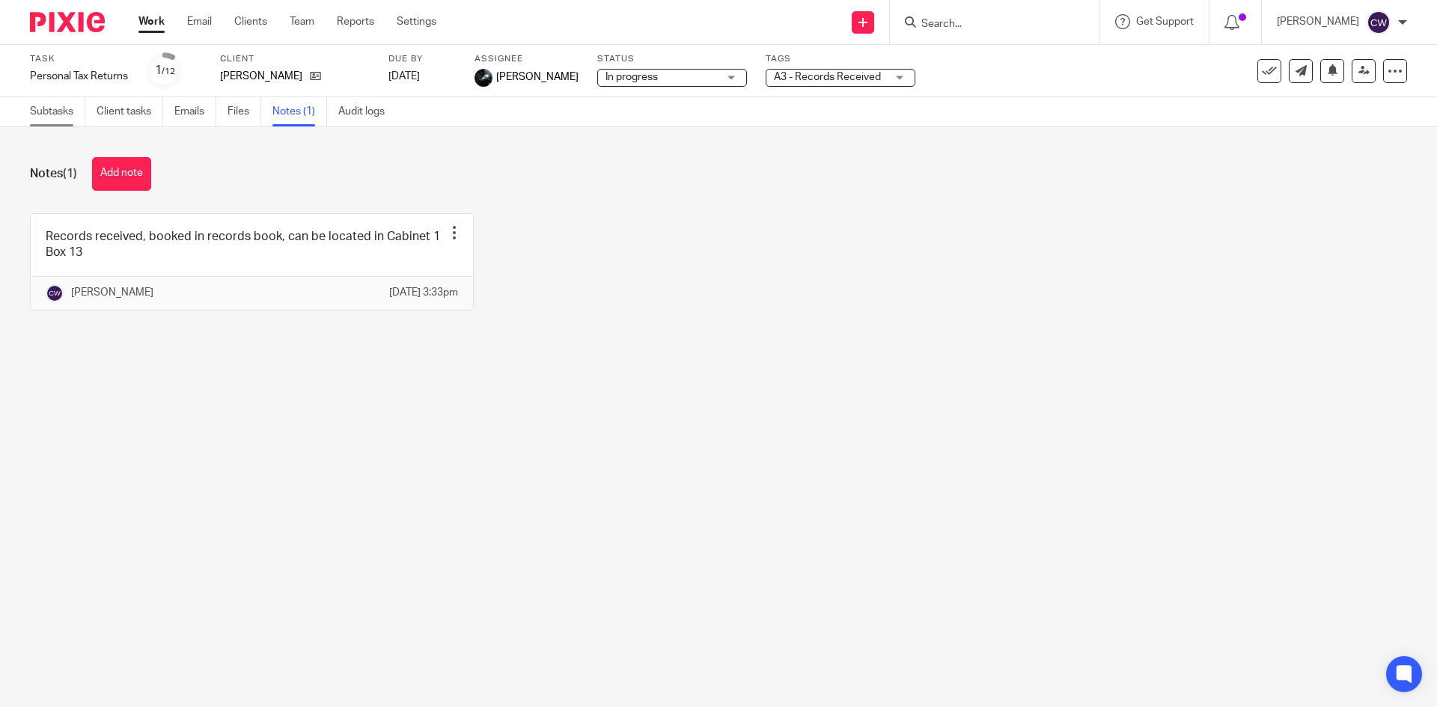
click at [64, 112] on link "Subtasks" at bounding box center [57, 111] width 55 height 29
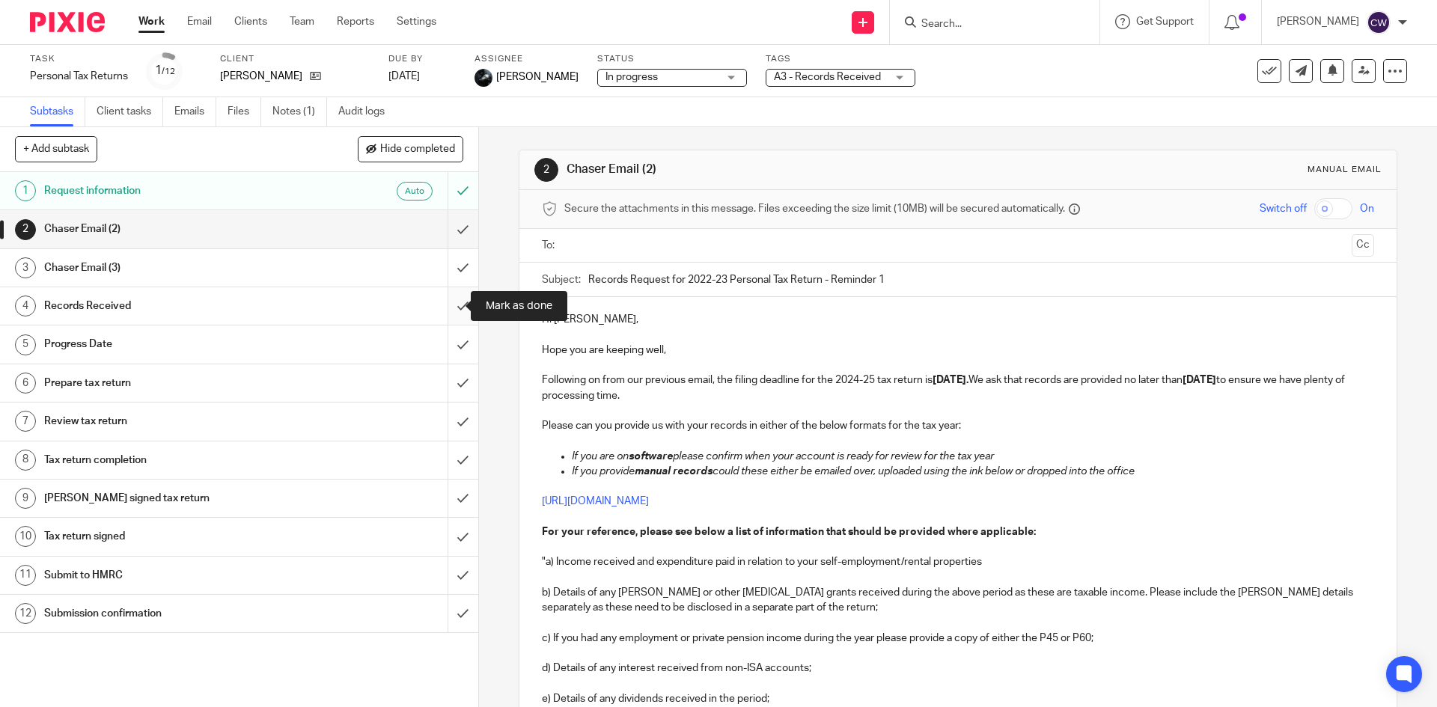
click at [444, 301] on input "submit" at bounding box center [239, 305] width 478 height 37
click at [288, 119] on link "Notes (1)" at bounding box center [299, 111] width 55 height 29
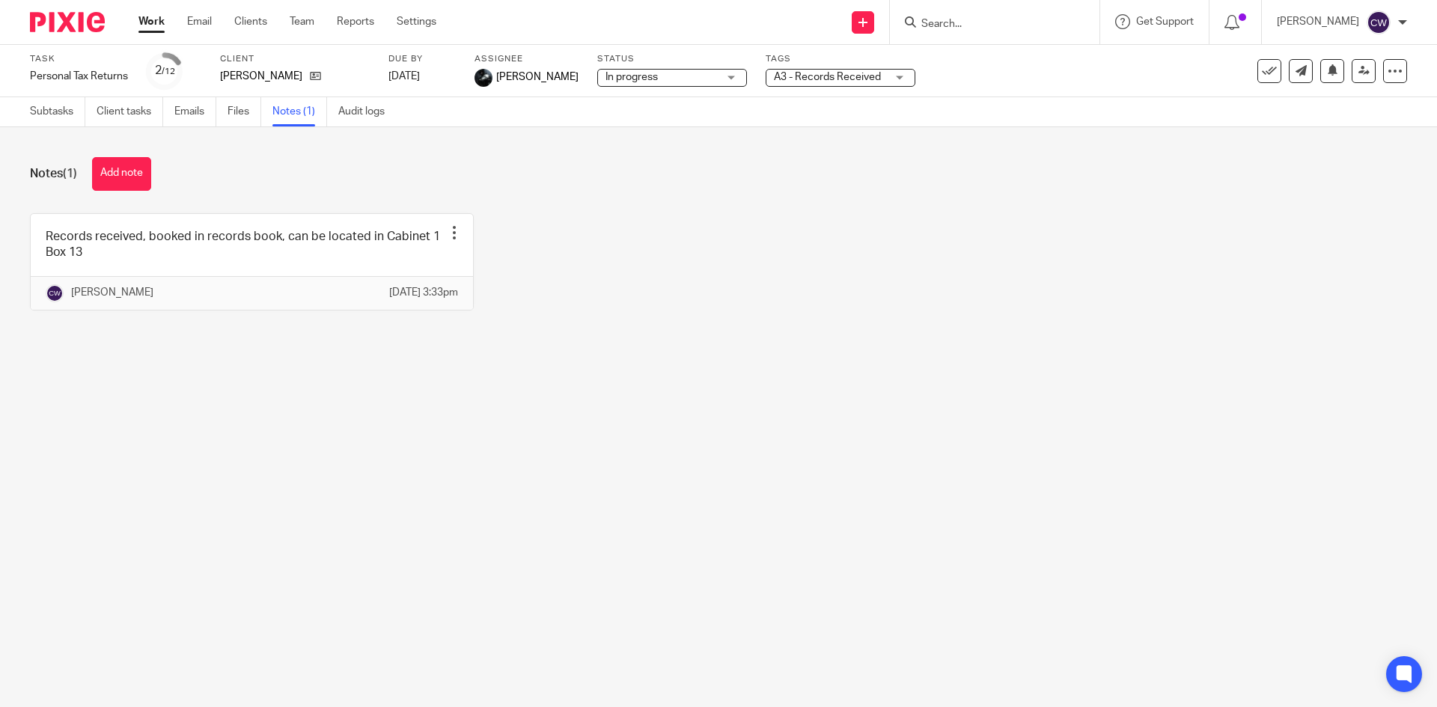
click at [289, 26] on ul "Work Email Clients Team Reports Settings" at bounding box center [298, 21] width 320 height 15
click at [302, 23] on link "Team" at bounding box center [302, 21] width 25 height 15
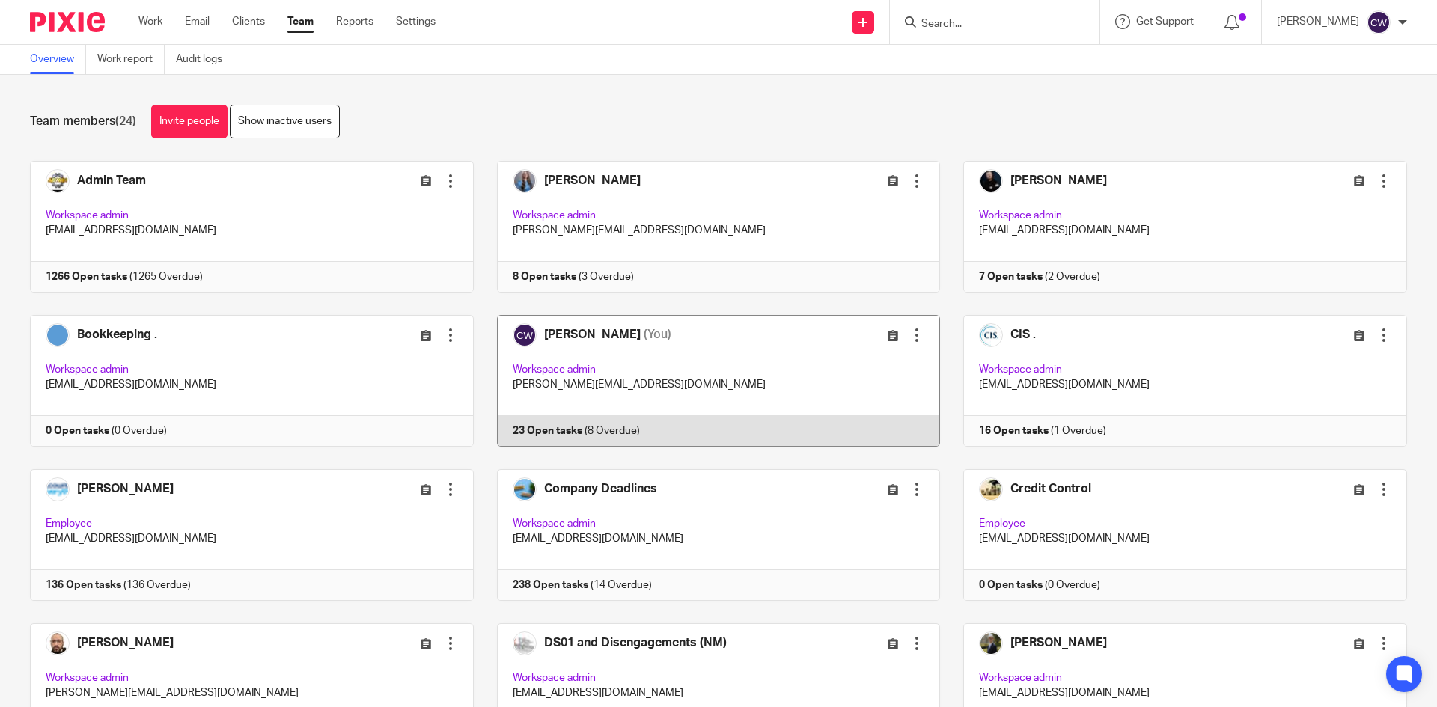
click at [535, 430] on link at bounding box center [707, 381] width 467 height 132
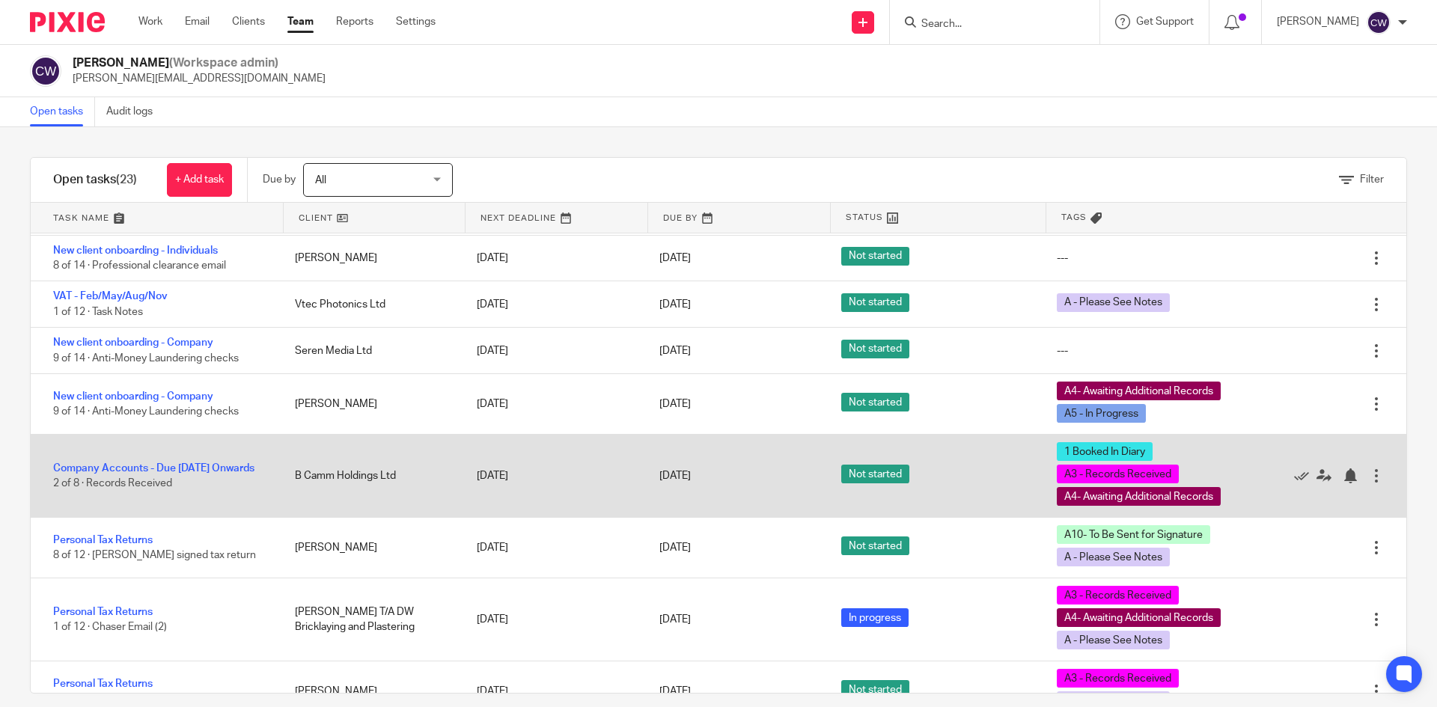
scroll to position [832, 0]
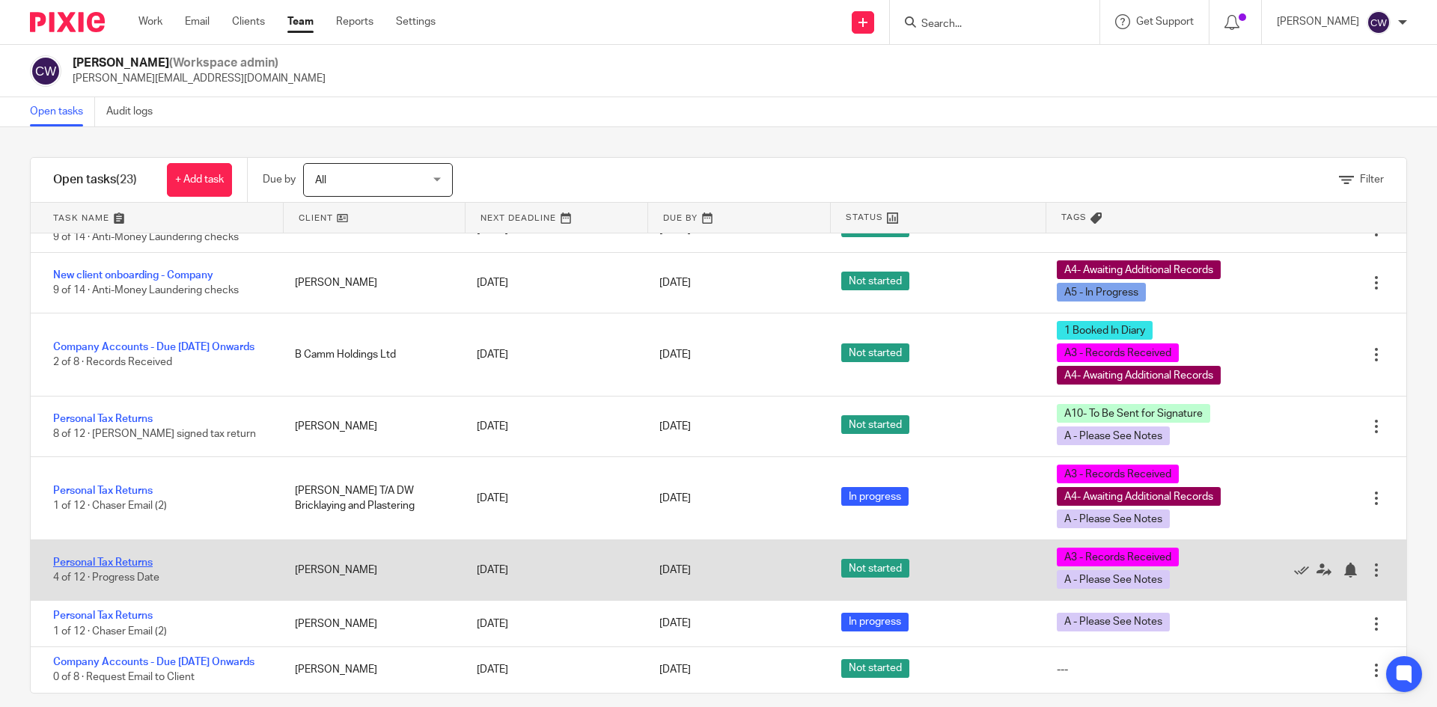
click at [127, 558] on link "Personal Tax Returns" at bounding box center [103, 563] width 100 height 10
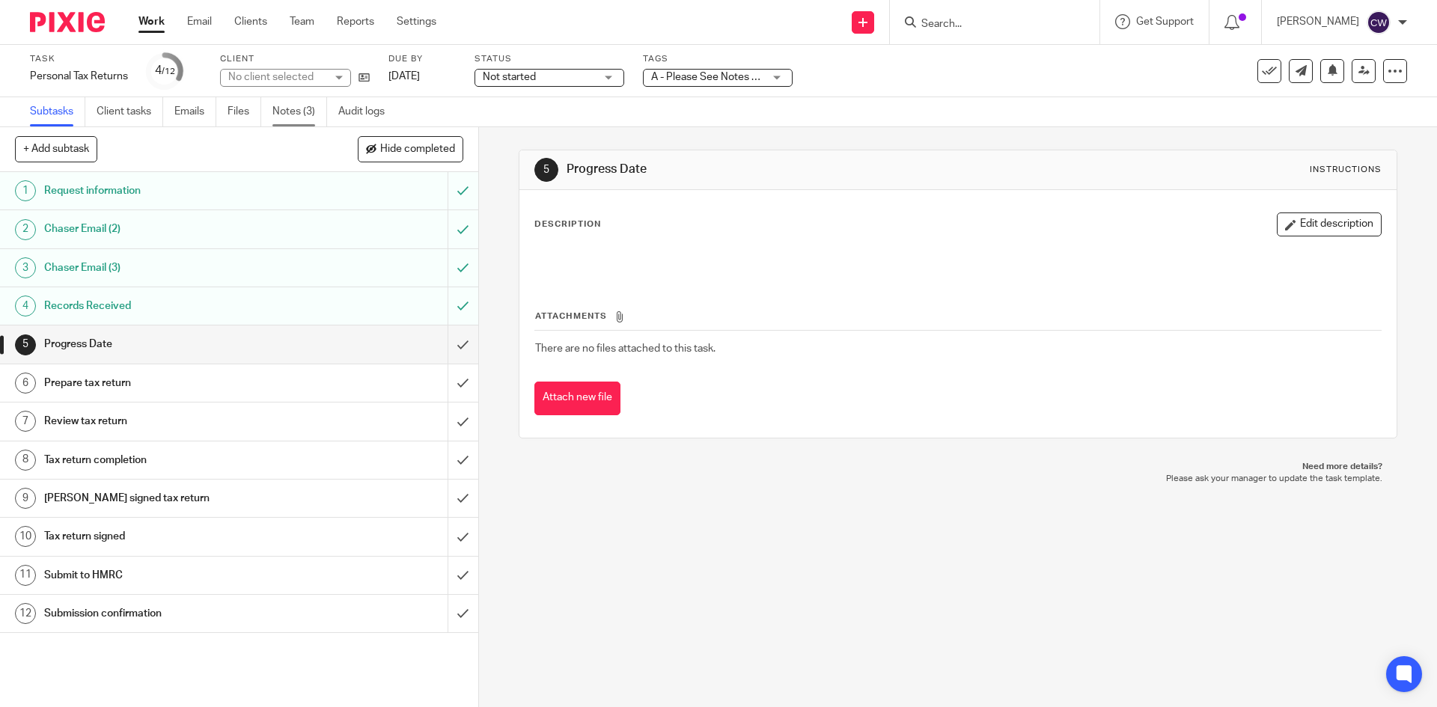
click at [284, 116] on link "Notes (3)" at bounding box center [299, 111] width 55 height 29
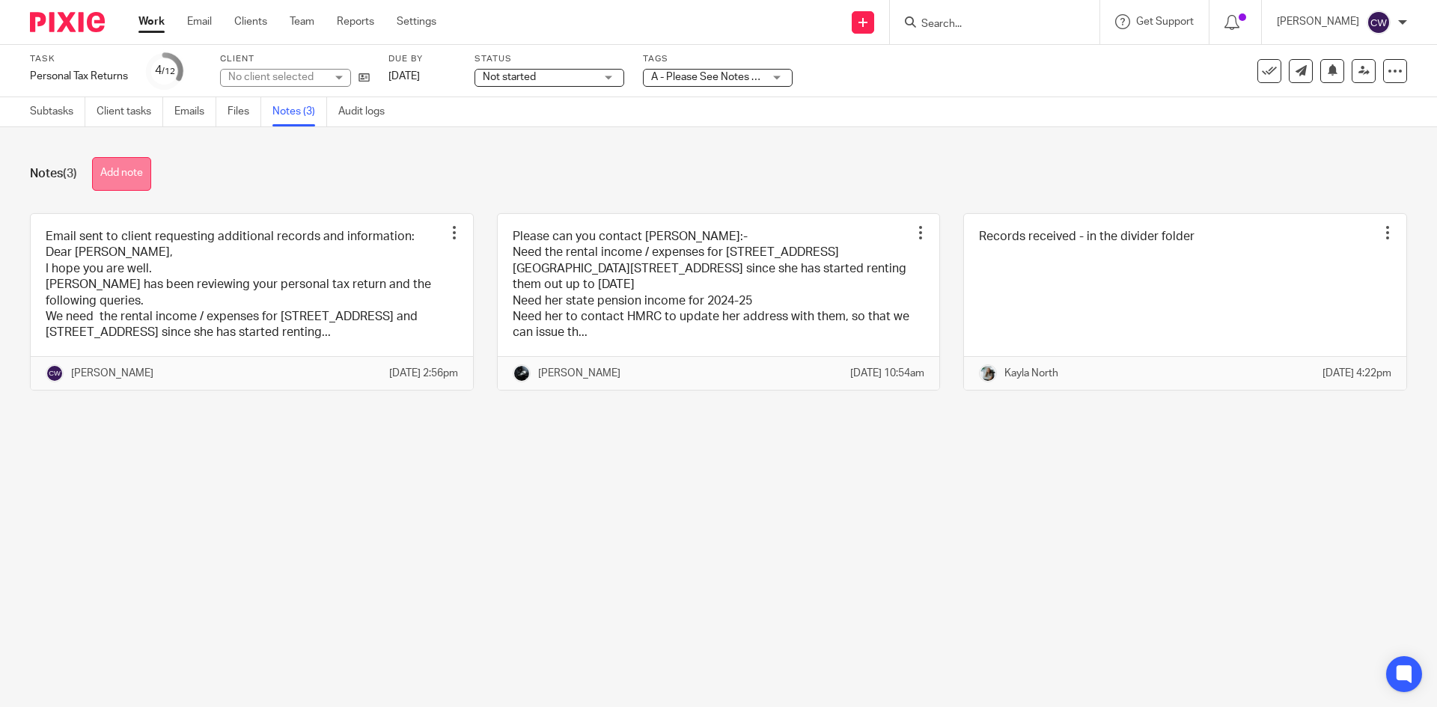
click at [151, 172] on button "Add note" at bounding box center [121, 174] width 59 height 34
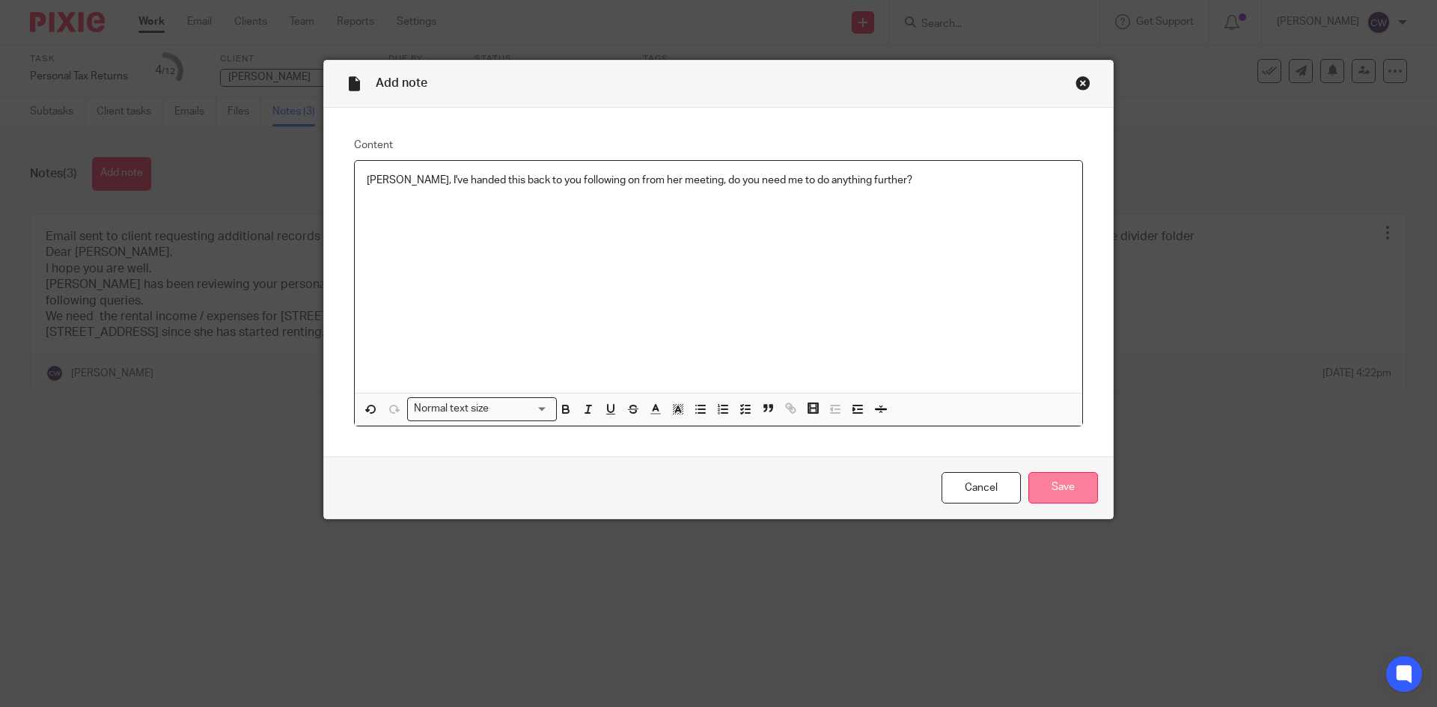
click at [1063, 487] on input "Save" at bounding box center [1063, 488] width 70 height 32
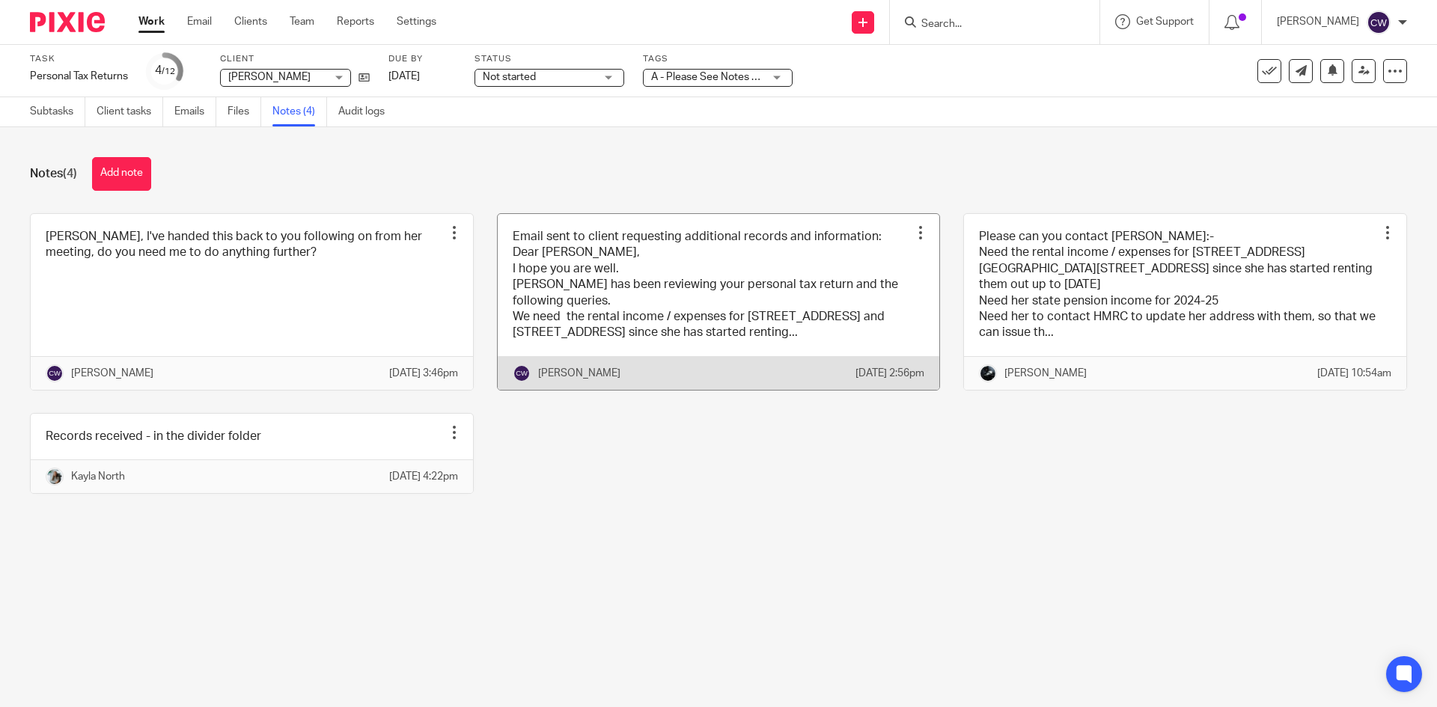
click at [886, 281] on link at bounding box center [719, 302] width 442 height 176
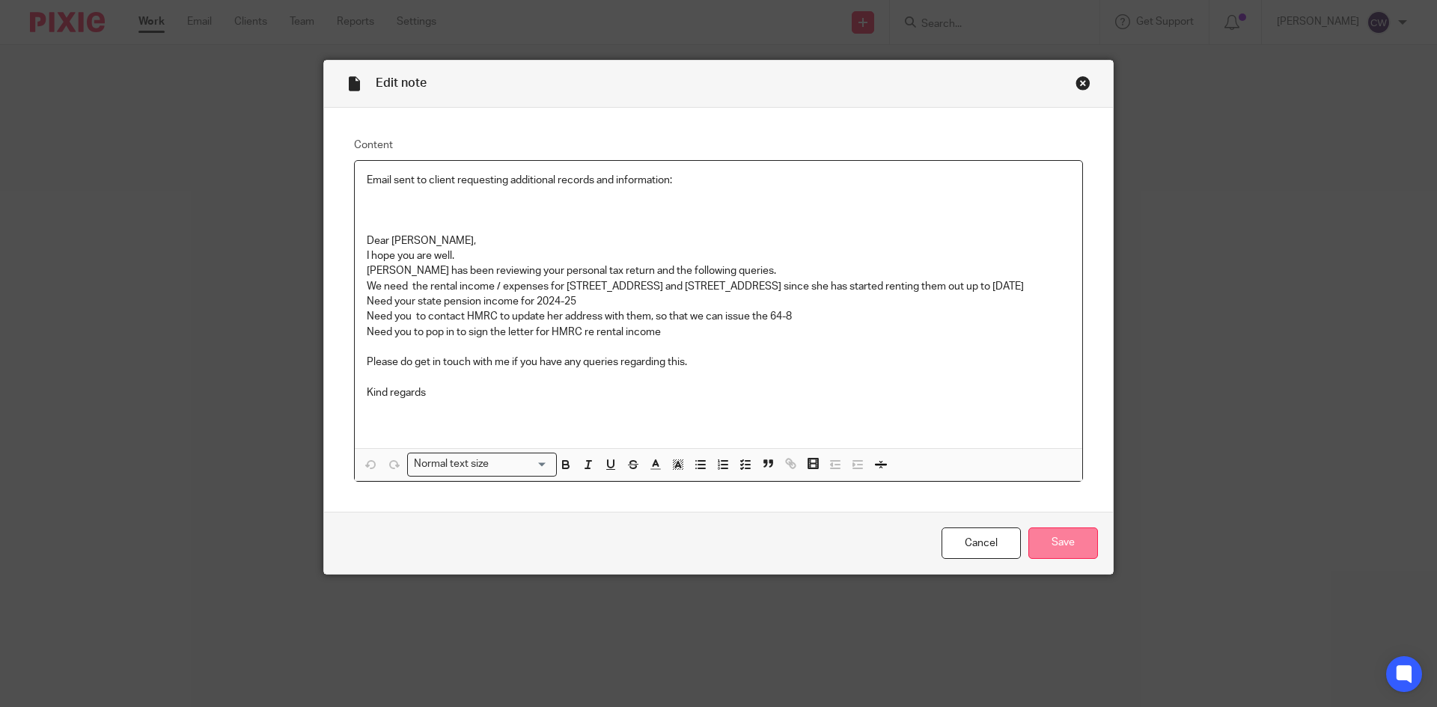
click at [1073, 549] on input "Save" at bounding box center [1063, 544] width 70 height 32
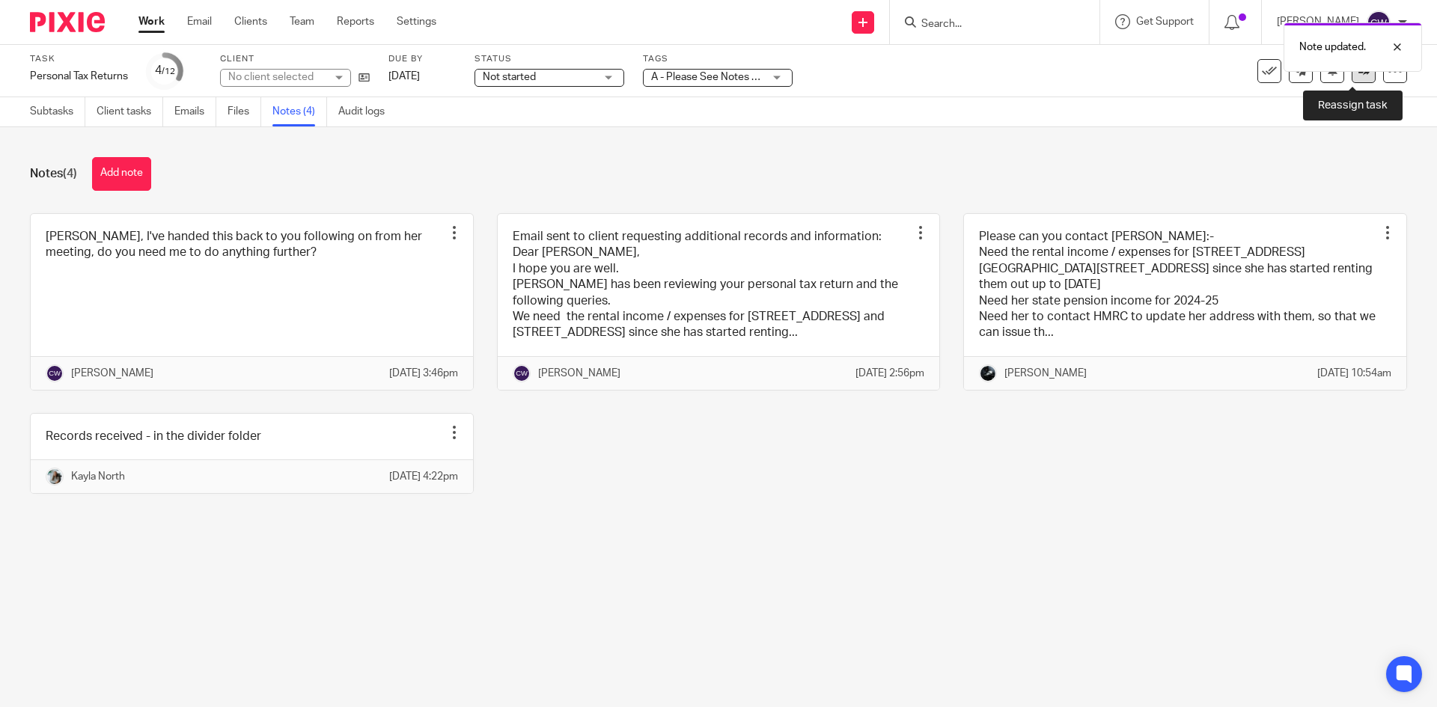
click at [1352, 78] on link at bounding box center [1364, 71] width 24 height 24
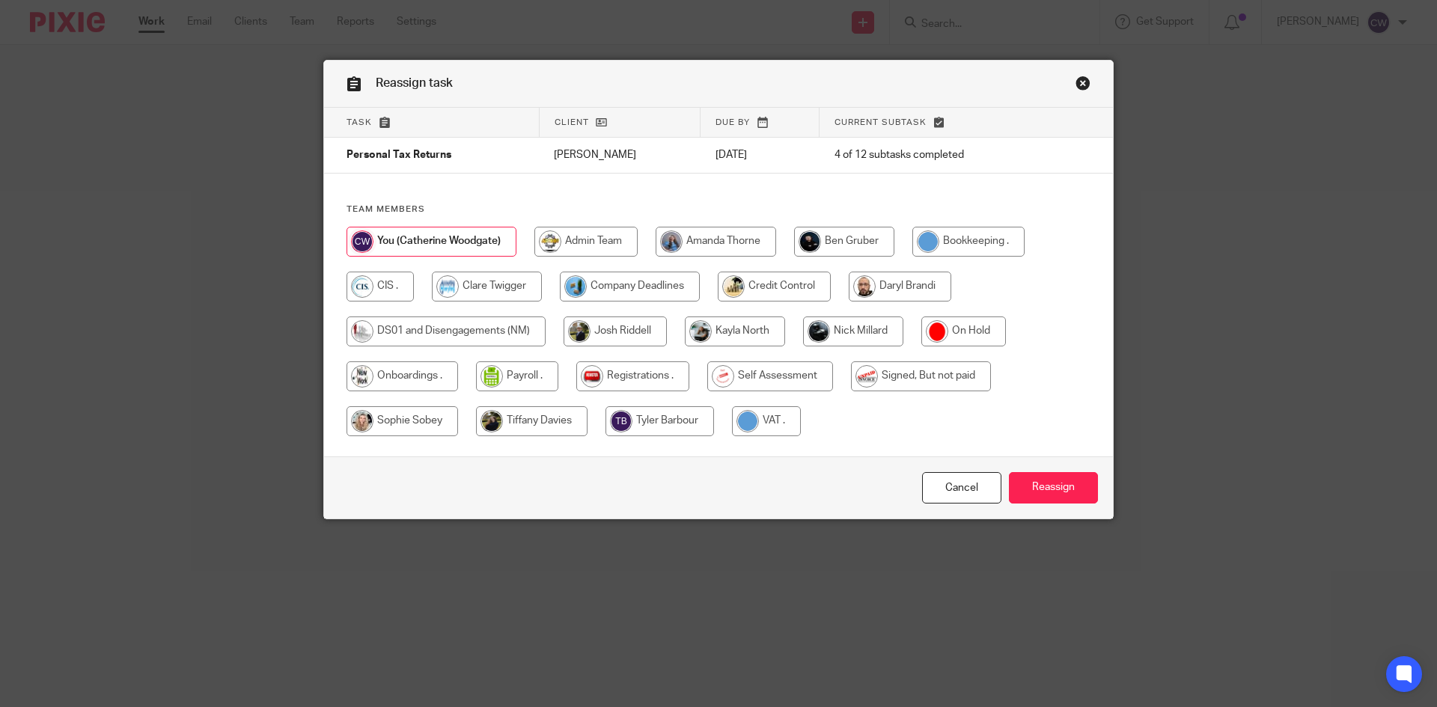
click at [868, 329] on input "radio" at bounding box center [853, 332] width 100 height 30
radio input "true"
click at [1050, 496] on input "Reassign" at bounding box center [1053, 488] width 89 height 32
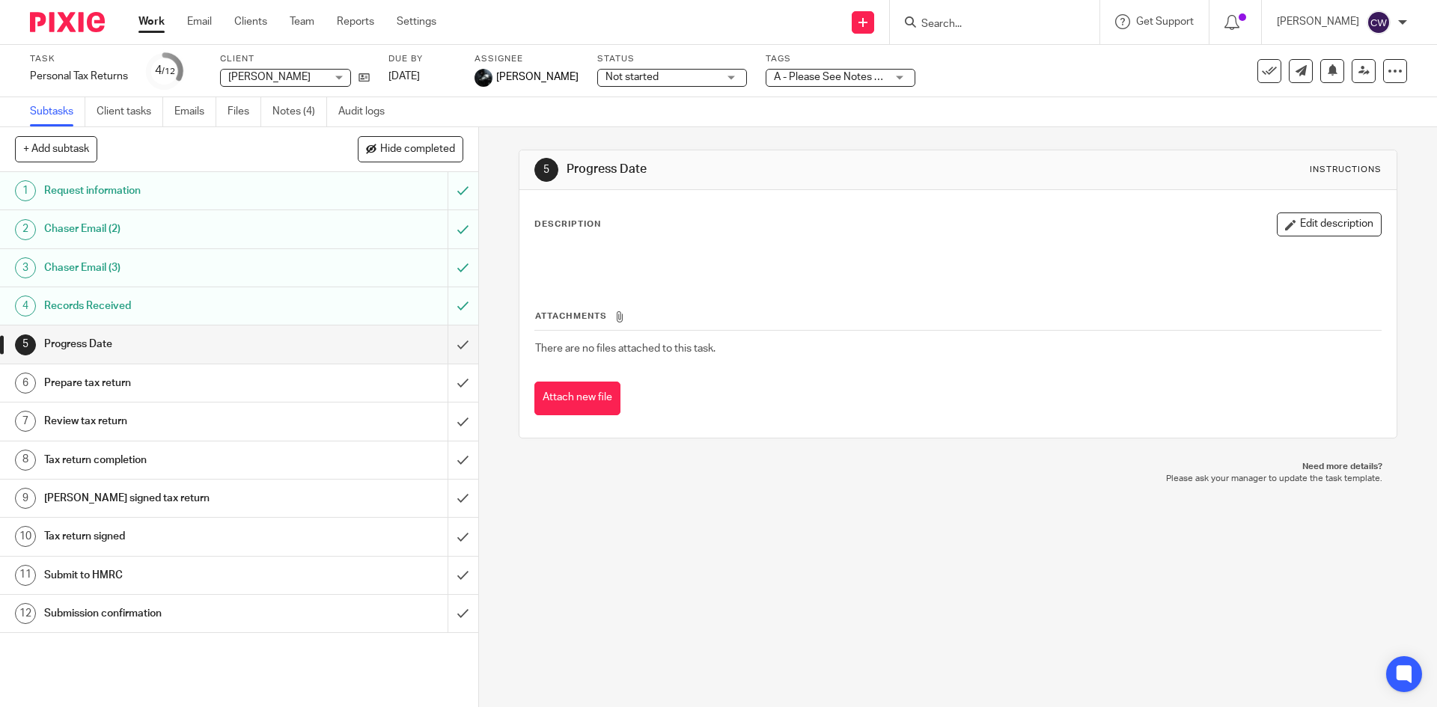
click at [921, 21] on input "Search" at bounding box center [987, 24] width 135 height 13
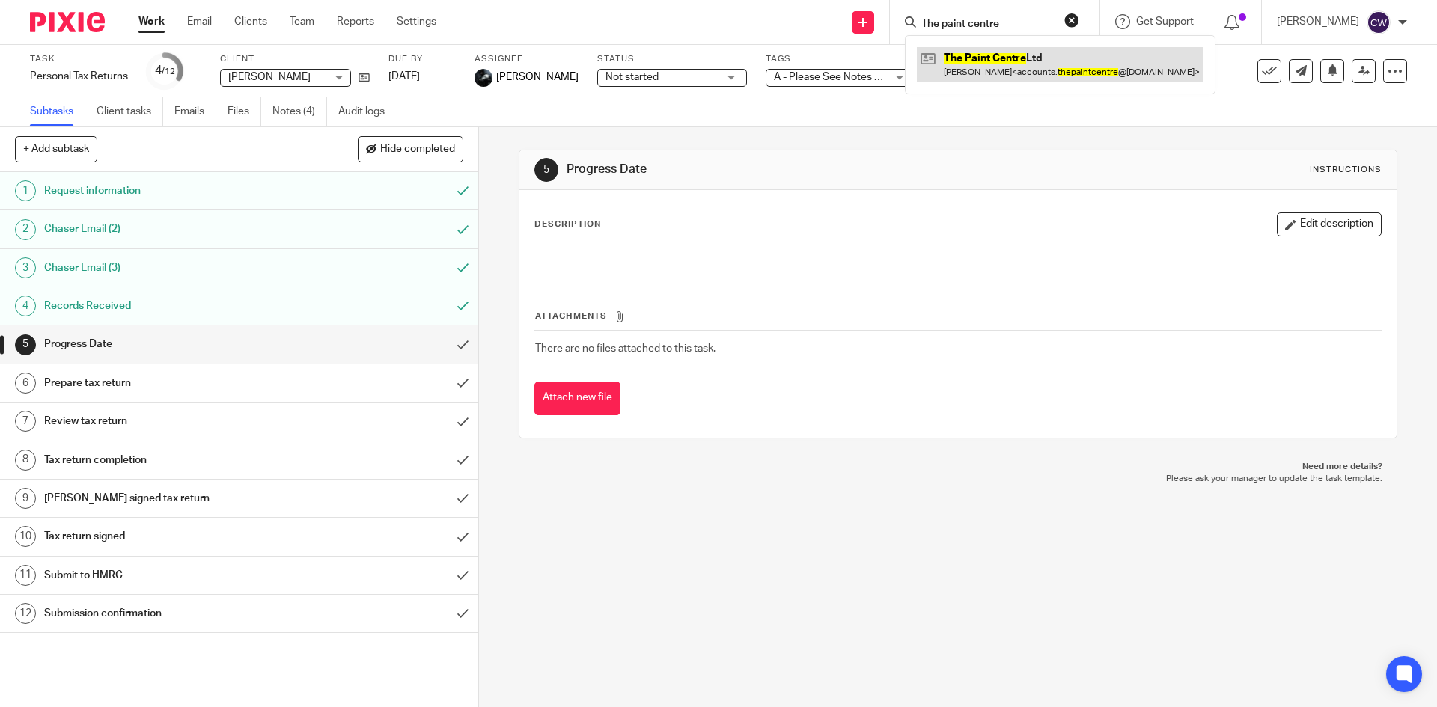
type input "The paint centre"
click at [973, 48] on link at bounding box center [1060, 64] width 287 height 34
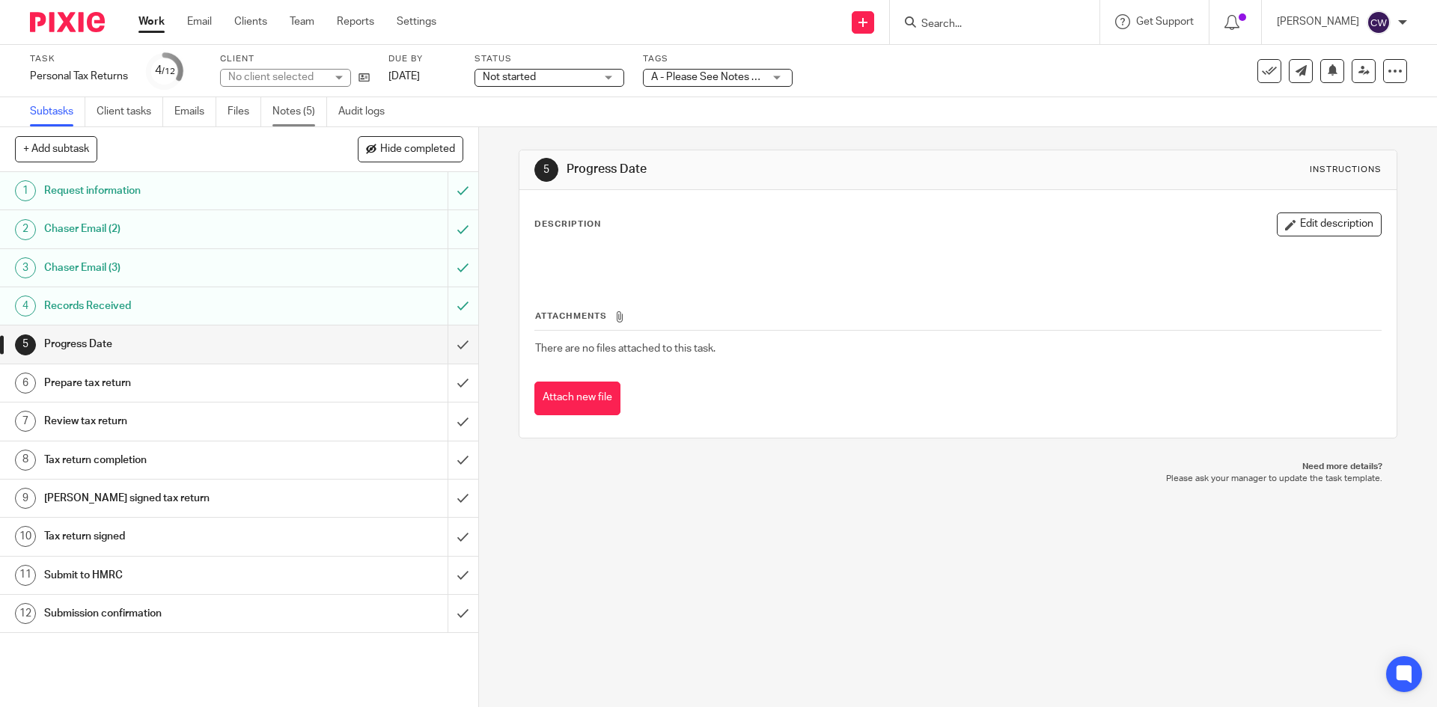
click at [287, 109] on link "Notes (5)" at bounding box center [299, 111] width 55 height 29
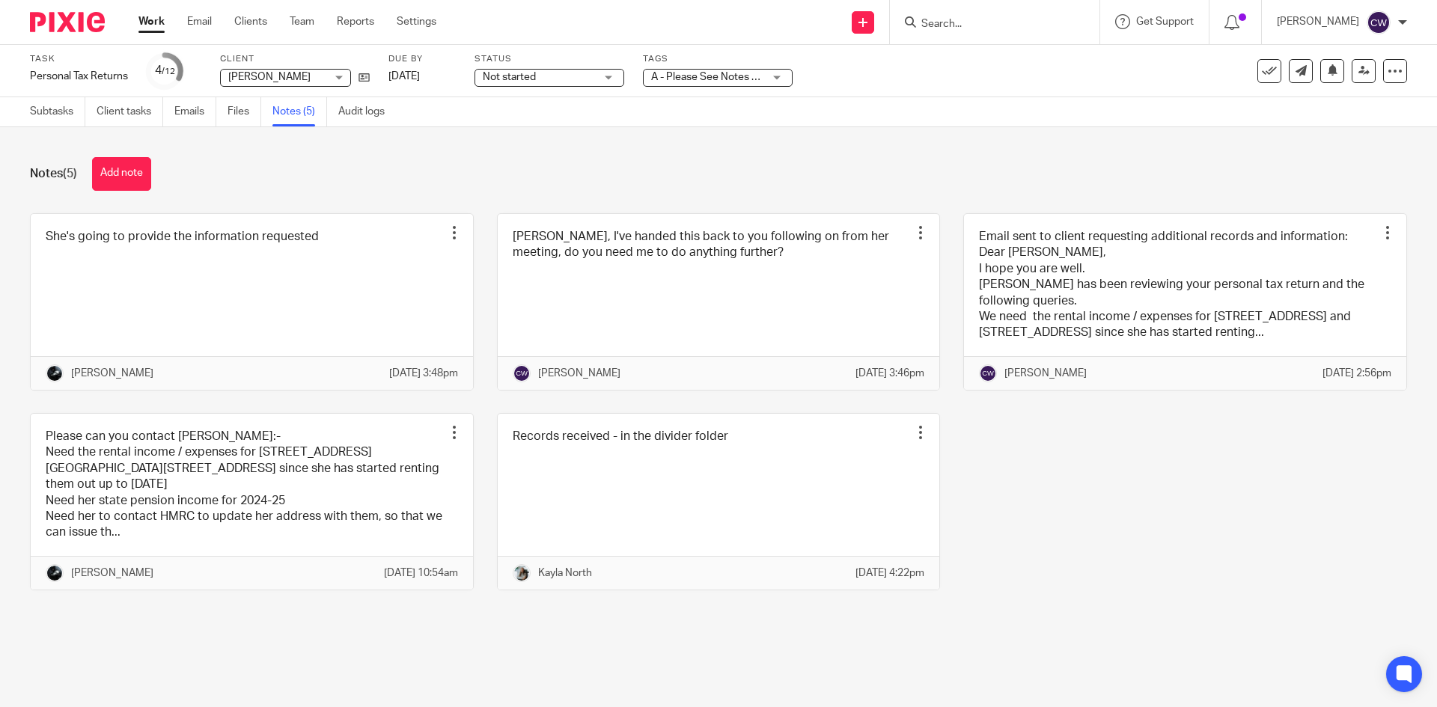
click at [937, 21] on input "Search" at bounding box center [987, 24] width 135 height 13
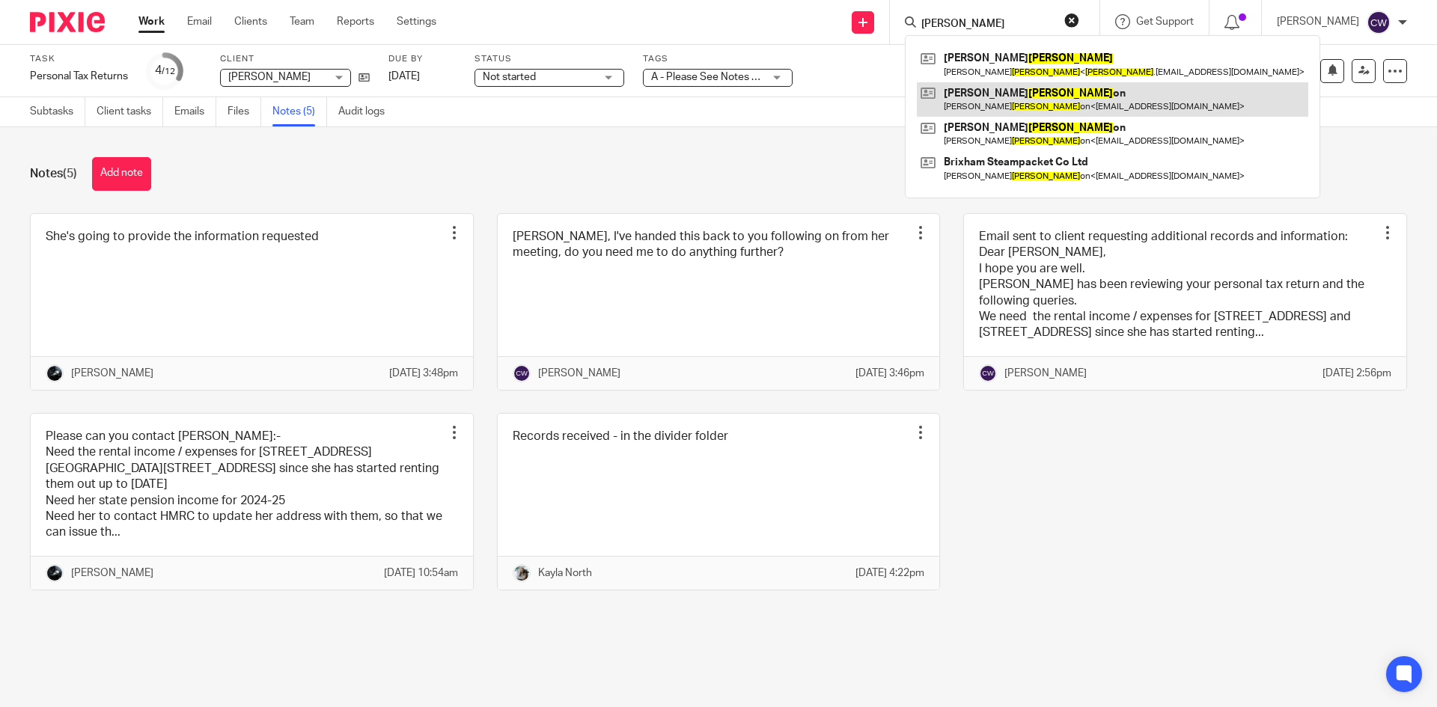
type input "[PERSON_NAME]"
click at [1012, 82] on link at bounding box center [1112, 99] width 391 height 34
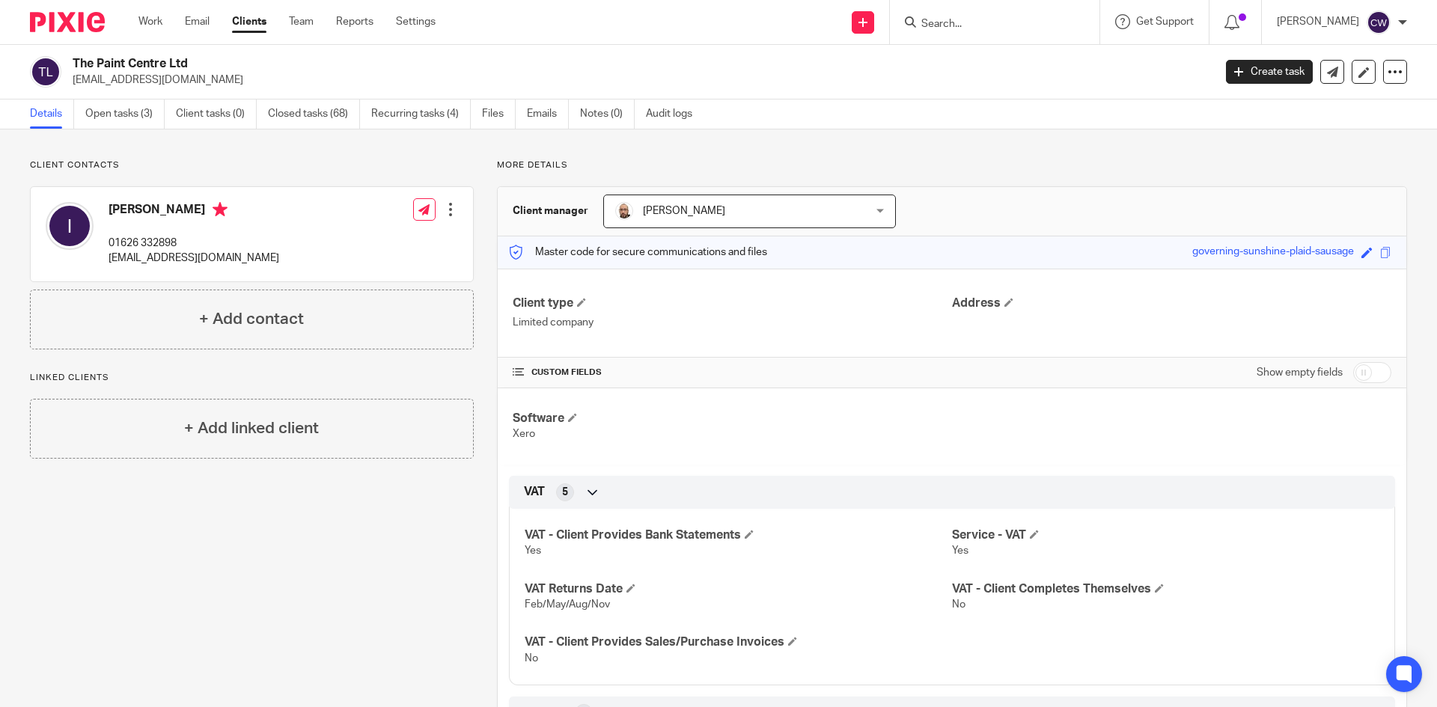
click at [1004, 16] on form at bounding box center [999, 22] width 159 height 19
click at [942, 28] on input "Search" at bounding box center [987, 24] width 135 height 13
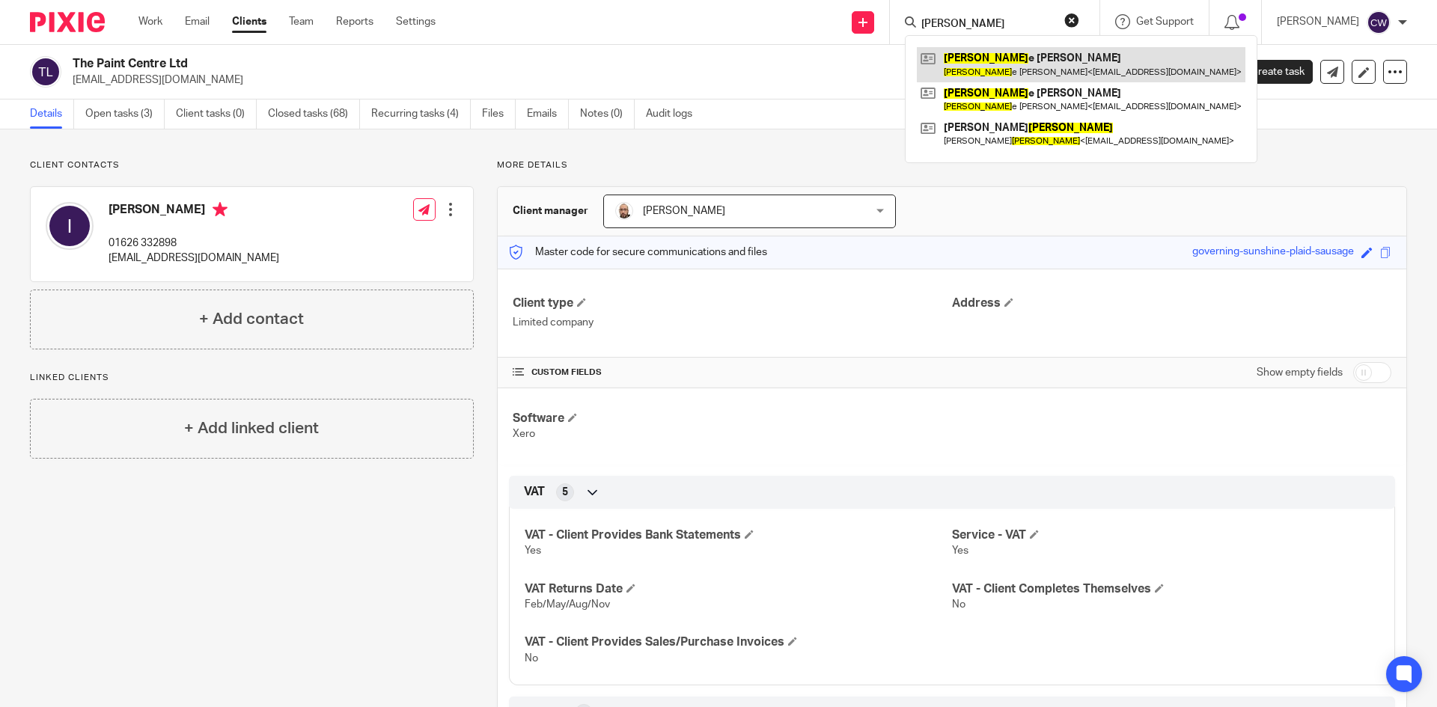
type input "[PERSON_NAME]"
click at [979, 68] on link at bounding box center [1081, 64] width 329 height 34
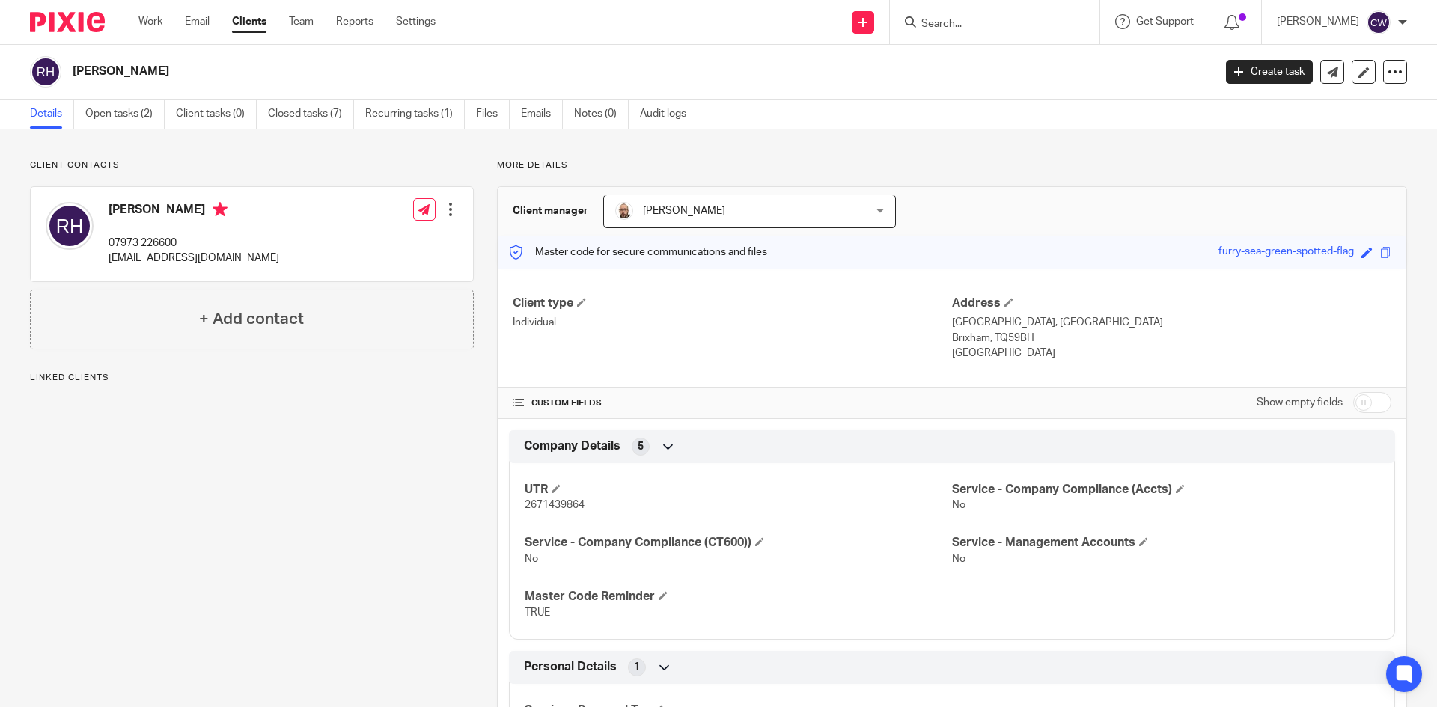
click at [979, 4] on div at bounding box center [995, 22] width 210 height 44
drag, startPoint x: 978, startPoint y: 10, endPoint x: 973, endPoint y: 30, distance: 20.2
click at [974, 27] on div at bounding box center [995, 22] width 210 height 44
click at [972, 18] on input "Search" at bounding box center [987, 24] width 135 height 13
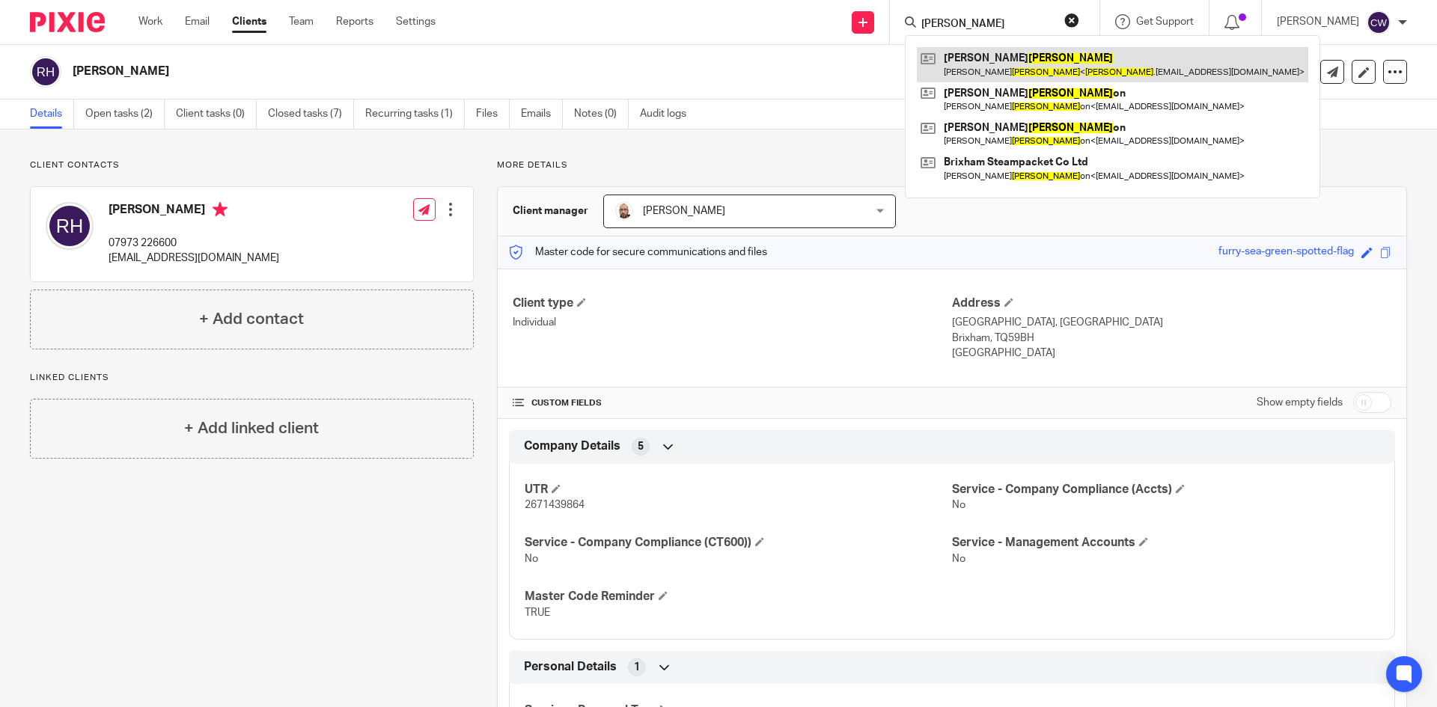
type input "Higgins"
click at [964, 60] on link at bounding box center [1112, 64] width 391 height 34
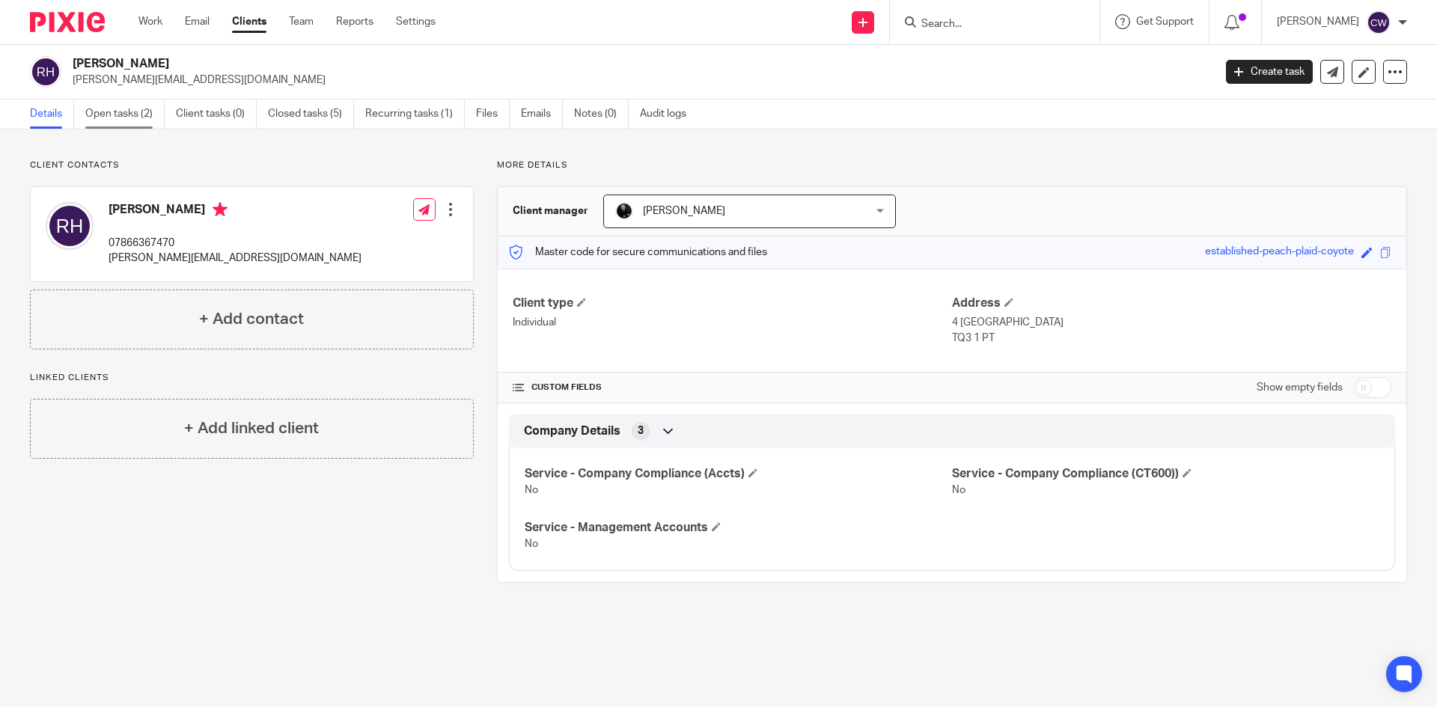
click at [120, 118] on link "Open tasks (2)" at bounding box center [124, 114] width 79 height 29
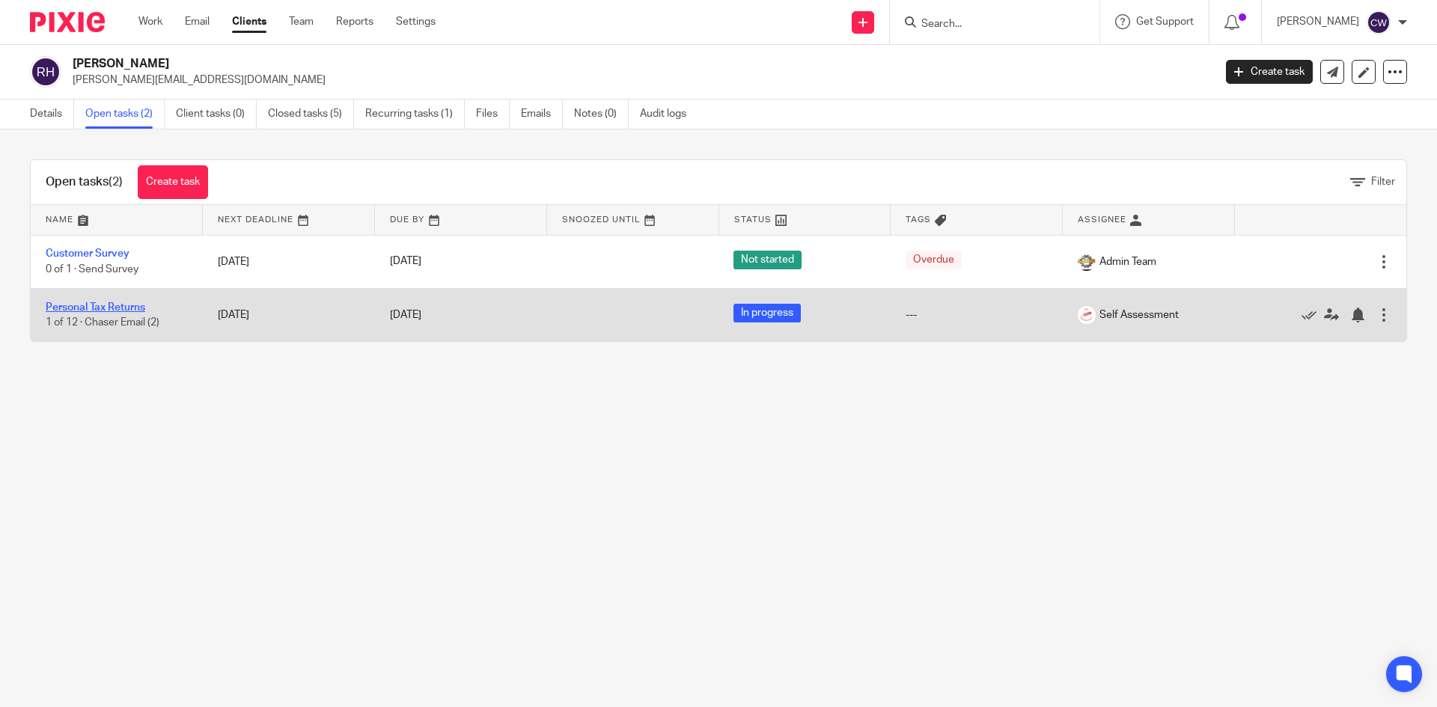
click at [104, 306] on link "Personal Tax Returns" at bounding box center [96, 307] width 100 height 10
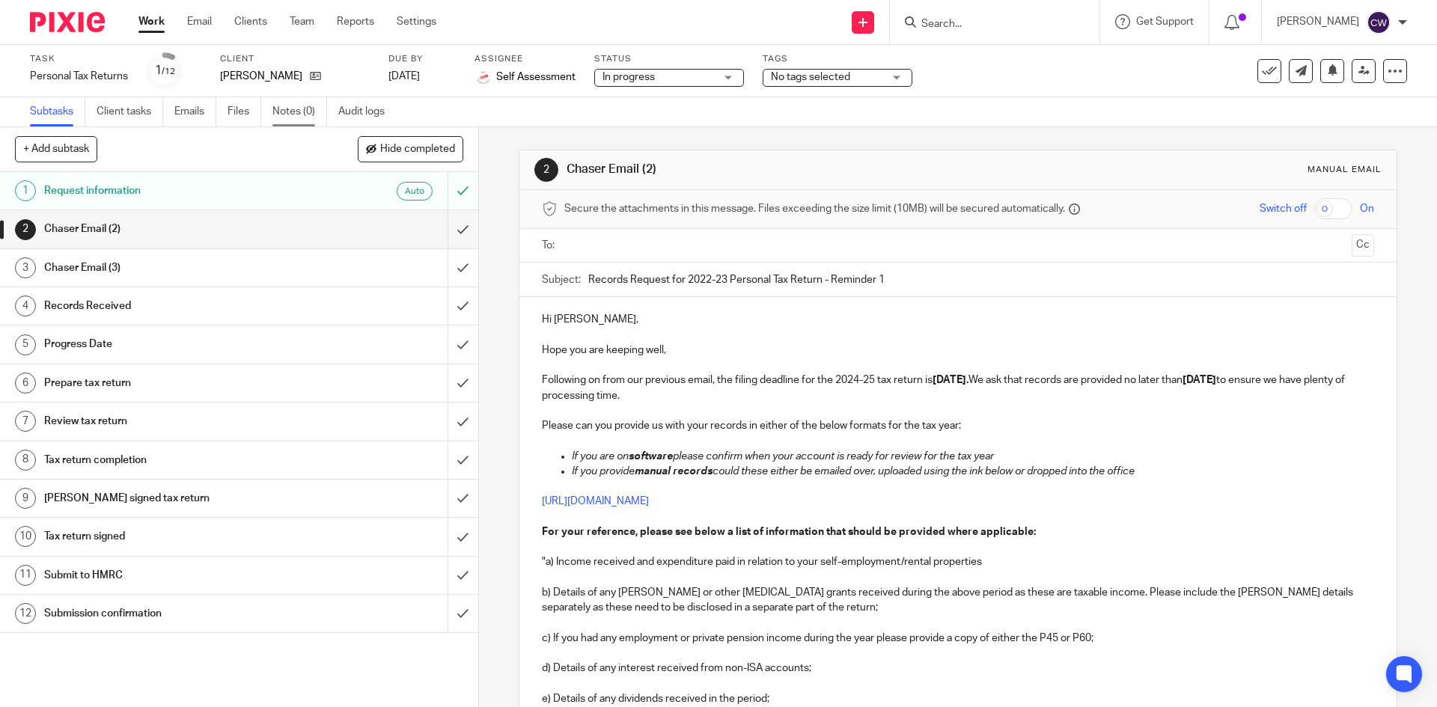
click at [299, 112] on link "Notes (0)" at bounding box center [299, 111] width 55 height 29
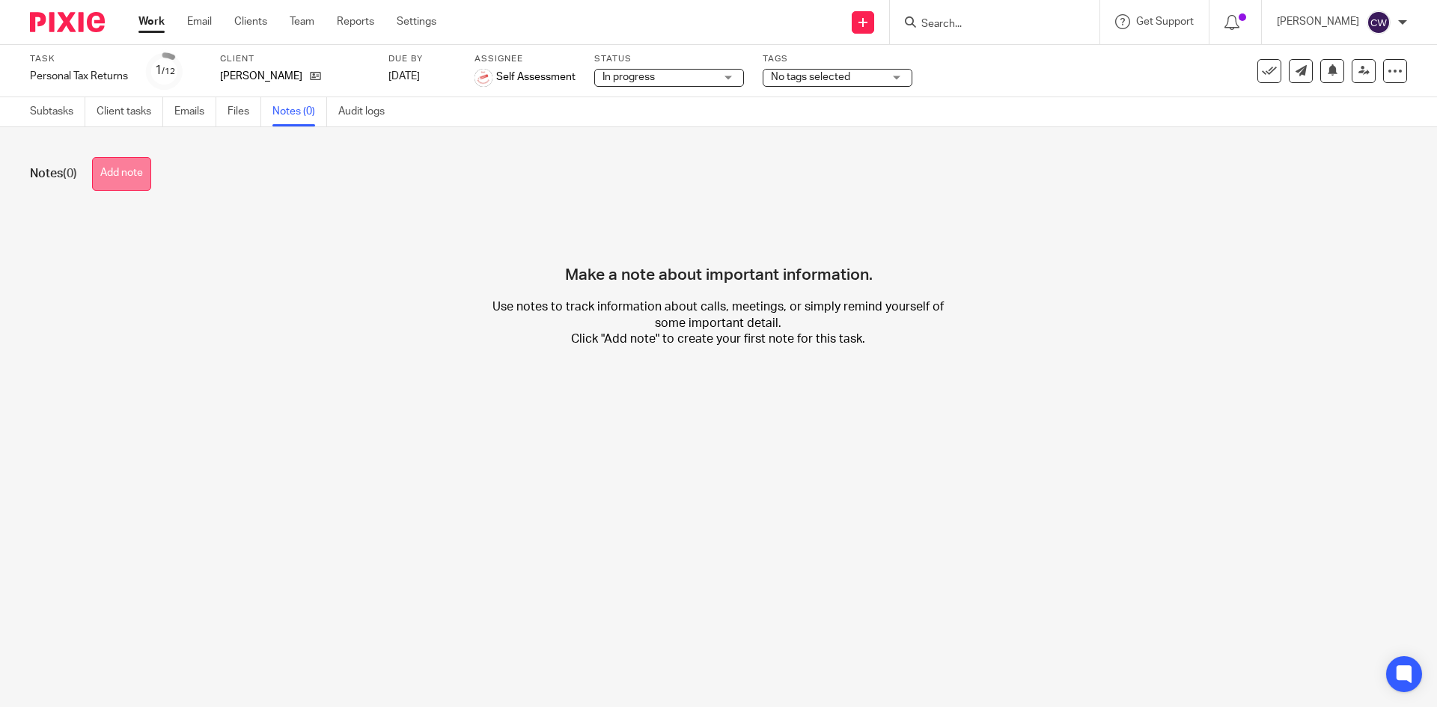
click at [115, 171] on button "Add note" at bounding box center [121, 174] width 59 height 34
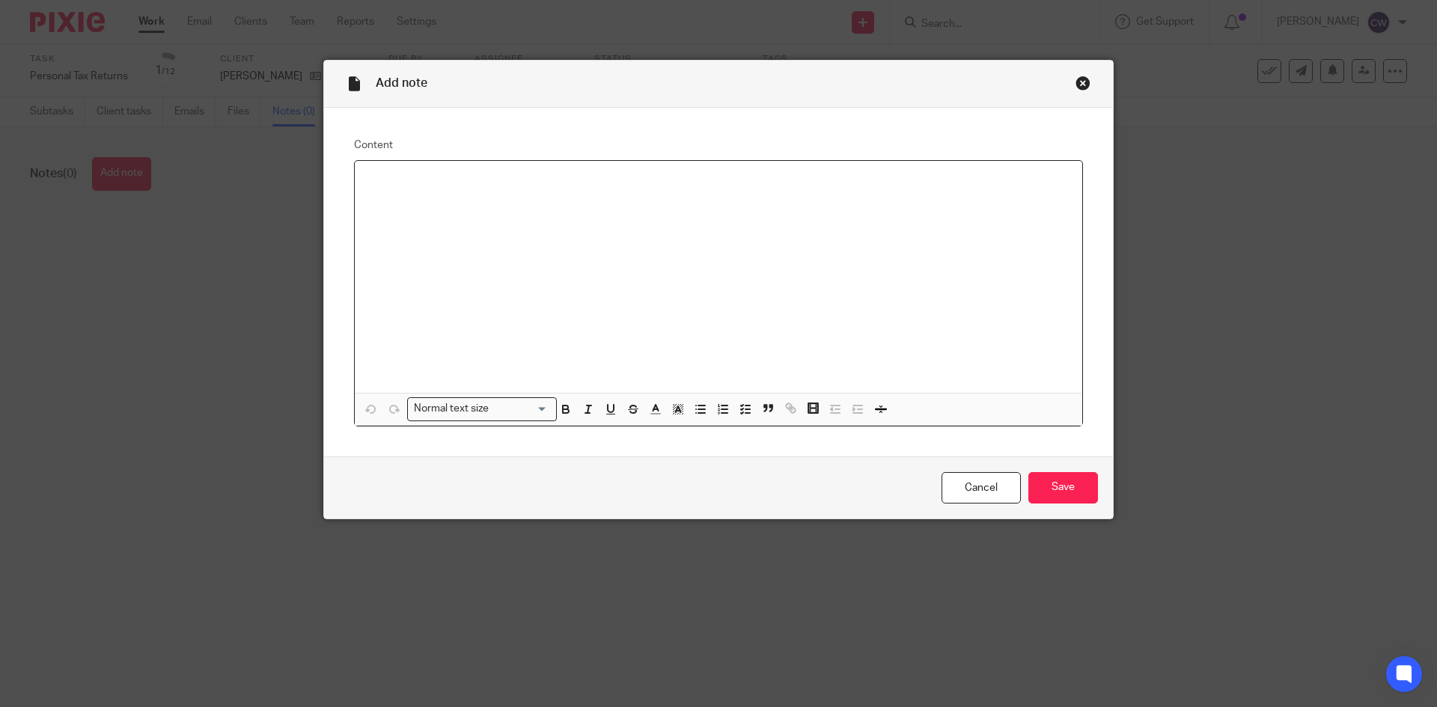
click at [430, 260] on div at bounding box center [719, 277] width 728 height 232
click at [528, 186] on p "Records received and uploaded" at bounding box center [719, 180] width 704 height 15
click at [694, 186] on p "Records received and booked in records book, can be located" at bounding box center [719, 180] width 704 height 15
click at [701, 174] on p "Records received and booked in records book, can be located" at bounding box center [719, 180] width 704 height 15
click at [691, 174] on p "Records received and booked in records book, can be located" at bounding box center [719, 180] width 704 height 15
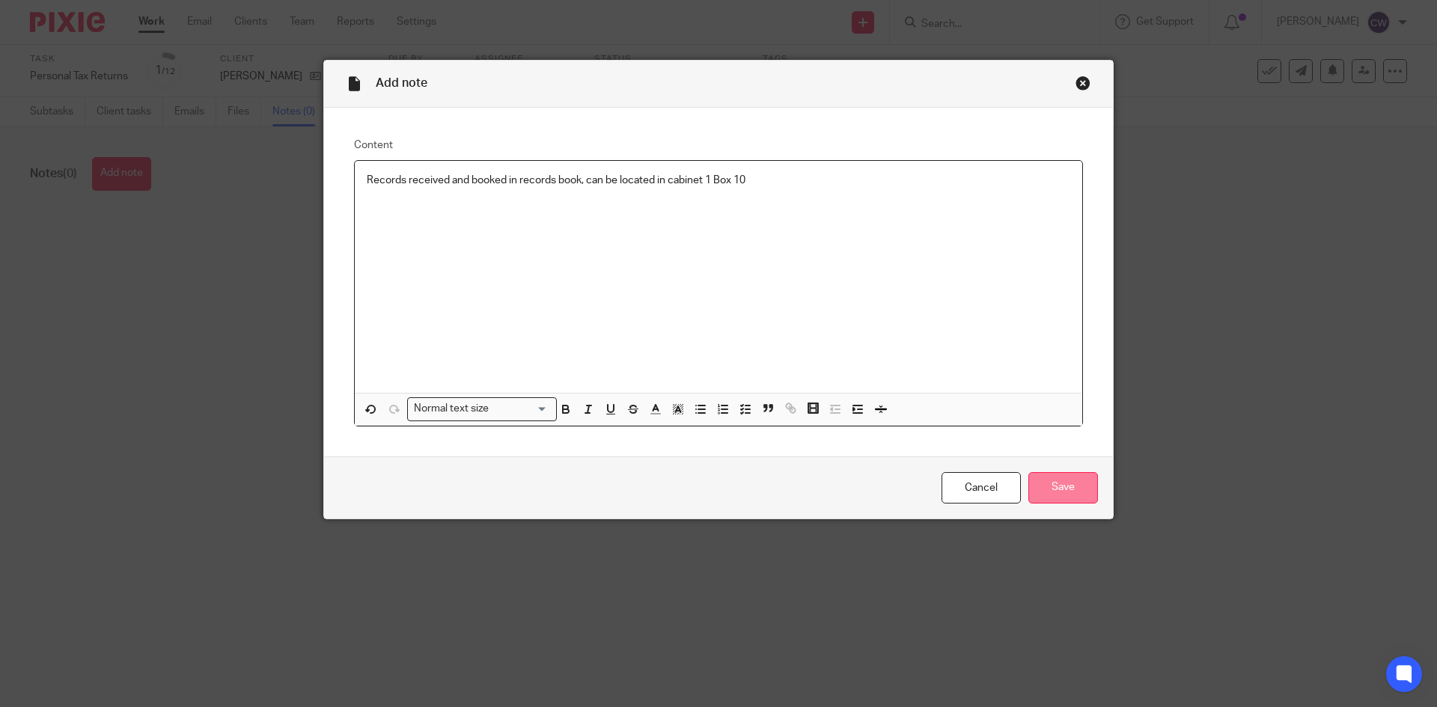
click at [1067, 499] on input "Save" at bounding box center [1063, 488] width 70 height 32
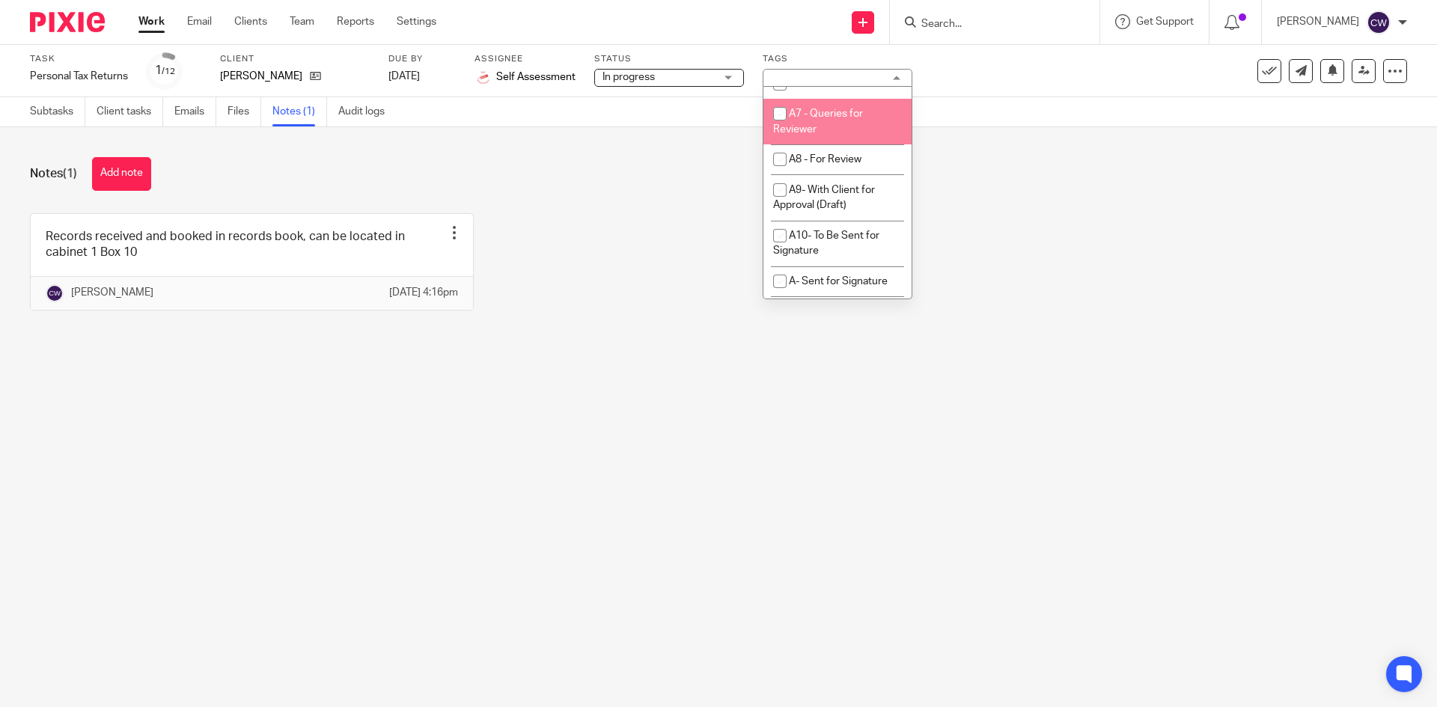
scroll to position [569, 0]
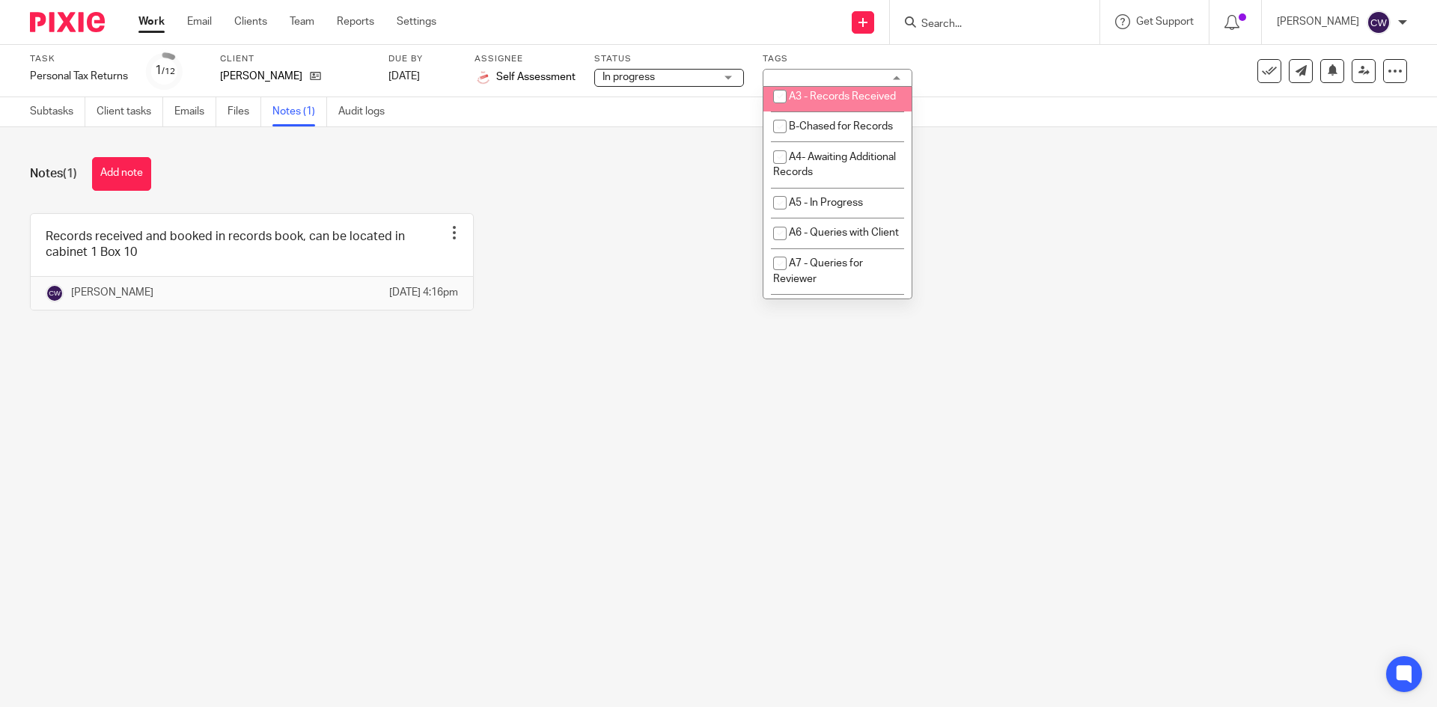
click at [838, 102] on span "A3 - Records Received" at bounding box center [842, 96] width 107 height 10
checkbox input "true"
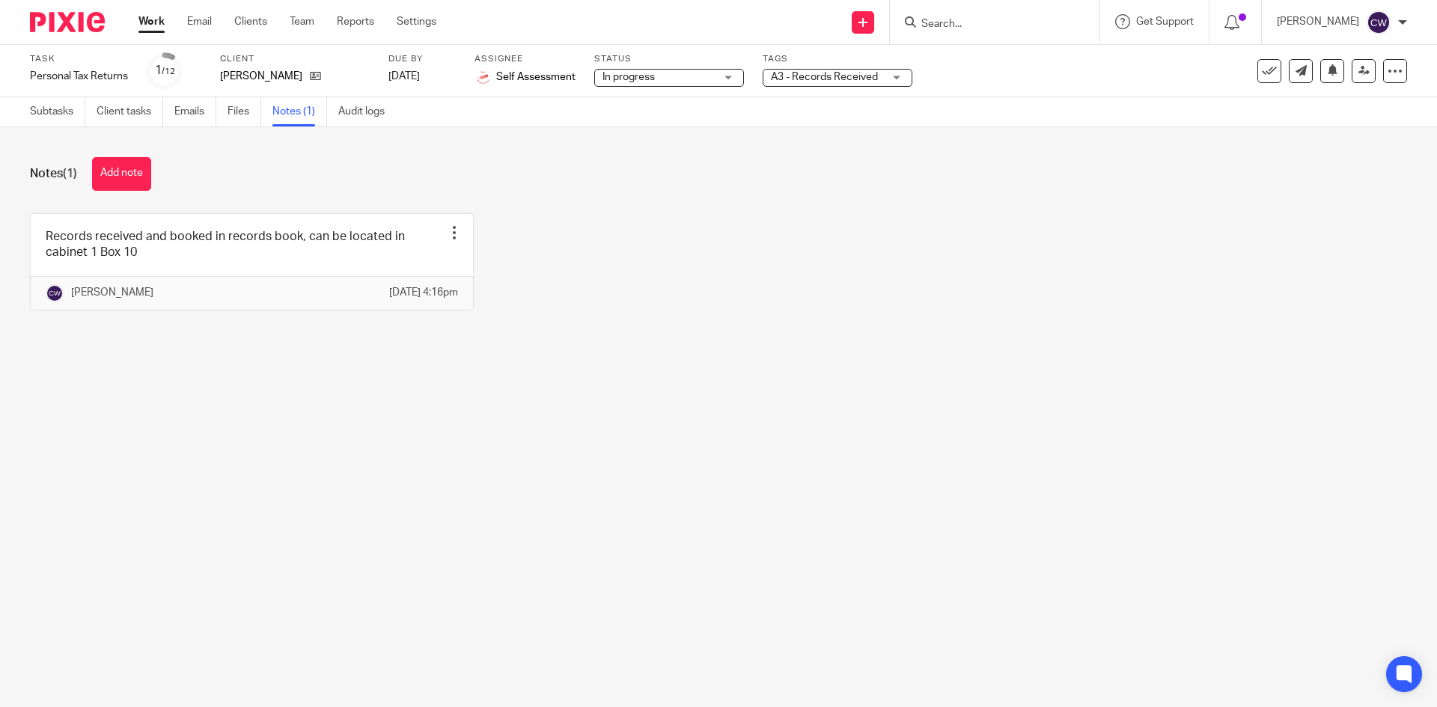
click at [1013, 150] on div "Notes (1) Add note Records received and booked in records book, can be located …" at bounding box center [718, 245] width 1437 height 236
click at [1359, 65] on icon at bounding box center [1364, 70] width 11 height 11
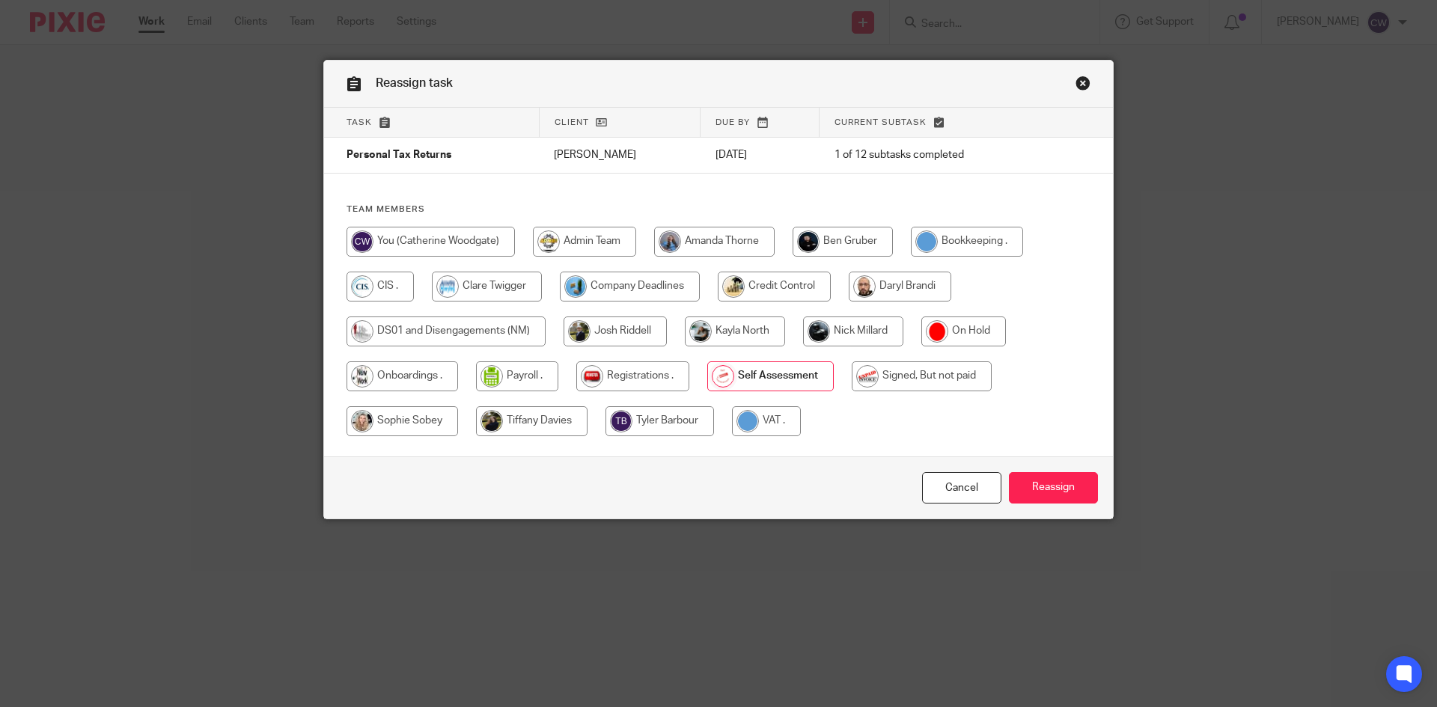
click at [881, 332] on input "radio" at bounding box center [853, 332] width 100 height 30
radio input "true"
click at [1073, 493] on input "Reassign" at bounding box center [1053, 488] width 89 height 32
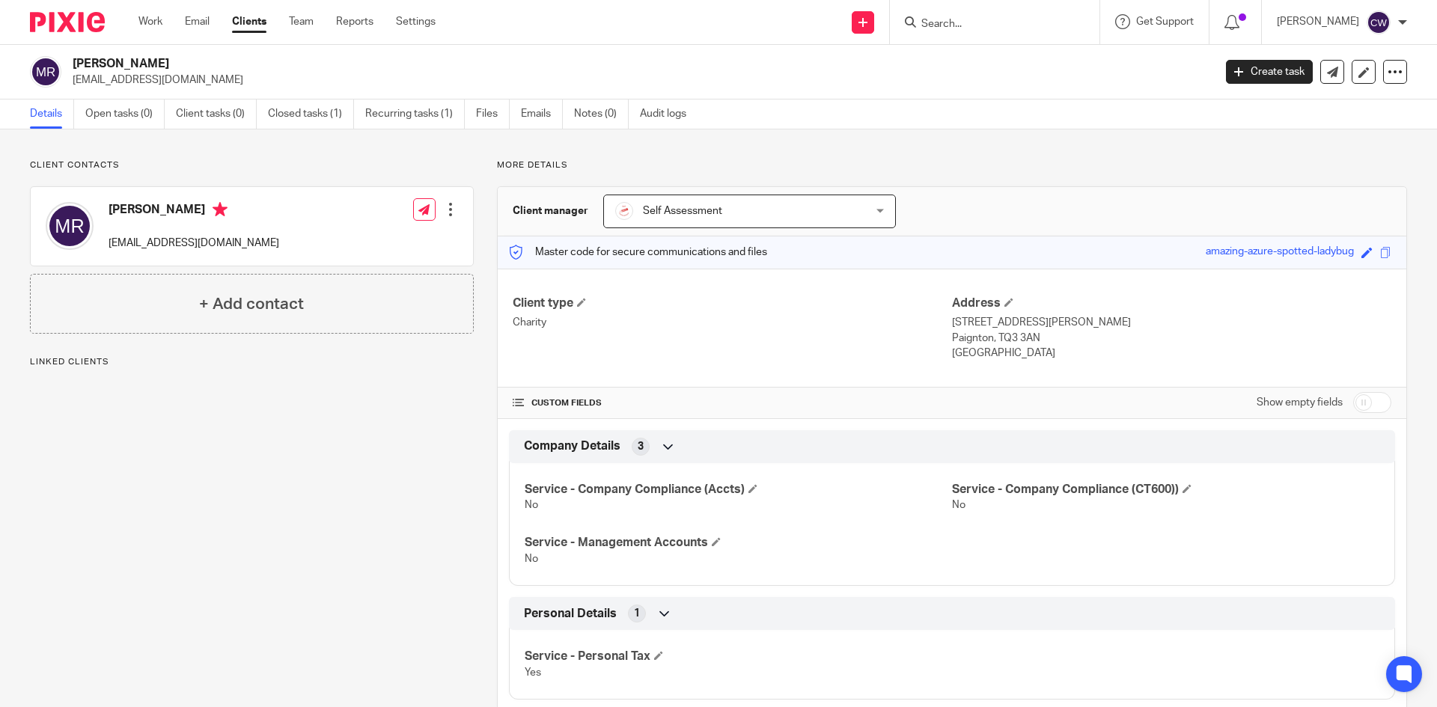
click at [997, 25] on input "Search" at bounding box center [987, 24] width 135 height 13
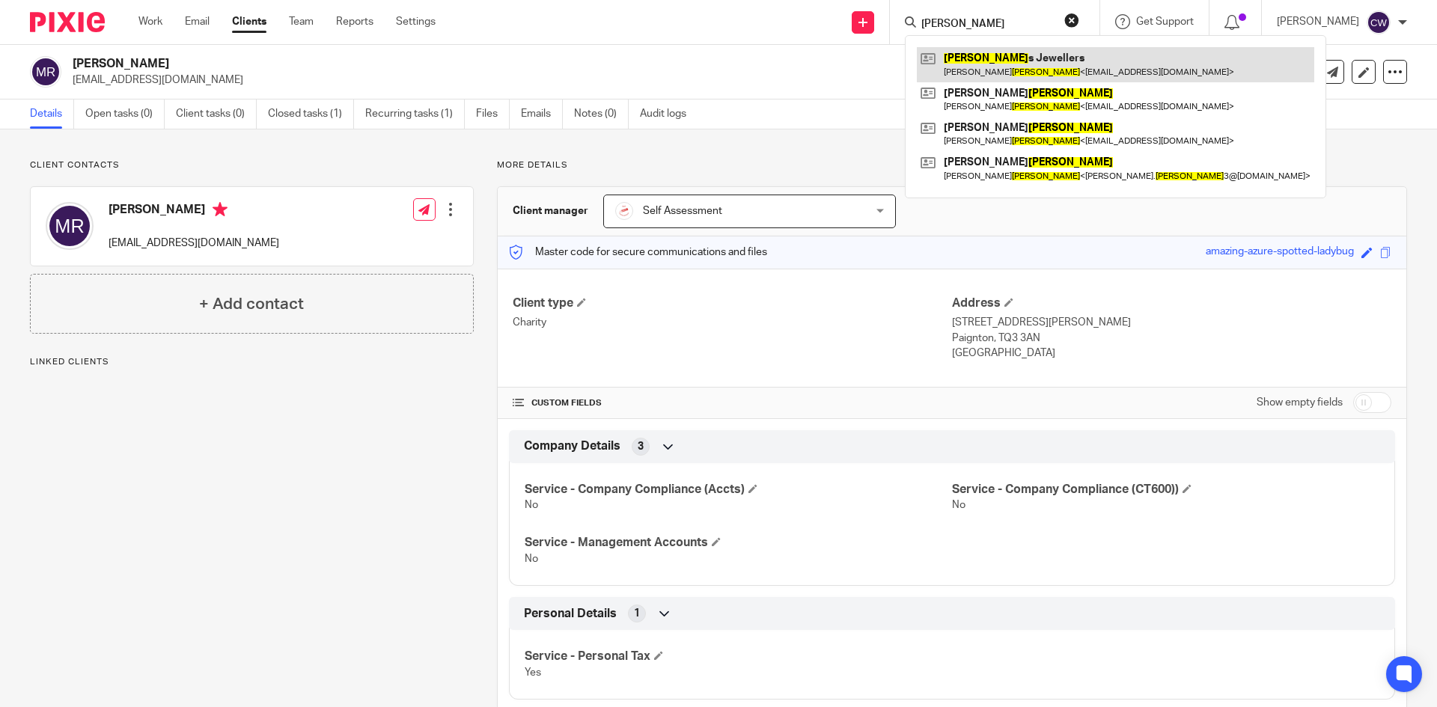
type input "[PERSON_NAME]"
click at [1009, 61] on link at bounding box center [1115, 64] width 397 height 34
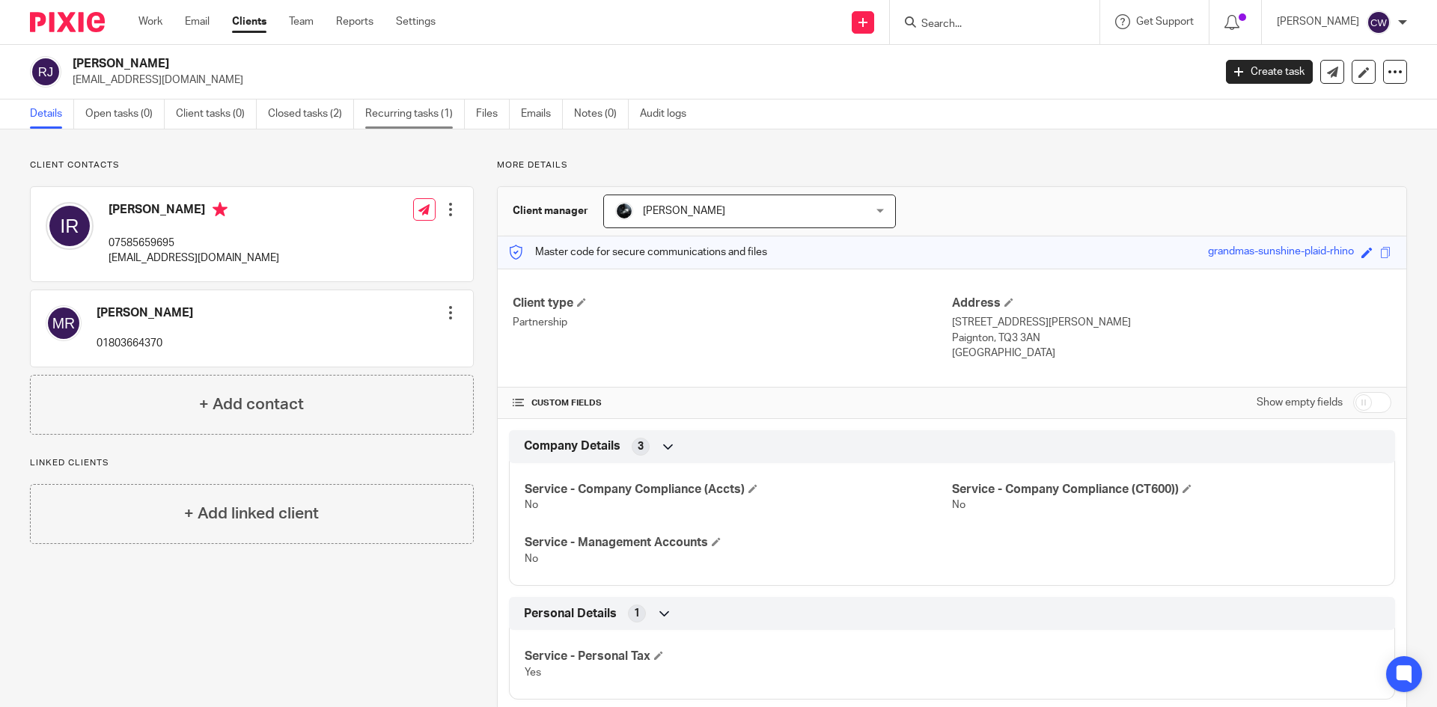
click at [392, 118] on link "Recurring tasks (1)" at bounding box center [415, 114] width 100 height 29
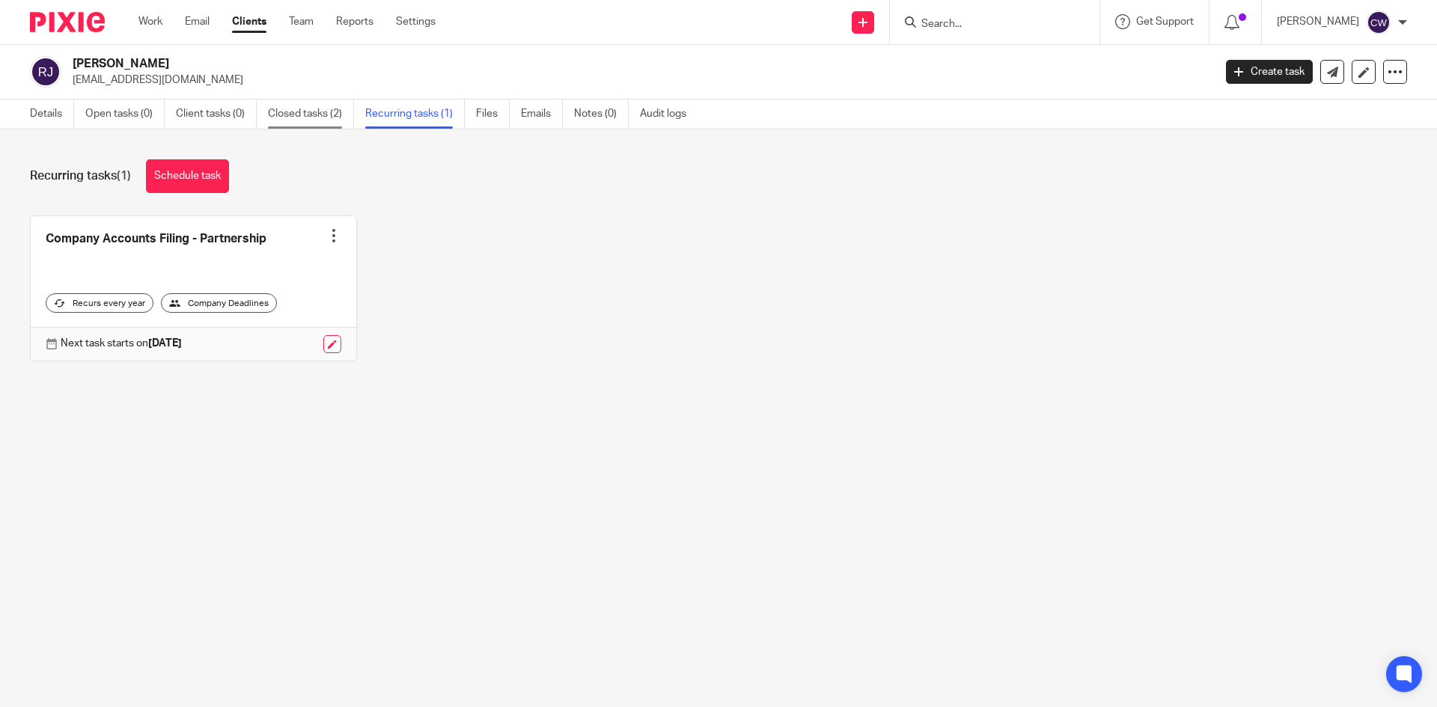
click at [327, 115] on link "Closed tasks (2)" at bounding box center [311, 114] width 86 height 29
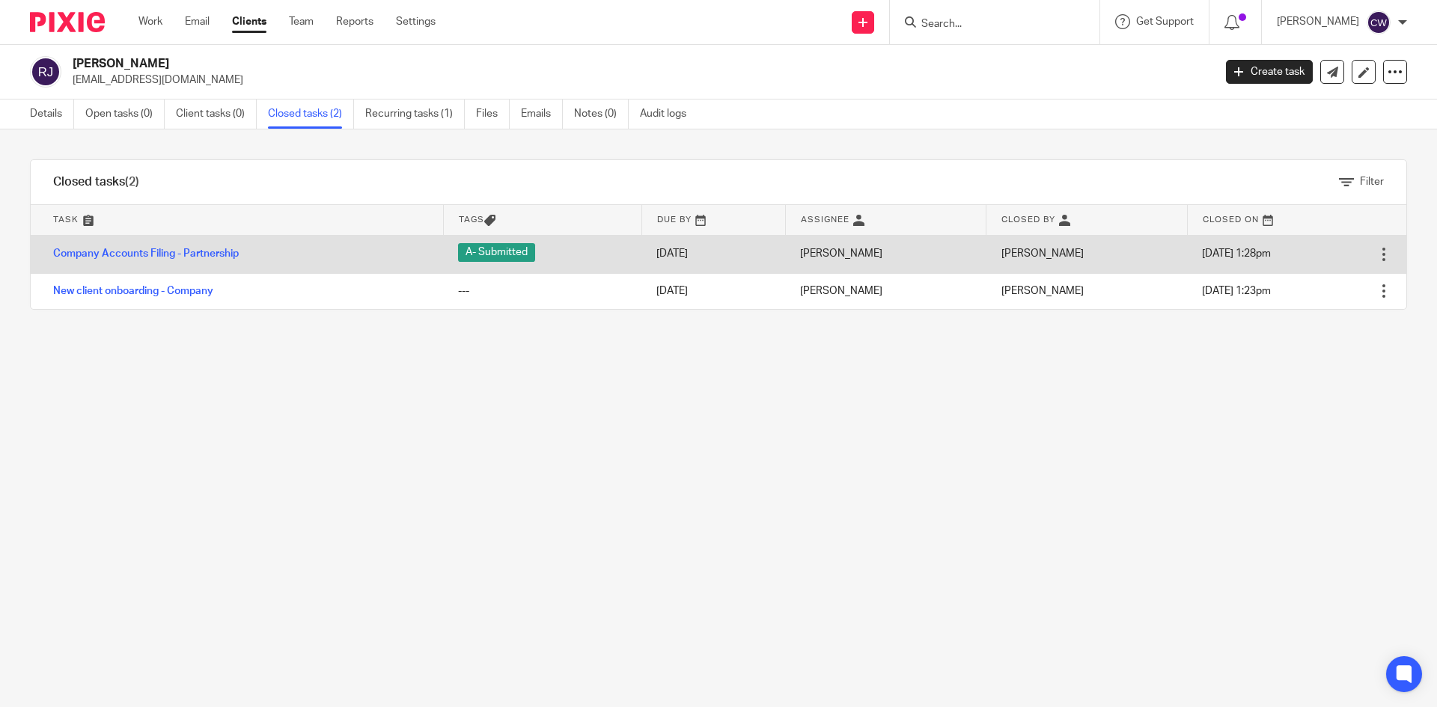
click at [222, 248] on td "Company Accounts Filing - Partnership" at bounding box center [237, 254] width 412 height 38
click at [228, 243] on td "Company Accounts Filing - Partnership" at bounding box center [237, 254] width 412 height 38
click at [228, 251] on link "Company Accounts Filing - Partnership" at bounding box center [146, 254] width 186 height 10
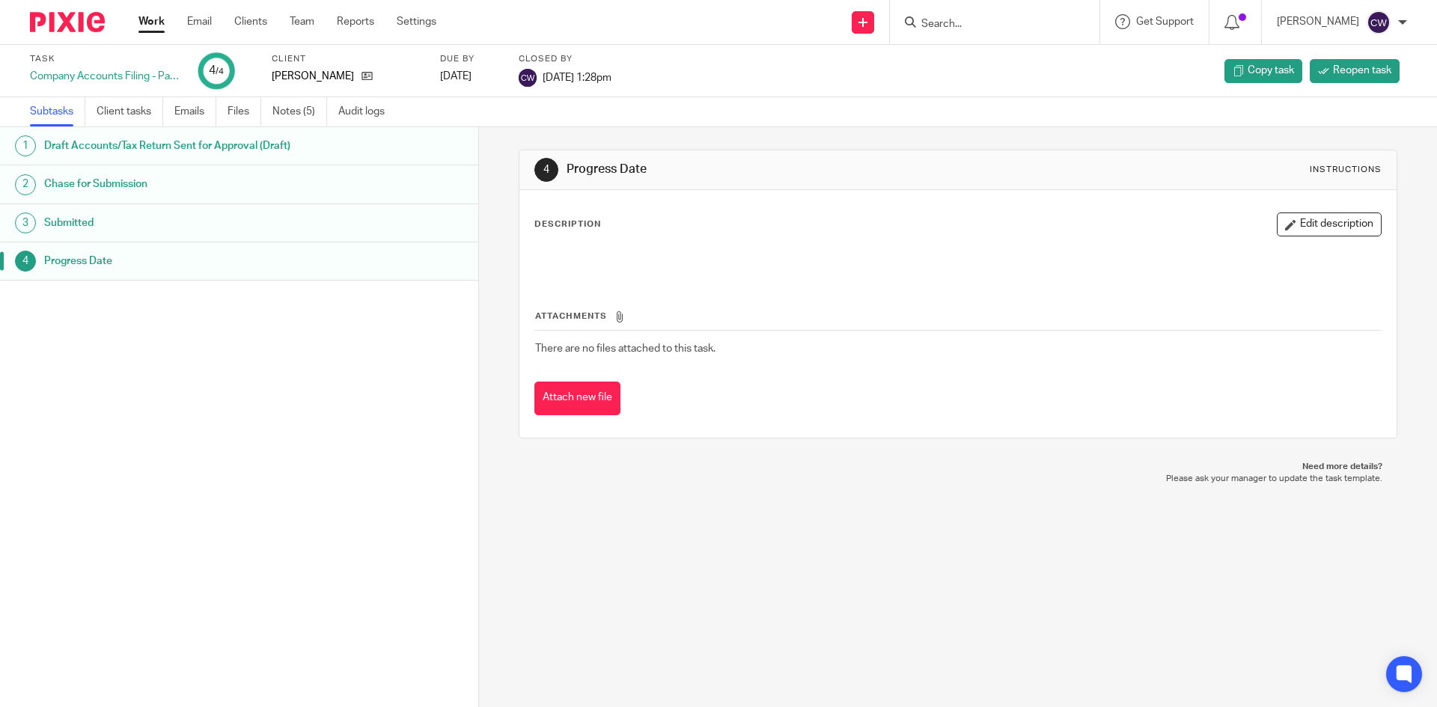
click at [674, 547] on div "4 Progress Date Instructions Description Edit description Attachments There are…" at bounding box center [958, 417] width 958 height 580
click at [311, 121] on link "Notes (5)" at bounding box center [299, 111] width 55 height 29
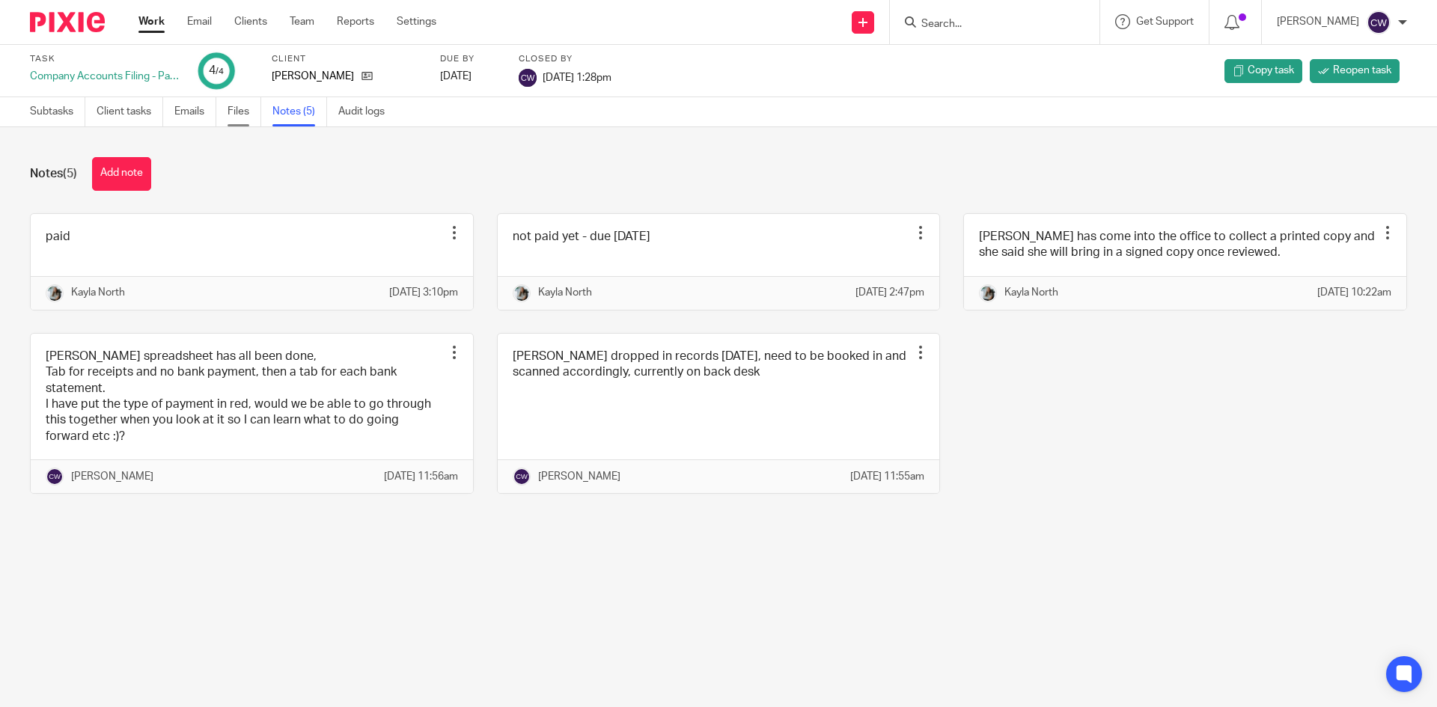
click at [250, 117] on link "Files" at bounding box center [245, 111] width 34 height 29
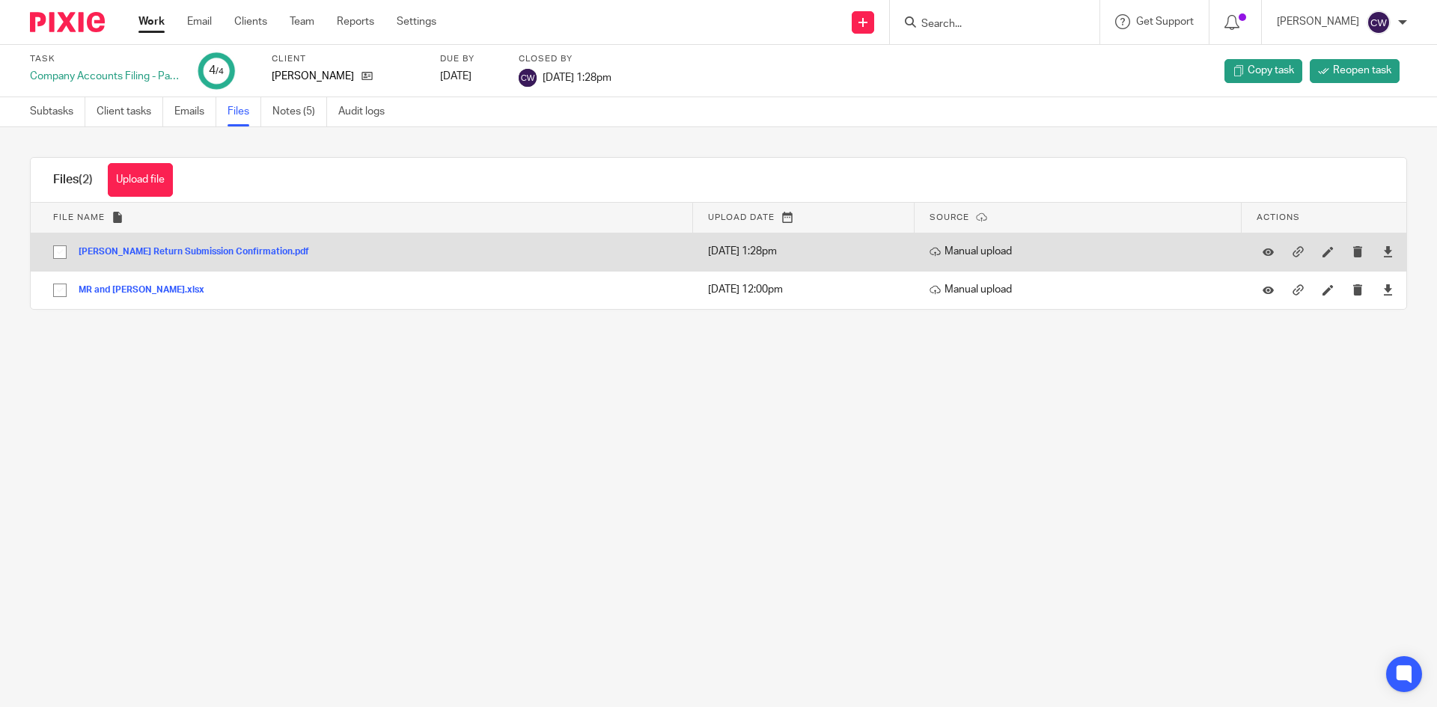
click at [269, 253] on button "[PERSON_NAME] Return Submission Confirmation.pdf" at bounding box center [200, 252] width 242 height 10
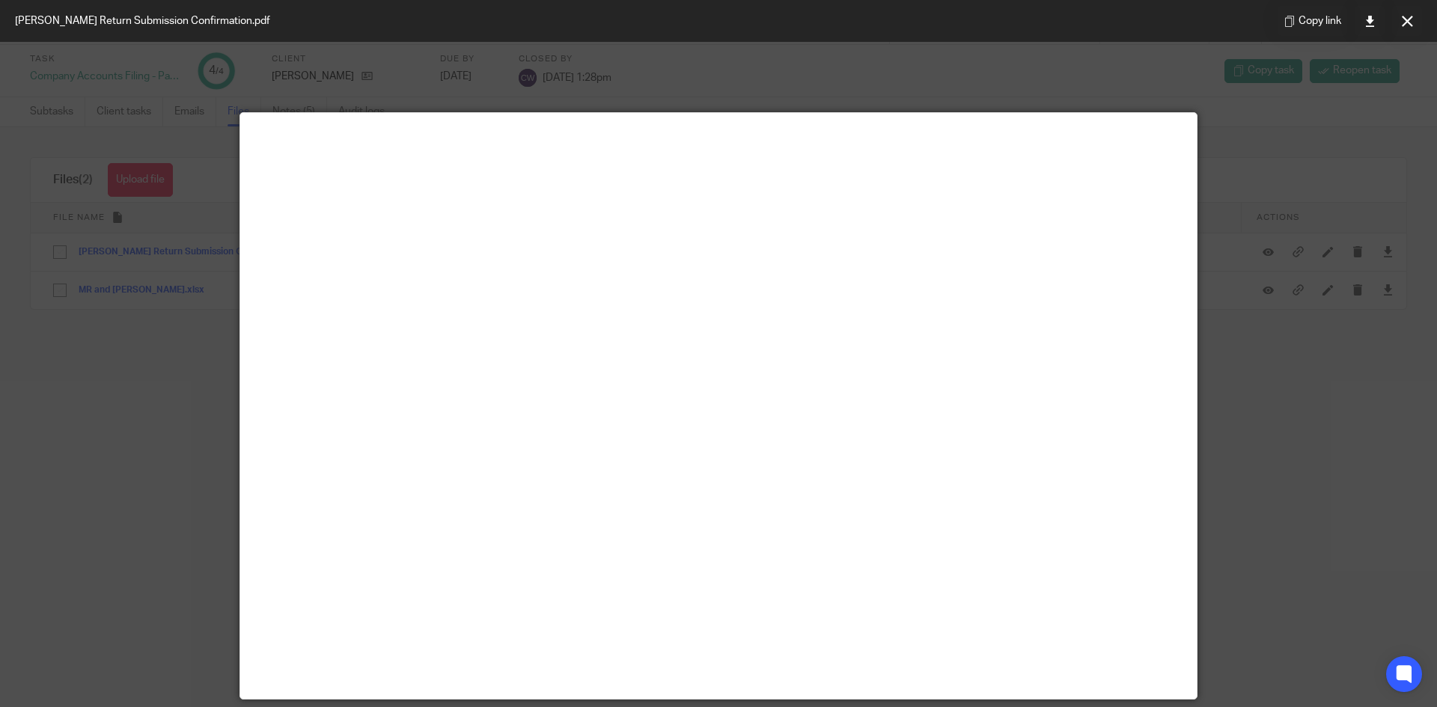
click at [1277, 321] on div at bounding box center [718, 353] width 1437 height 707
click at [1398, 21] on button at bounding box center [1407, 21] width 30 height 30
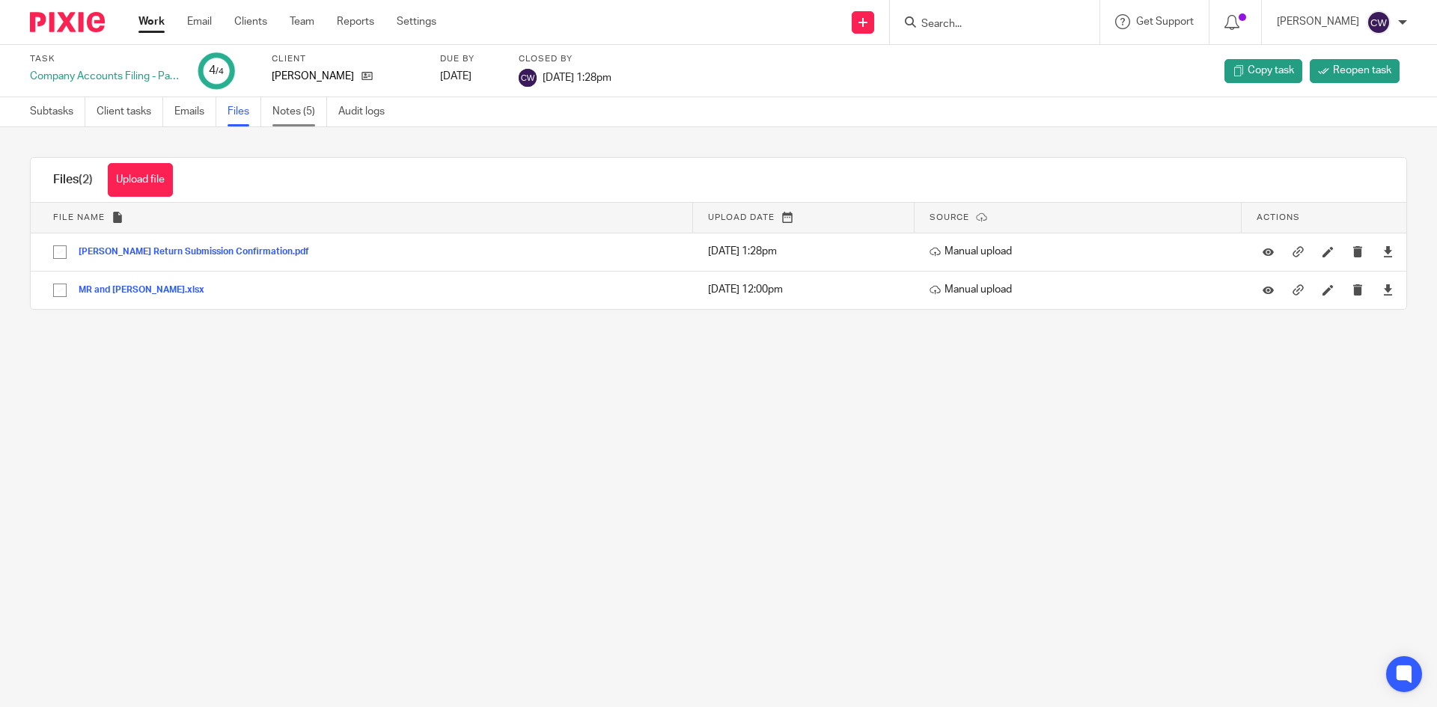
click at [302, 109] on link "Notes (5)" at bounding box center [299, 111] width 55 height 29
